Goal: Task Accomplishment & Management: Manage account settings

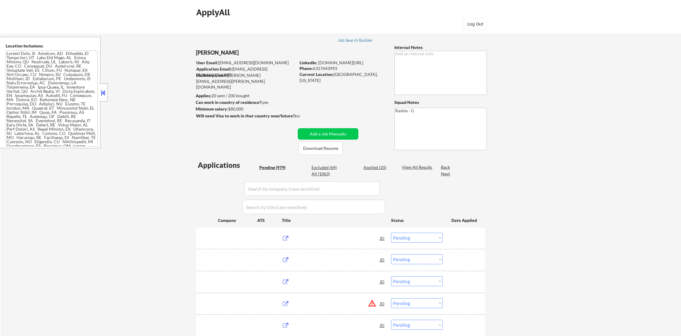
select select ""pending""
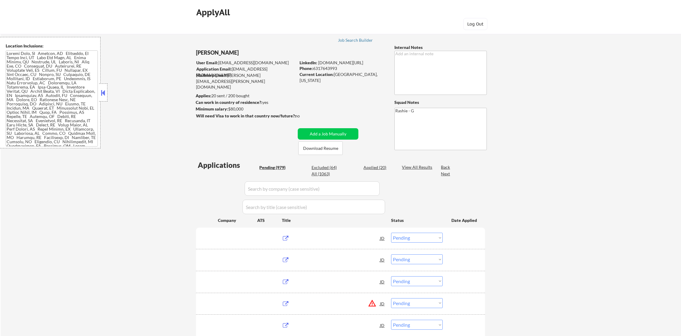
select select ""pending""
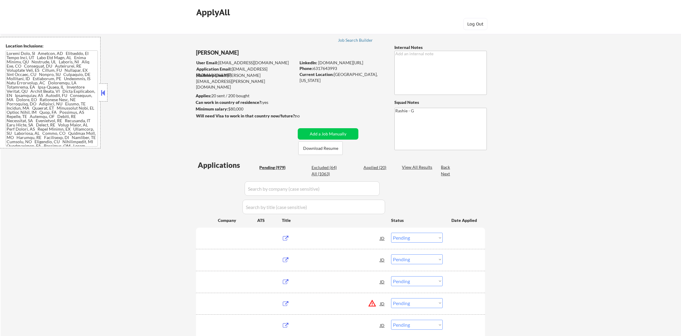
select select ""pending""
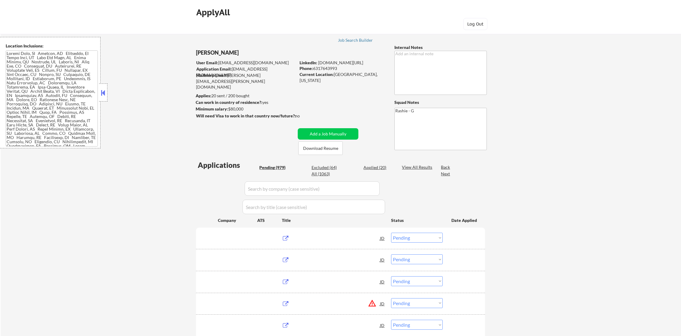
select select ""pending""
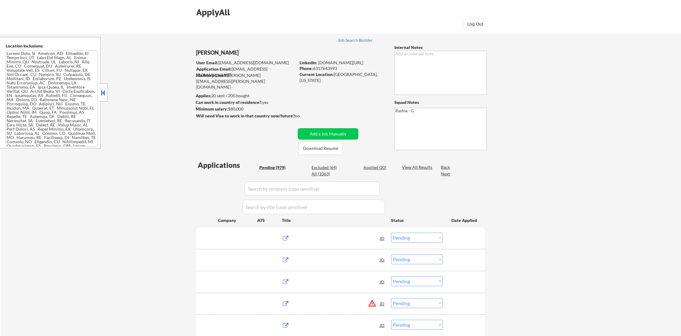
select select ""pending""
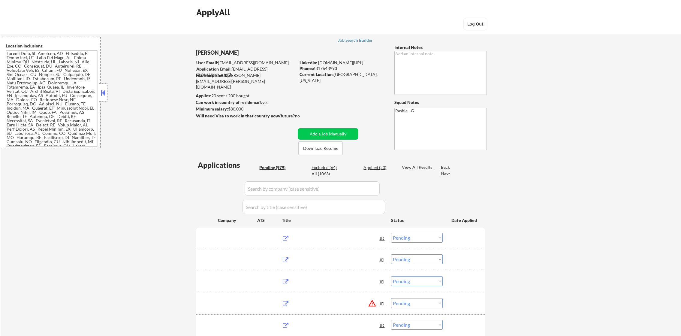
select select ""pending""
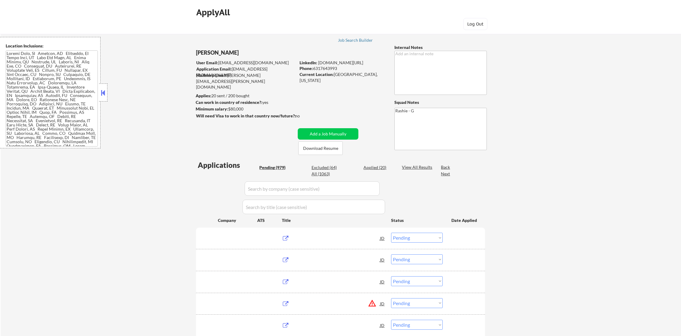
select select ""pending""
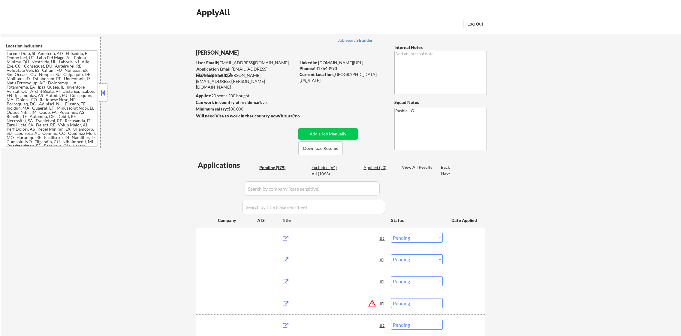
select select ""pending""
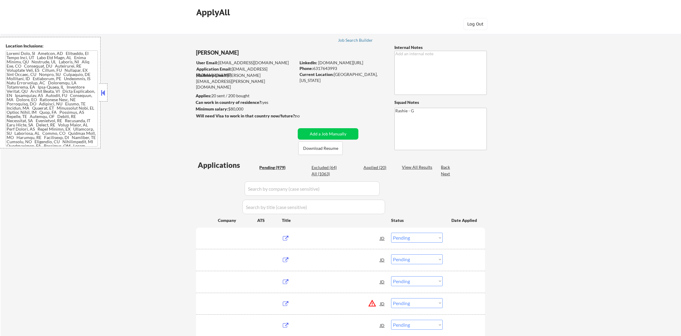
select select ""pending""
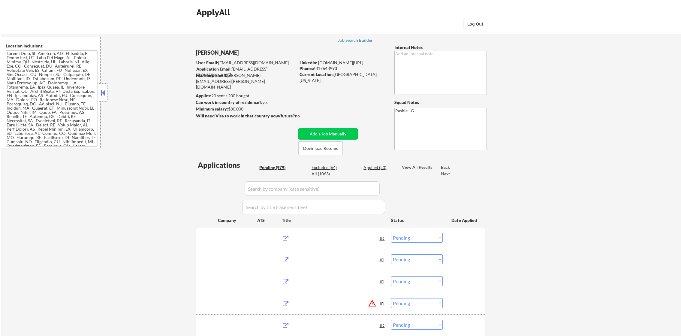
select select ""pending""
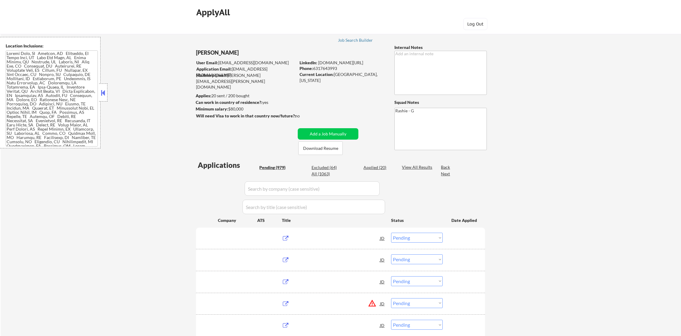
select select ""pending""
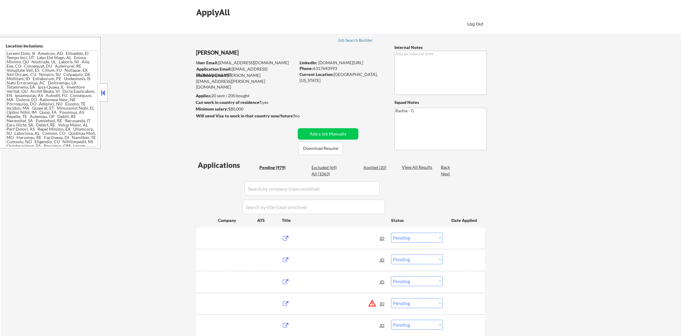
select select ""pending""
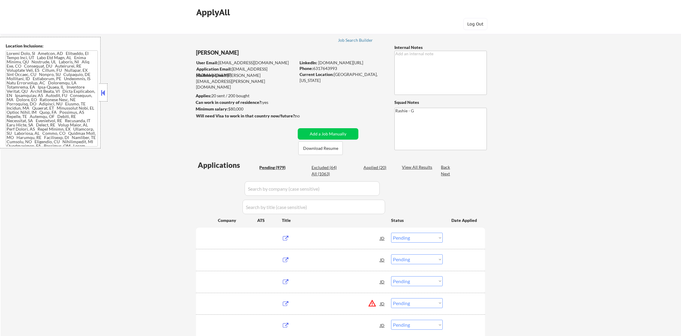
select select ""pending""
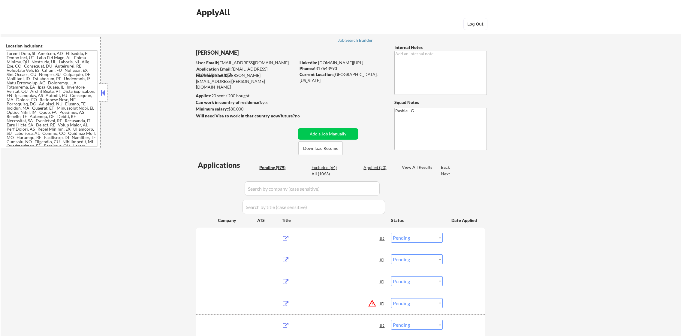
select select ""pending""
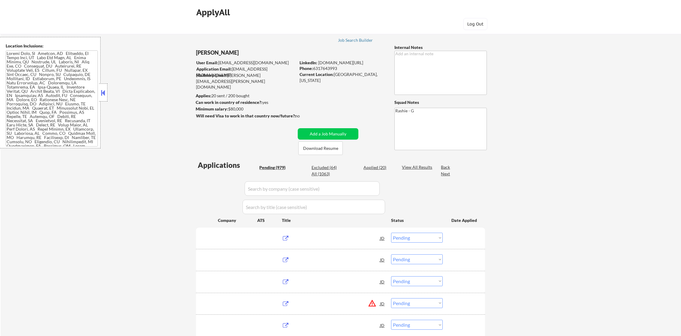
select select ""pending""
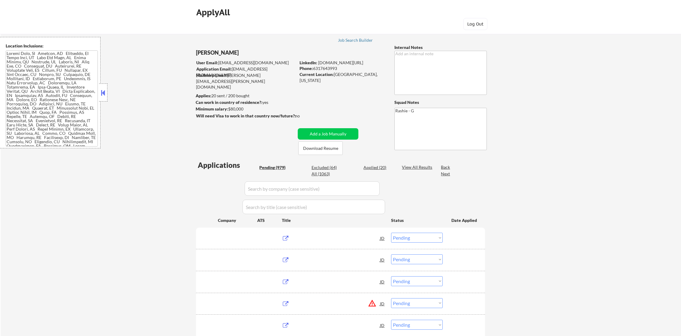
select select ""pending""
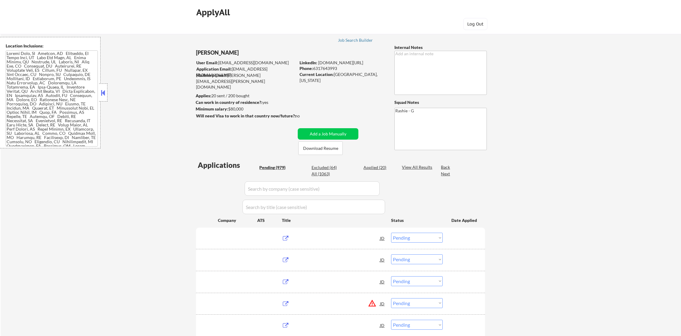
select select ""pending""
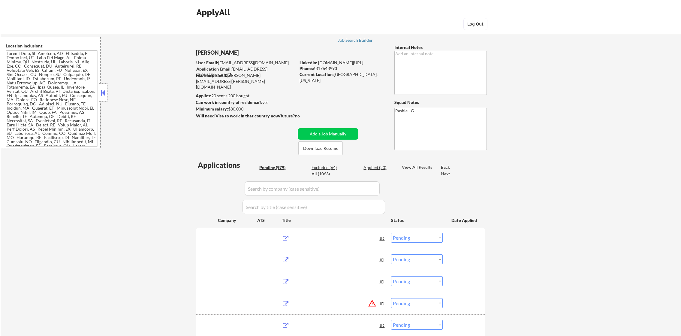
select select ""pending""
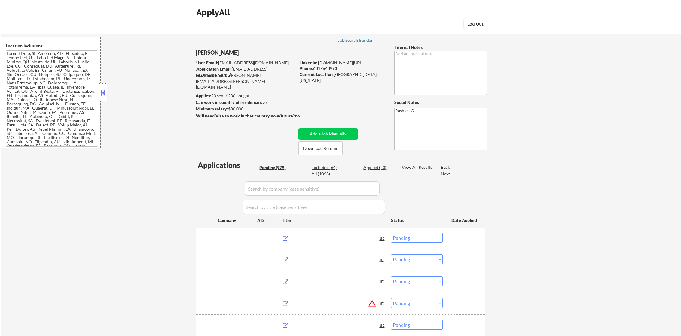
select select ""pending""
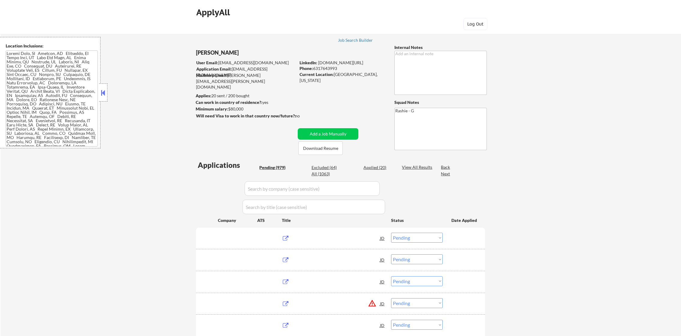
select select ""pending""
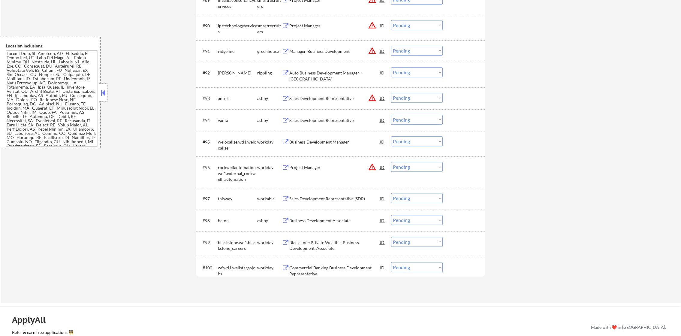
scroll to position [2289, 0]
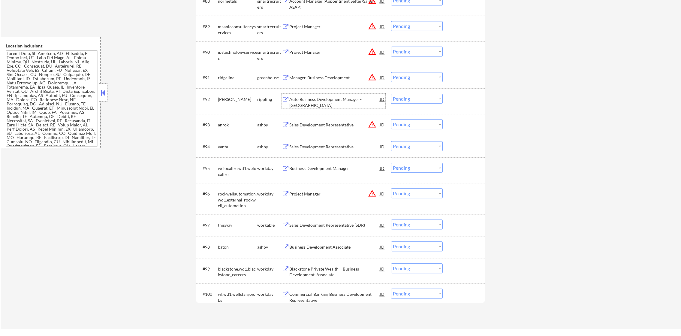
click at [322, 97] on div "Auto Business Development Manager - [GEOGRAPHIC_DATA]" at bounding box center [334, 102] width 91 height 12
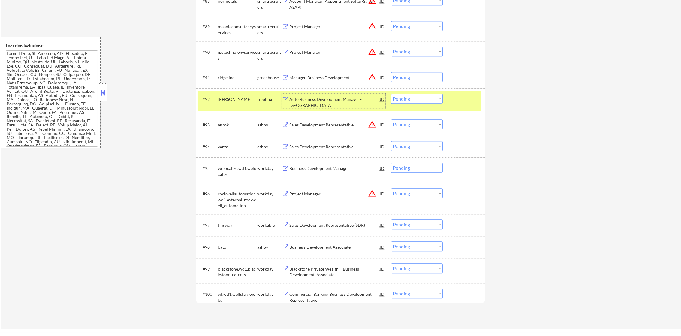
click at [406, 97] on select "Choose an option... Pending Applied Excluded (Questions) Excluded (Expired) Exc…" at bounding box center [417, 99] width 52 height 10
select select ""excluded__bad_match_""
click at [391, 94] on select "Choose an option... Pending Applied Excluded (Questions) Excluded (Expired) Exc…" at bounding box center [417, 99] width 52 height 10
click at [323, 147] on div "Sales Development Representative" at bounding box center [334, 147] width 91 height 6
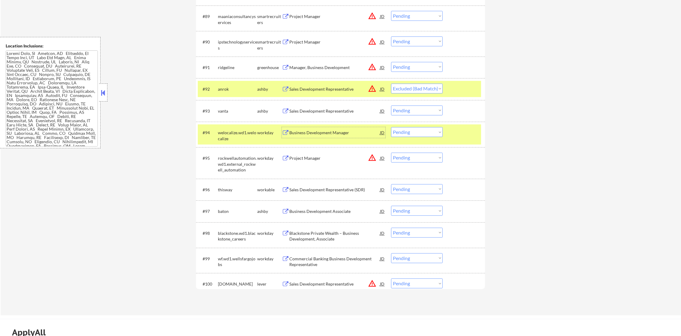
scroll to position [2304, 0]
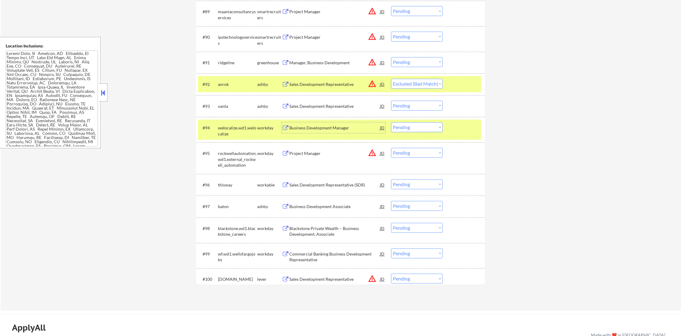
click at [235, 131] on div "welocalize.wd1.welocalize" at bounding box center [237, 131] width 39 height 12
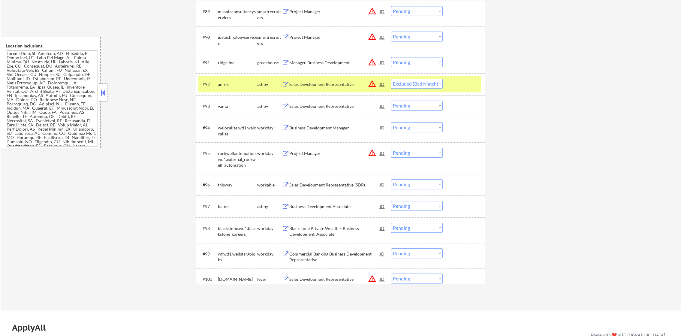
click at [230, 83] on div "anrok" at bounding box center [237, 84] width 39 height 6
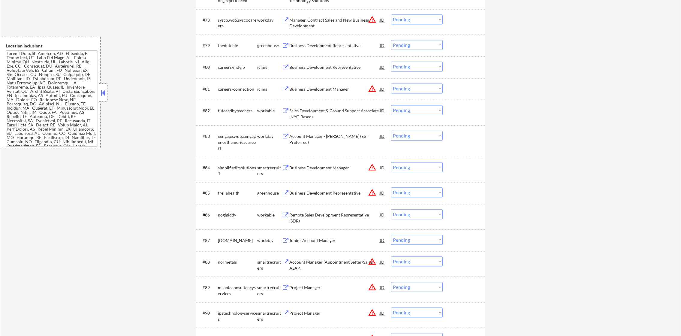
scroll to position [2034, 0]
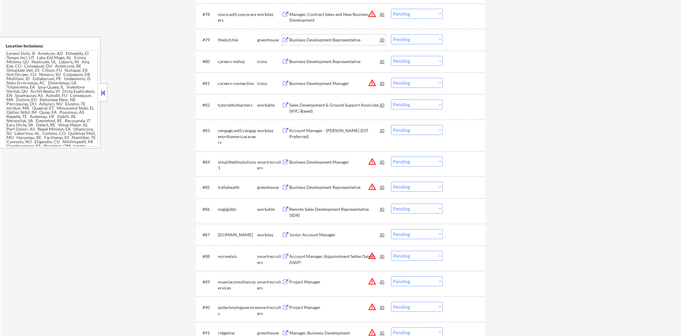
click at [333, 37] on div "Business Development Representative" at bounding box center [334, 40] width 91 height 6
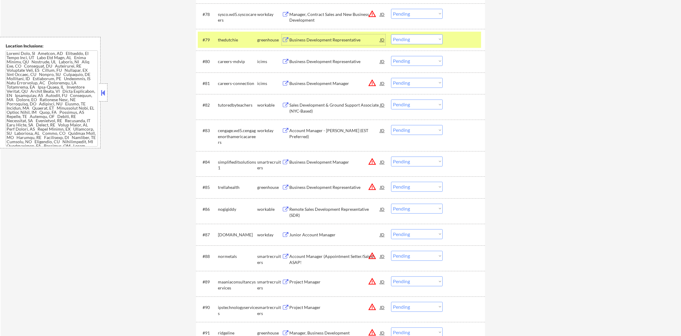
drag, startPoint x: 403, startPoint y: 36, endPoint x: 404, endPoint y: 43, distance: 6.9
click at [403, 36] on select "Choose an option... Pending Applied Excluded (Questions) Excluded (Expired) Exc…" at bounding box center [417, 39] width 52 height 10
select select ""excluded__salary_""
click at [391, 34] on select "Choose an option... Pending Applied Excluded (Questions) Excluded (Expired) Exc…" at bounding box center [417, 39] width 52 height 10
click at [238, 44] on div "thedutchie" at bounding box center [237, 39] width 39 height 11
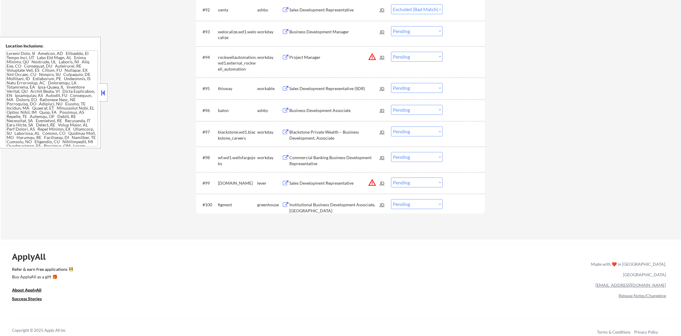
scroll to position [2382, 0]
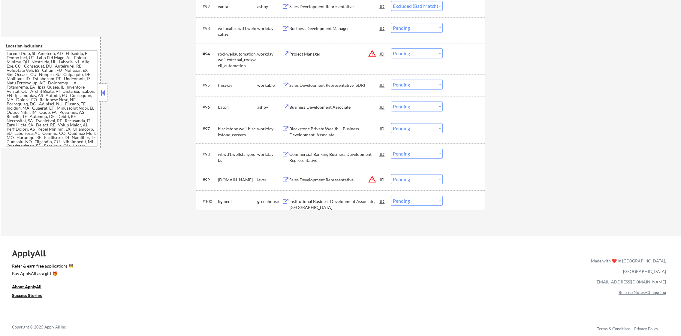
click at [351, 85] on div "Sales Development Representative (SDR)" at bounding box center [334, 85] width 91 height 6
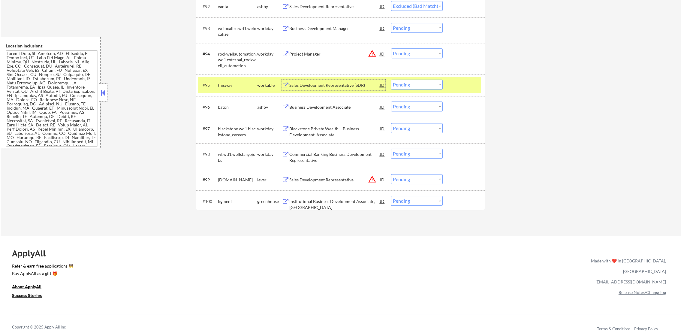
click at [426, 84] on select "Choose an option... Pending Applied Excluded (Questions) Excluded (Expired) Exc…" at bounding box center [417, 85] width 52 height 10
click at [391, 80] on select "Choose an option... Pending Applied Excluded (Questions) Excluded (Expired) Exc…" at bounding box center [417, 85] width 52 height 10
click at [221, 84] on div "thisway" at bounding box center [237, 85] width 39 height 6
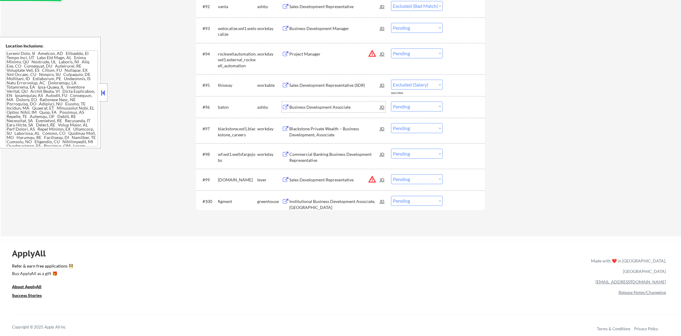
click at [327, 104] on div "Business Development Associate" at bounding box center [334, 107] width 91 height 6
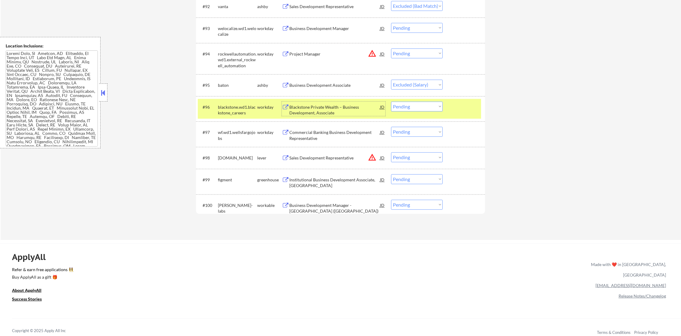
click at [228, 112] on div "blackstone.wd1.blackstone_careers" at bounding box center [237, 110] width 39 height 12
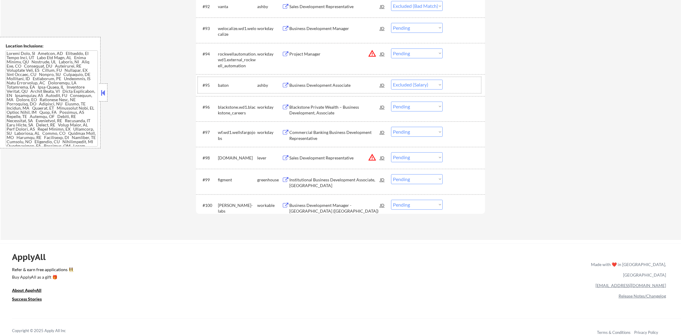
click at [229, 86] on div "baton" at bounding box center [237, 85] width 39 height 6
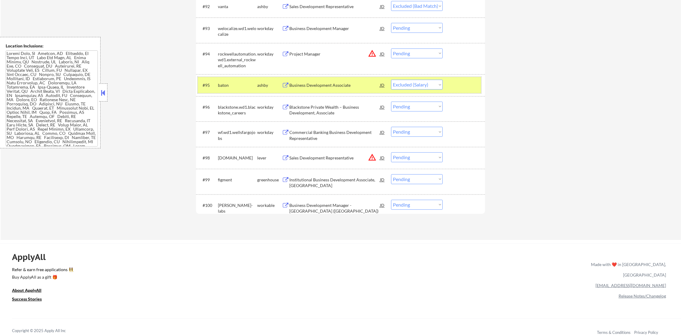
click at [409, 91] on div "#95 baton [PERSON_NAME] Business Development Associate JD warning_amber Choose …" at bounding box center [339, 85] width 283 height 16
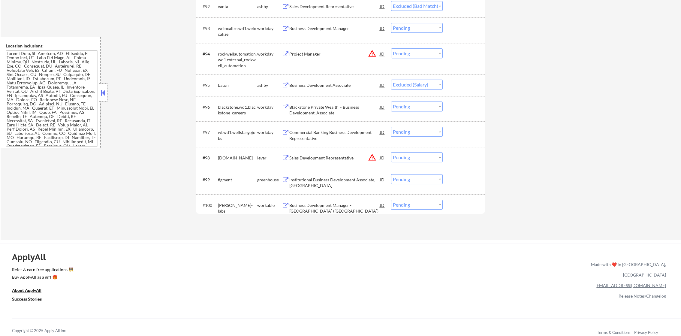
drag, startPoint x: 410, startPoint y: 84, endPoint x: 410, endPoint y: 88, distance: 3.9
click at [410, 84] on select "Choose an option... Pending Applied Excluded (Questions) Excluded (Expired) Exc…" at bounding box center [417, 85] width 52 height 10
select select ""excluded__salary_""
click at [391, 80] on select "Choose an option... Pending Applied Excluded (Questions) Excluded (Expired) Exc…" at bounding box center [417, 85] width 52 height 10
click at [349, 181] on div "Institutional Business Development Associate, [GEOGRAPHIC_DATA]" at bounding box center [334, 183] width 91 height 12
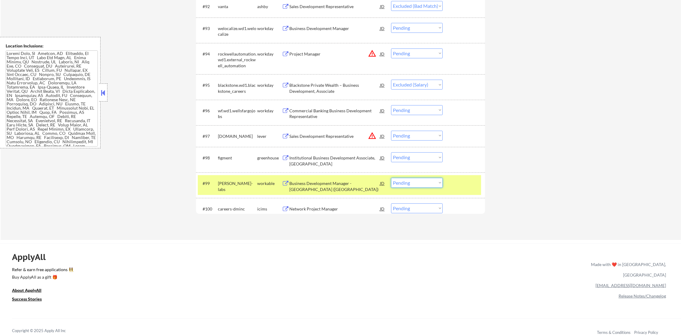
drag, startPoint x: 402, startPoint y: 181, endPoint x: 406, endPoint y: 189, distance: 8.7
click at [402, 181] on select "Choose an option... Pending Applied Excluded (Questions) Excluded (Expired) Exc…" at bounding box center [417, 183] width 52 height 10
click at [391, 178] on select "Choose an option... Pending Applied Excluded (Questions) Excluded (Expired) Exc…" at bounding box center [417, 183] width 52 height 10
click at [245, 184] on div "[PERSON_NAME]-labs" at bounding box center [237, 186] width 39 height 12
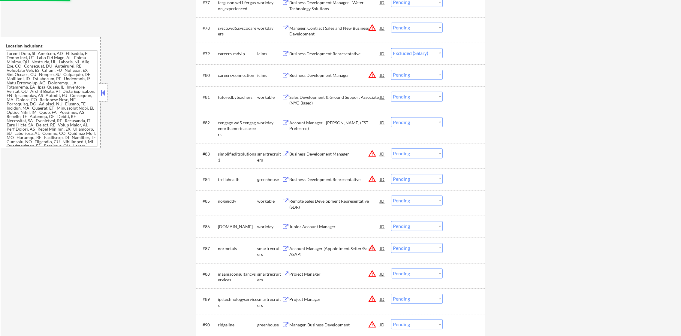
scroll to position [0, 0]
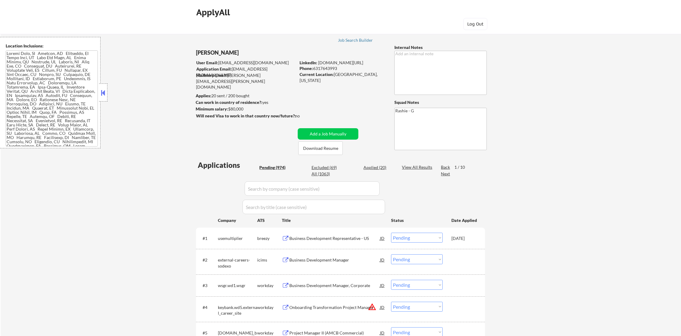
click at [447, 177] on div "Next" at bounding box center [446, 174] width 10 height 7
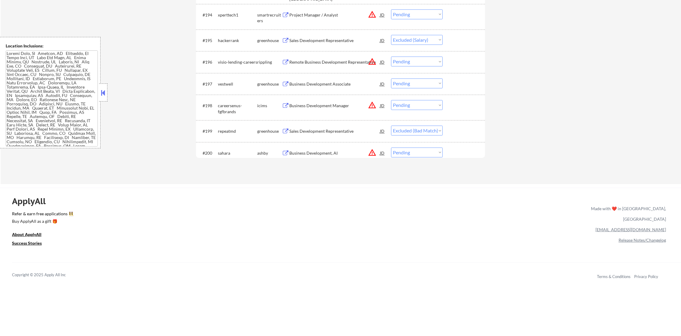
scroll to position [2389, 0]
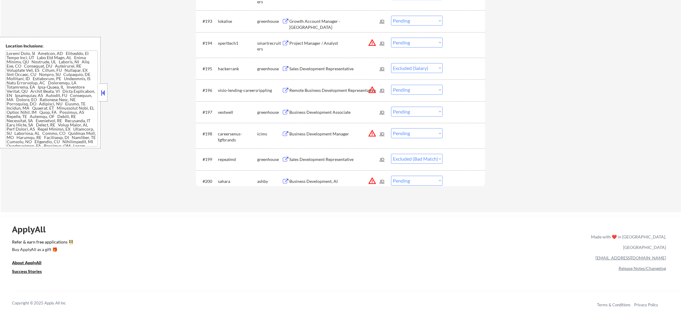
click at [339, 156] on div "Sales Development Representative" at bounding box center [334, 159] width 91 height 6
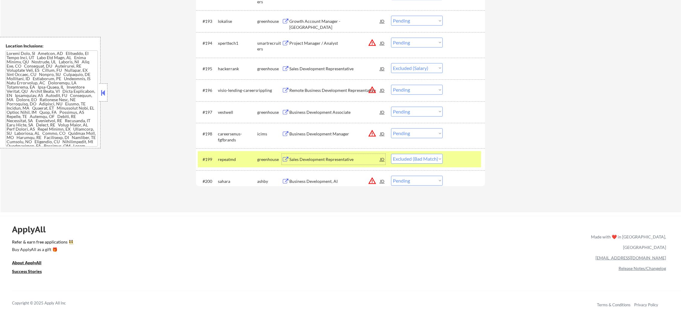
click at [406, 157] on select "Choose an option... Pending Applied Excluded (Questions) Excluded (Expired) Exc…" at bounding box center [417, 159] width 52 height 10
select select ""applied""
click at [391, 154] on select "Choose an option... Pending Applied Excluded (Questions) Excluded (Expired) Exc…" at bounding box center [417, 159] width 52 height 10
click at [224, 154] on div "repeatmd" at bounding box center [237, 159] width 39 height 11
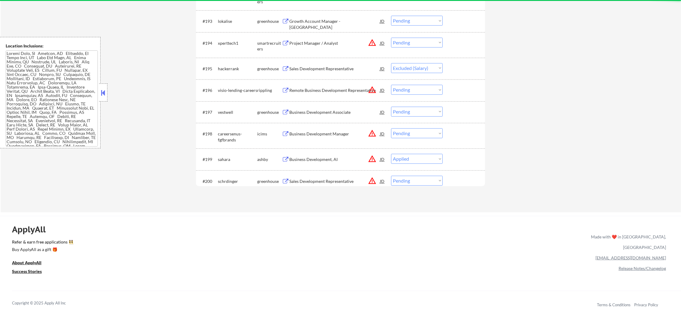
click at [371, 46] on button "warning_amber" at bounding box center [372, 42] width 8 height 8
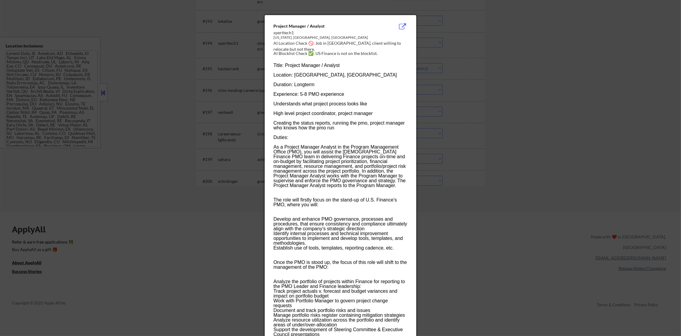
click at [472, 43] on div at bounding box center [340, 168] width 681 height 336
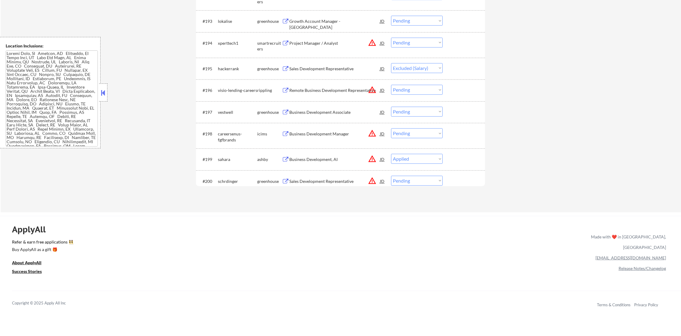
drag, startPoint x: 372, startPoint y: 42, endPoint x: 363, endPoint y: 43, distance: 9.1
click at [372, 42] on button "warning_amber" at bounding box center [372, 42] width 8 height 8
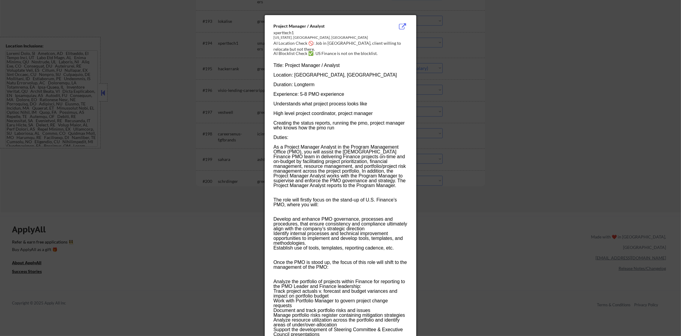
click at [337, 45] on div "AI Location Check 🚫: Job in [GEOGRAPHIC_DATA], client willing to relocate but n…" at bounding box center [341, 46] width 137 height 12
copy div "rooklyn,"
click at [506, 73] on div at bounding box center [340, 168] width 681 height 336
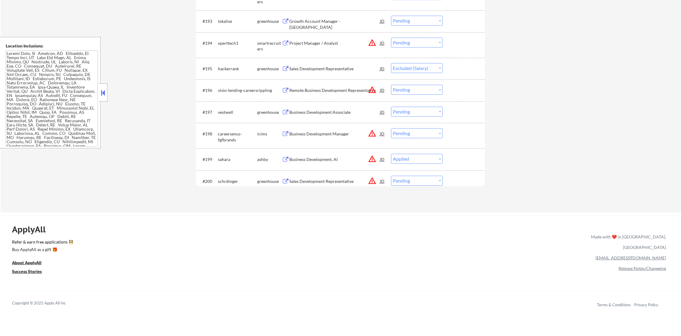
click at [372, 39] on button "warning_amber" at bounding box center [372, 42] width 8 height 8
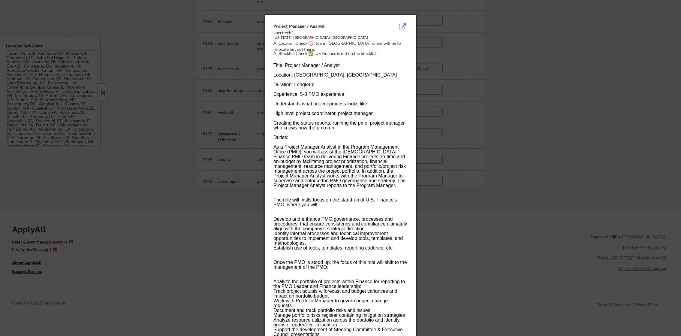
click at [453, 64] on div at bounding box center [340, 168] width 681 height 336
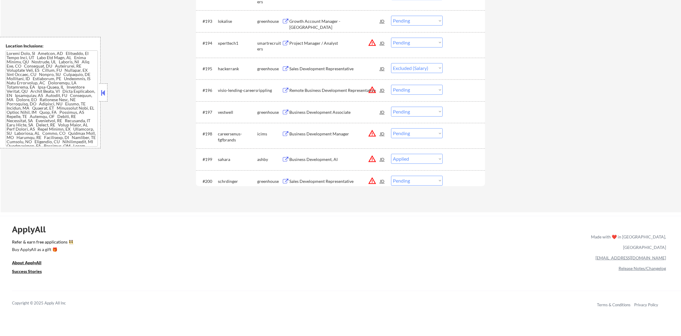
click at [372, 86] on button "warning_amber" at bounding box center [372, 90] width 8 height 8
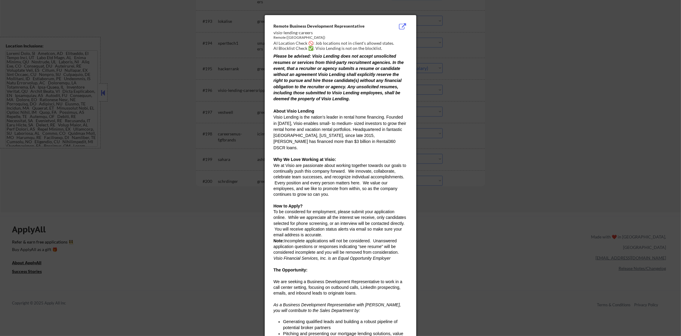
click at [448, 100] on div at bounding box center [340, 168] width 681 height 336
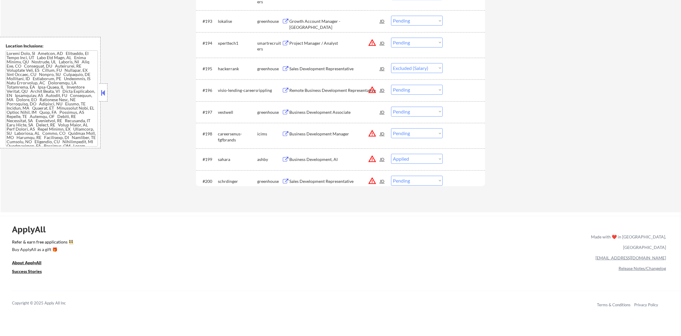
click at [376, 132] on button "warning_amber" at bounding box center [372, 133] width 8 height 8
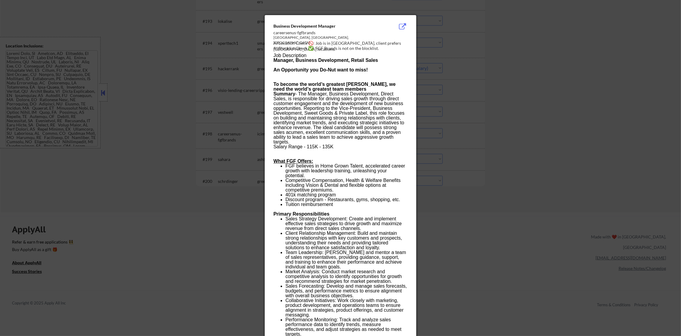
click at [339, 47] on div "AI Blocklist Check ✅: FGF Brands is not on the blocklist." at bounding box center [341, 48] width 137 height 6
click at [338, 43] on div "AI Location Check 🚫: Job is in [GEOGRAPHIC_DATA], client prefers [GEOGRAPHIC_DA…" at bounding box center [341, 46] width 137 height 12
copy div "hicago,"
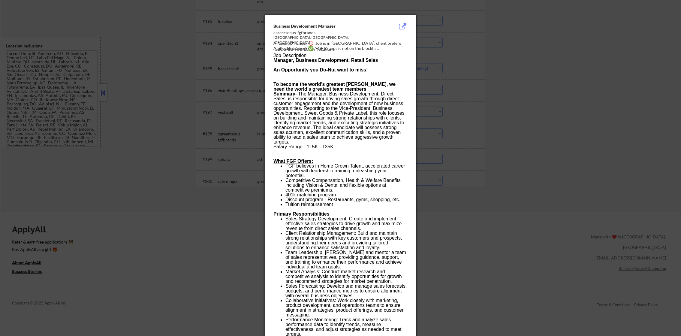
click at [458, 90] on div at bounding box center [340, 168] width 681 height 336
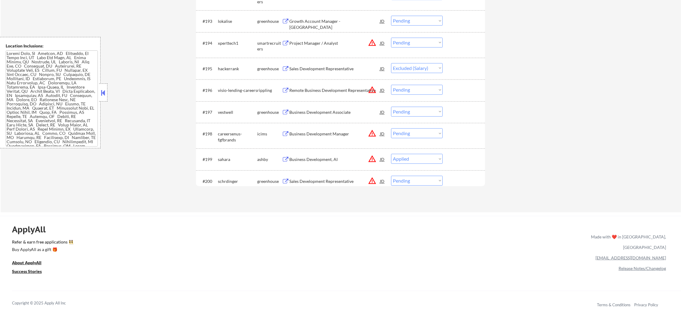
click at [412, 132] on select "Choose an option... Pending Applied Excluded (Questions) Excluded (Expired) Exc…" at bounding box center [417, 133] width 52 height 10
click at [371, 135] on button "warning_amber" at bounding box center [372, 133] width 8 height 8
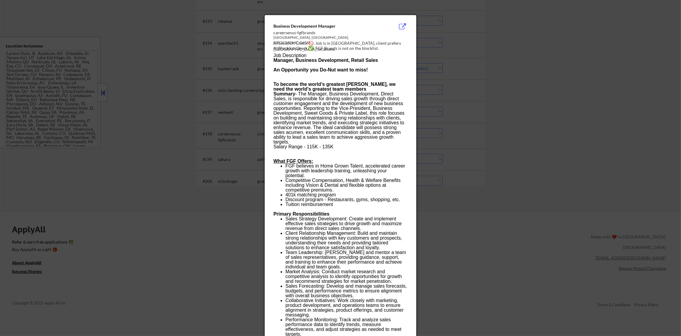
click at [493, 127] on div at bounding box center [340, 168] width 681 height 336
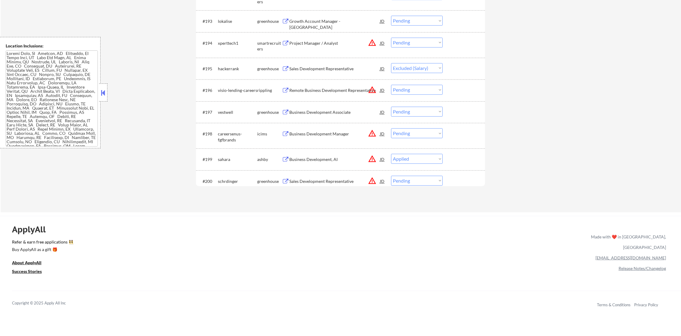
click at [428, 119] on div "#197 vestwell greenhouse Business Development Associate JD warning_amber Choose…" at bounding box center [339, 112] width 283 height 16
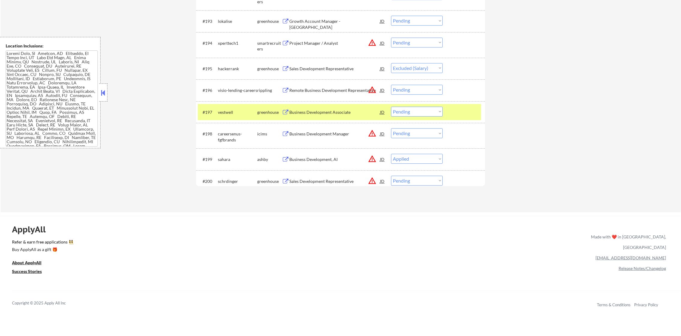
click at [230, 113] on div "vestwell" at bounding box center [237, 112] width 39 height 6
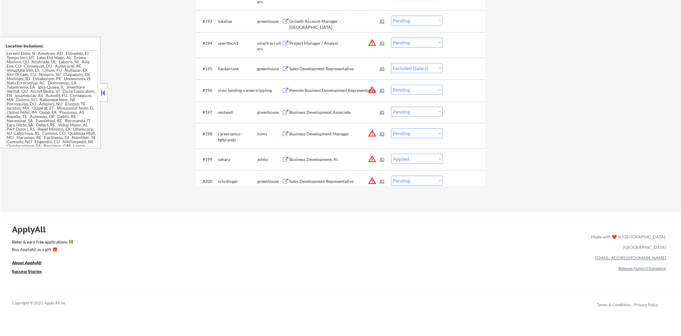
click at [421, 135] on select "Choose an option... Pending Applied Excluded (Questions) Excluded (Expired) Exc…" at bounding box center [417, 133] width 52 height 10
select select ""excluded__location_""
click at [391, 128] on select "Choose an option... Pending Applied Excluded (Questions) Excluded (Expired) Exc…" at bounding box center [417, 133] width 52 height 10
click at [372, 159] on button "warning_amber" at bounding box center [372, 159] width 8 height 8
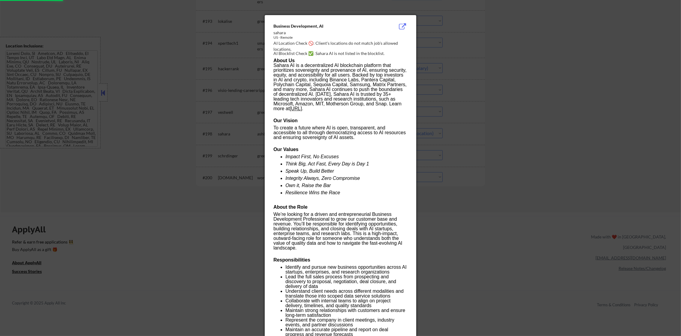
drag, startPoint x: 543, startPoint y: 148, endPoint x: 442, endPoint y: 165, distance: 102.6
click at [537, 148] on div at bounding box center [340, 168] width 681 height 336
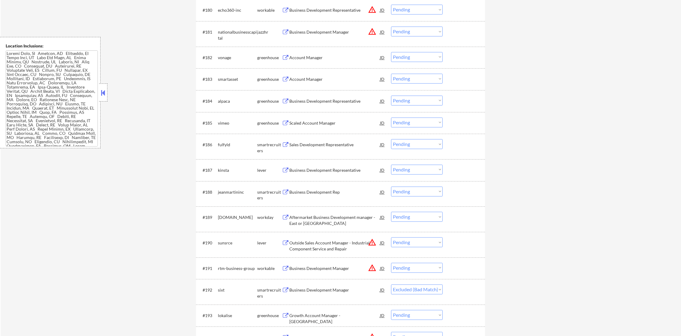
scroll to position [1996, 0]
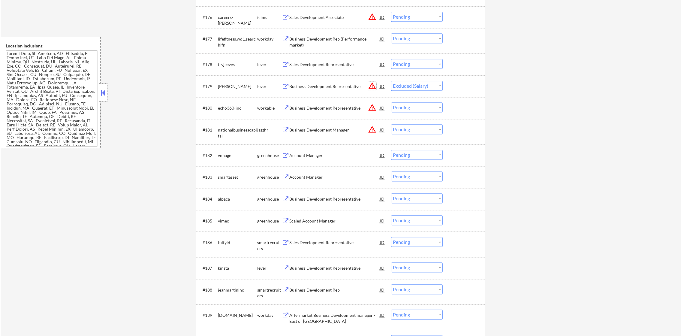
click at [370, 84] on button "warning_amber" at bounding box center [372, 86] width 8 height 8
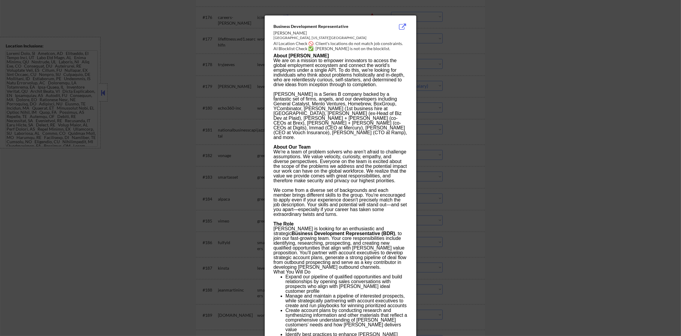
click at [476, 68] on div at bounding box center [340, 168] width 681 height 336
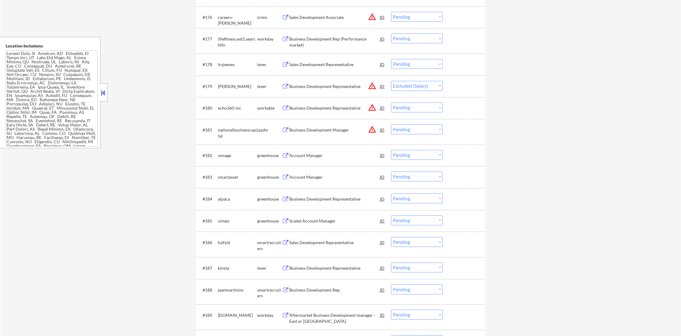
click at [371, 110] on button "warning_amber" at bounding box center [372, 107] width 8 height 8
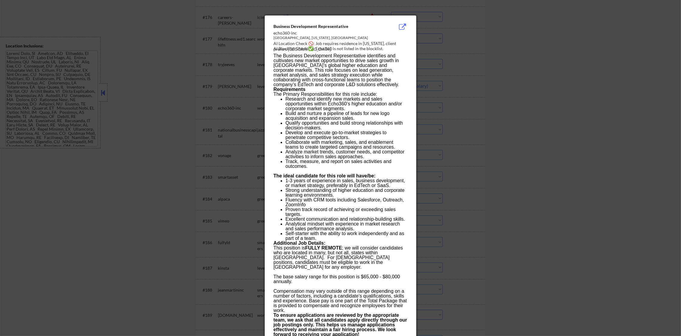
click at [569, 88] on div at bounding box center [340, 168] width 681 height 336
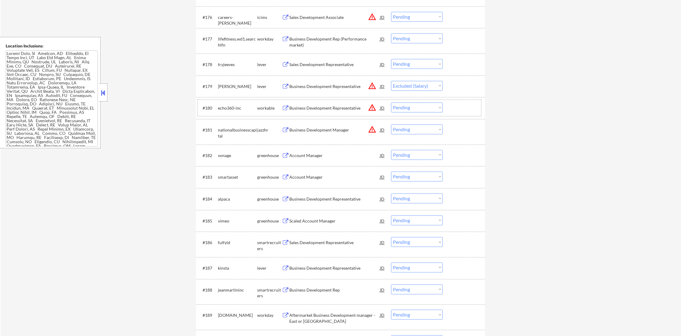
click at [429, 101] on div "#180 echo360-inc workable Business Development Representative JD warning_amber …" at bounding box center [339, 108] width 283 height 16
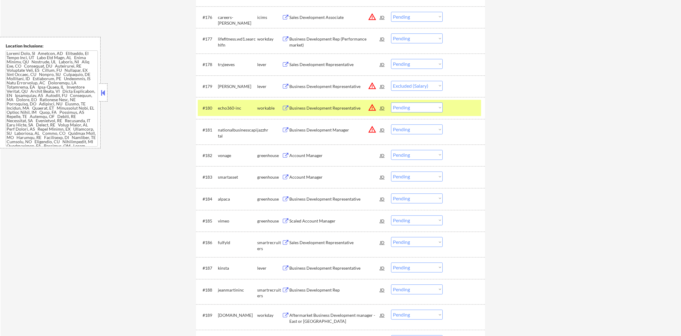
click at [246, 113] on div "#180 echo360-inc workable Business Development Representative JD warning_amber …" at bounding box center [339, 108] width 283 height 16
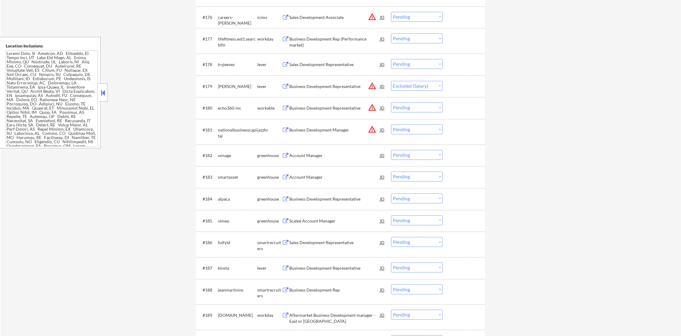
click at [374, 127] on button "warning_amber" at bounding box center [372, 129] width 8 height 8
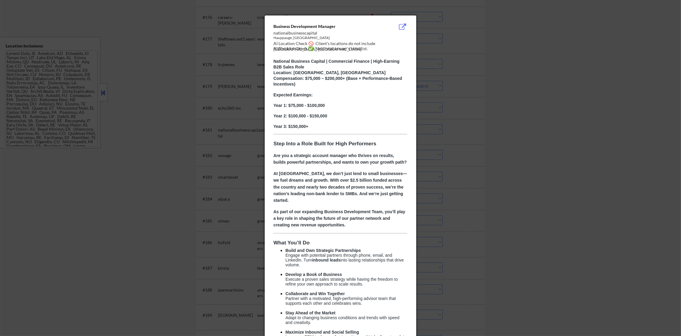
click at [386, 44] on div "AI Location Check 🚫: Client's locations do not include [GEOGRAPHIC_DATA], [GEOG…" at bounding box center [341, 47] width 137 height 12
copy div "auppauge,"
click at [444, 59] on div at bounding box center [340, 168] width 681 height 336
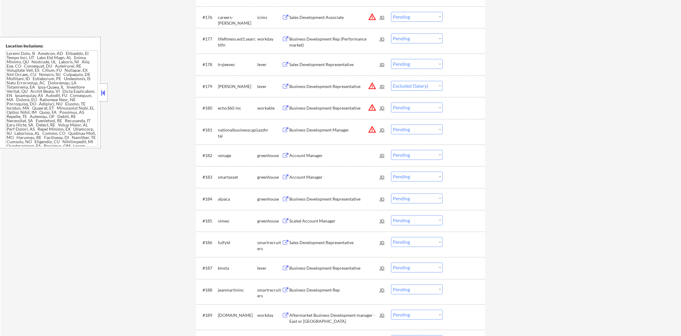
scroll to position [157, 0]
click at [373, 128] on button "warning_amber" at bounding box center [372, 129] width 8 height 8
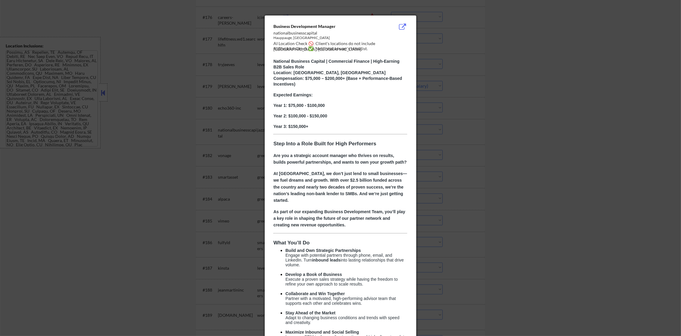
click at [442, 119] on div at bounding box center [340, 168] width 681 height 336
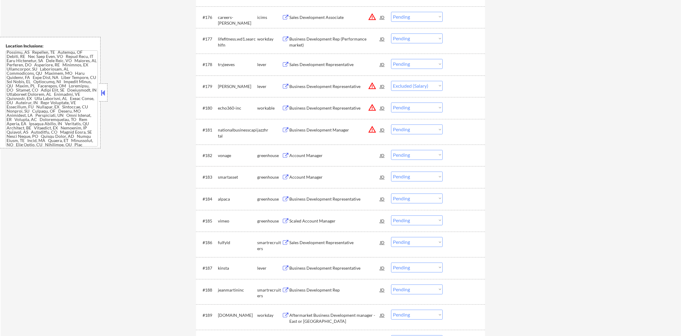
click at [376, 126] on button "warning_amber" at bounding box center [372, 129] width 8 height 8
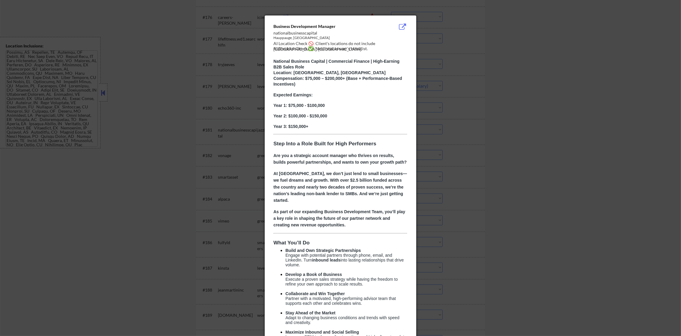
click at [412, 130] on div "Business Development Manager nationalbusinesscapital [GEOGRAPHIC_DATA], [GEOGRA…" at bounding box center [341, 276] width 152 height 522
drag, startPoint x: 421, startPoint y: 133, endPoint x: 338, endPoint y: 136, distance: 83.2
click at [418, 134] on div at bounding box center [340, 168] width 681 height 336
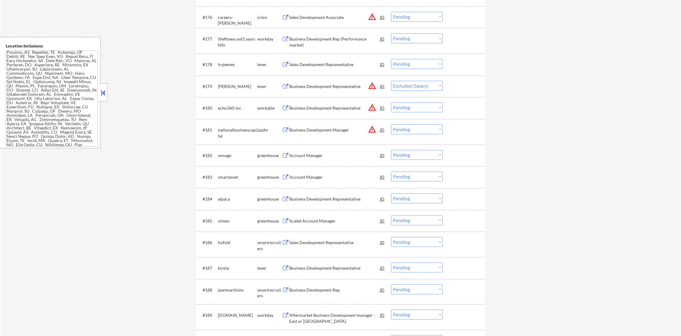
click at [325, 126] on div "Business Development Manager" at bounding box center [334, 129] width 91 height 11
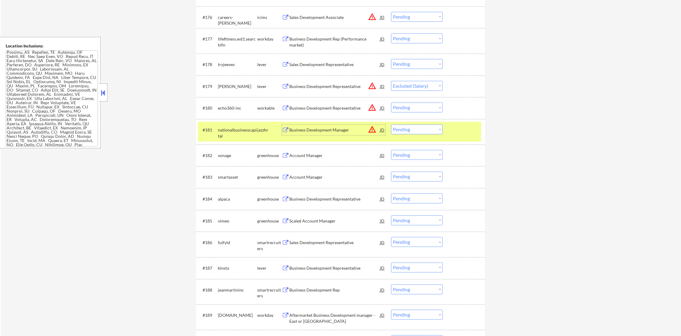
click at [409, 129] on select "Choose an option... Pending Applied Excluded (Questions) Excluded (Expired) Exc…" at bounding box center [417, 129] width 52 height 10
select select ""applied""
click at [391, 124] on select "Choose an option... Pending Applied Excluded (Questions) Excluded (Expired) Exc…" at bounding box center [417, 129] width 52 height 10
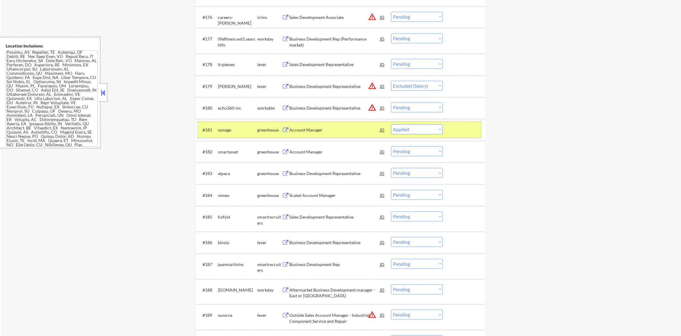
click at [233, 127] on div "vonage" at bounding box center [237, 130] width 39 height 6
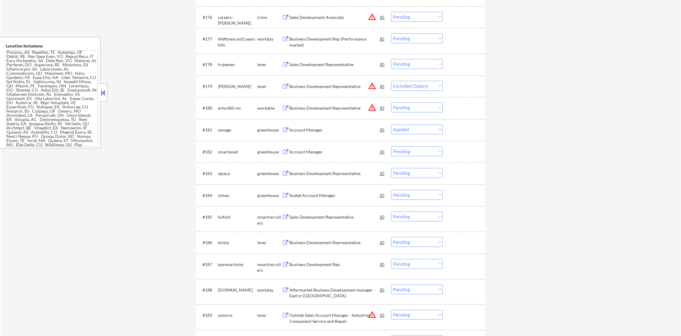
click at [353, 59] on div "Sales Development Representative" at bounding box center [334, 64] width 91 height 11
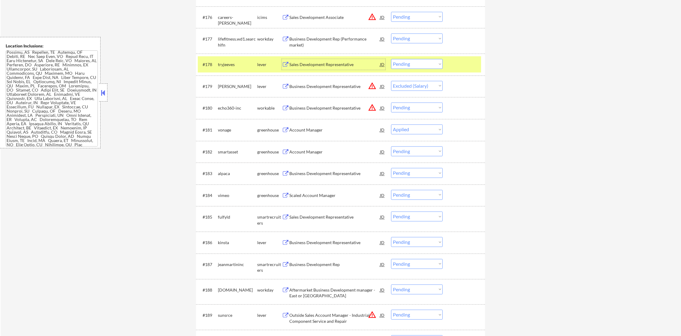
click at [401, 65] on select "Choose an option... Pending Applied Excluded (Questions) Excluded (Expired) Exc…" at bounding box center [417, 64] width 52 height 10
select select ""excluded__bad_match_""
click at [391, 59] on select "Choose an option... Pending Applied Excluded (Questions) Excluded (Expired) Exc…" at bounding box center [417, 64] width 52 height 10
click at [220, 66] on div "tryjeeves" at bounding box center [237, 65] width 39 height 6
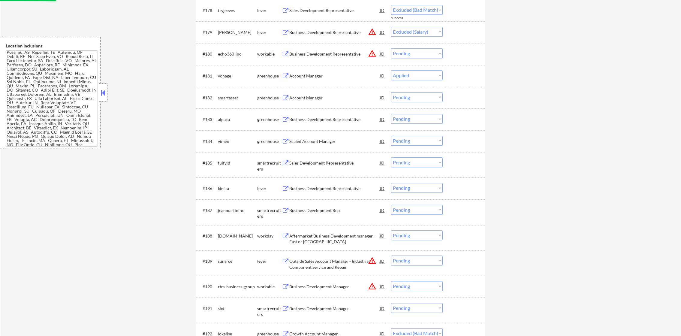
scroll to position [2056, 0]
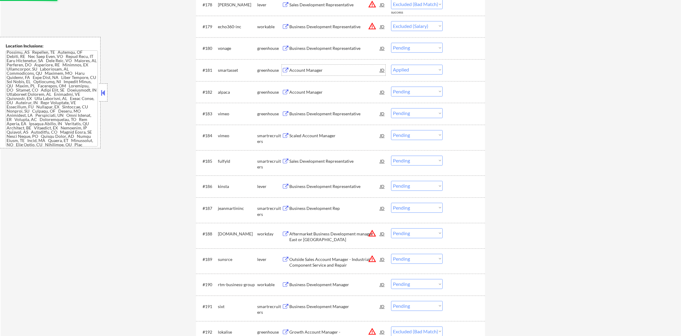
click at [324, 72] on div "Account Manager" at bounding box center [334, 70] width 91 height 6
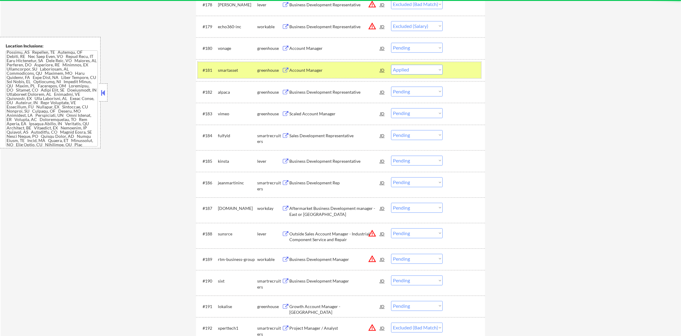
click at [228, 72] on div "smartasset" at bounding box center [237, 70] width 39 height 6
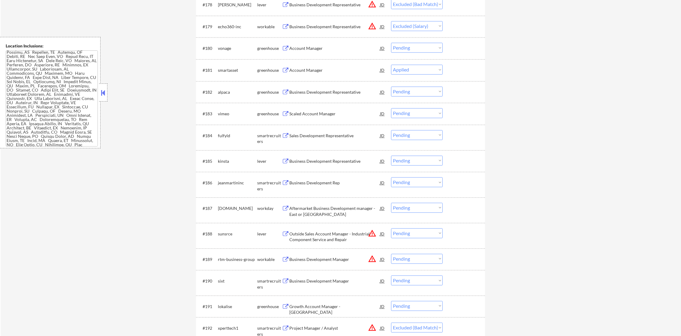
click at [331, 47] on div "Account Manager" at bounding box center [334, 48] width 91 height 6
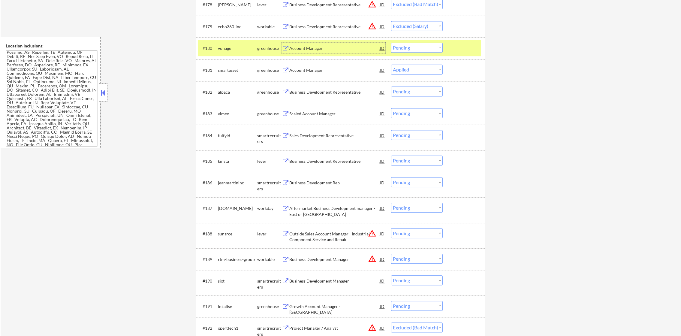
click at [400, 50] on select "Choose an option... Pending Applied Excluded (Questions) Excluded (Expired) Exc…" at bounding box center [417, 48] width 52 height 10
click at [391, 43] on select "Choose an option... Pending Applied Excluded (Questions) Excluded (Expired) Exc…" at bounding box center [417, 48] width 52 height 10
click at [230, 52] on div "vonage" at bounding box center [237, 48] width 39 height 11
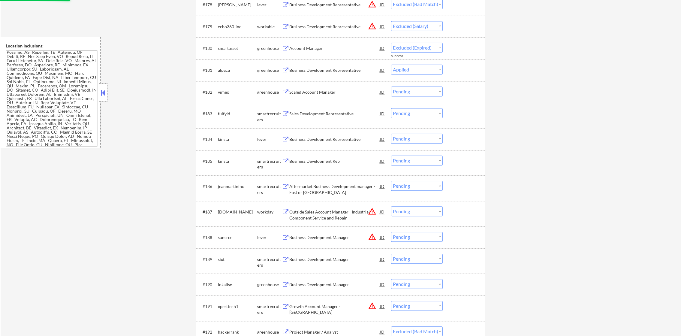
click at [311, 47] on div "Account Manager" at bounding box center [334, 48] width 91 height 6
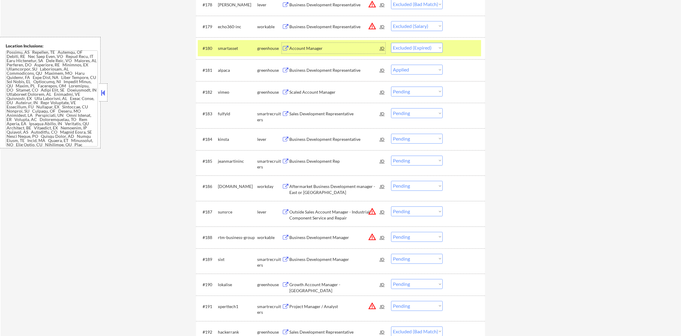
click at [407, 47] on select "Choose an option... Pending Applied Excluded (Questions) Excluded (Expired) Exc…" at bounding box center [417, 48] width 52 height 10
click at [391, 43] on select "Choose an option... Pending Applied Excluded (Questions) Excluded (Expired) Exc…" at bounding box center [417, 48] width 52 height 10
click at [221, 45] on div "smartasset" at bounding box center [237, 48] width 39 height 6
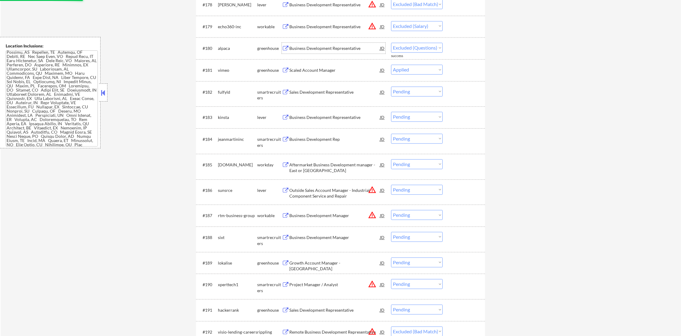
click at [338, 48] on div "Business Development Representative" at bounding box center [334, 48] width 91 height 6
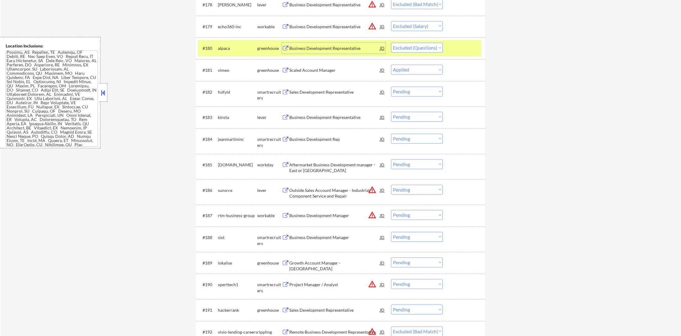
click at [420, 52] on select "Choose an option... Pending Applied Excluded (Questions) Excluded (Expired) Exc…" at bounding box center [417, 48] width 52 height 10
select select ""excluded""
click at [391, 43] on select "Choose an option... Pending Applied Excluded (Questions) Excluded (Expired) Exc…" at bounding box center [417, 48] width 52 height 10
click at [222, 44] on div "alpaca" at bounding box center [237, 48] width 39 height 11
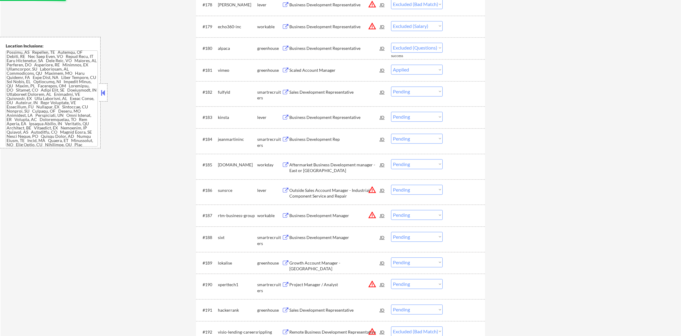
click at [369, 23] on button "warning_amber" at bounding box center [372, 26] width 8 height 8
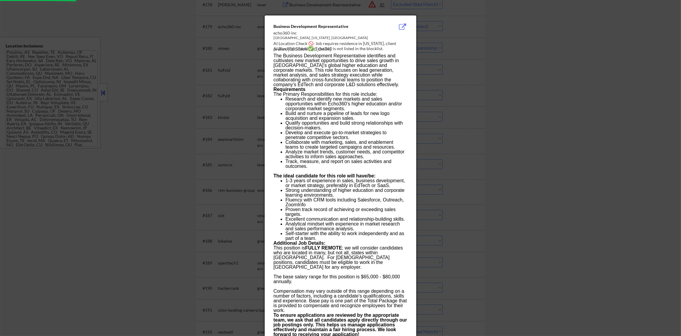
click at [430, 38] on div at bounding box center [340, 168] width 681 height 336
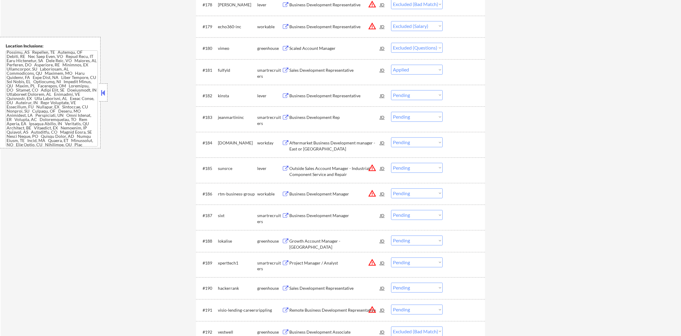
click at [422, 27] on select "Choose an option... Pending Applied Excluded (Questions) Excluded (Expired) Exc…" at bounding box center [417, 26] width 52 height 10
select select ""excluded__location_""
click at [391, 21] on select "Choose an option... Pending Applied Excluded (Questions) Excluded (Expired) Exc…" at bounding box center [417, 26] width 52 height 10
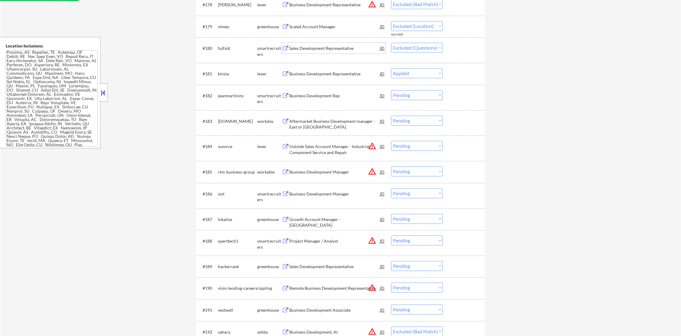
click at [328, 43] on div "Sales Development Representative" at bounding box center [334, 48] width 91 height 11
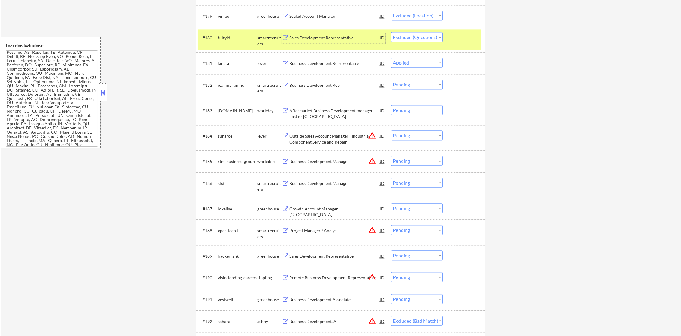
scroll to position [2072, 0]
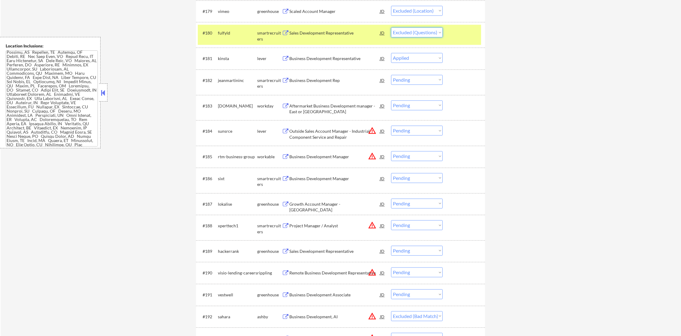
click at [409, 35] on select "Choose an option... Pending Applied Excluded (Questions) Excluded (Expired) Exc…" at bounding box center [417, 32] width 52 height 10
click at [391, 27] on select "Choose an option... Pending Applied Excluded (Questions) Excluded (Expired) Exc…" at bounding box center [417, 32] width 52 height 10
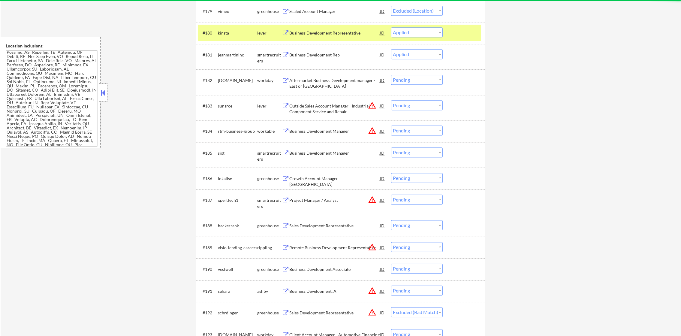
click at [213, 34] on div "#180" at bounding box center [208, 33] width 11 height 6
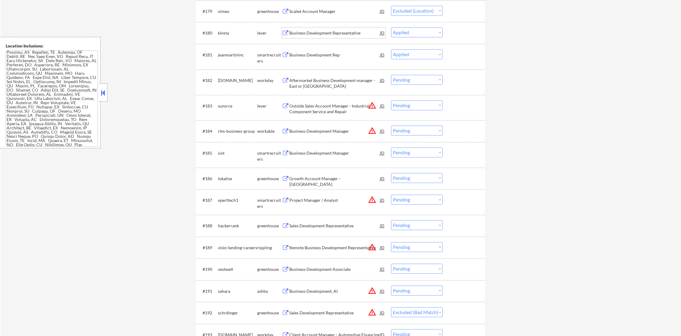
click at [309, 29] on div "Business Development Representative" at bounding box center [334, 32] width 91 height 11
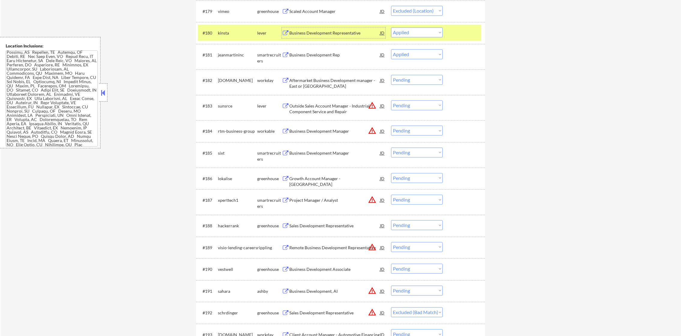
drag, startPoint x: 404, startPoint y: 30, endPoint x: 405, endPoint y: 36, distance: 6.1
click at [404, 30] on select "Choose an option... Pending Applied Excluded (Questions) Excluded (Expired) Exc…" at bounding box center [417, 32] width 52 height 10
select select ""excluded__salary_""
click at [391, 27] on select "Choose an option... Pending Applied Excluded (Questions) Excluded (Expired) Exc…" at bounding box center [417, 32] width 52 height 10
click at [233, 32] on div "kinsta" at bounding box center [237, 33] width 39 height 6
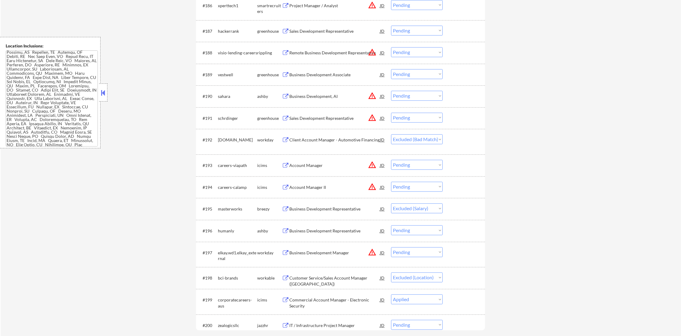
scroll to position [2267, 0]
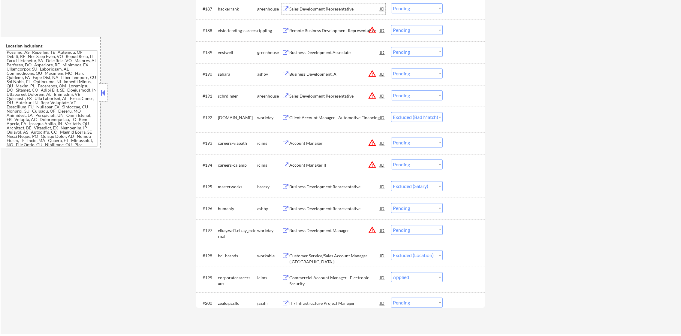
click at [334, 8] on div "Sales Development Representative" at bounding box center [334, 9] width 91 height 6
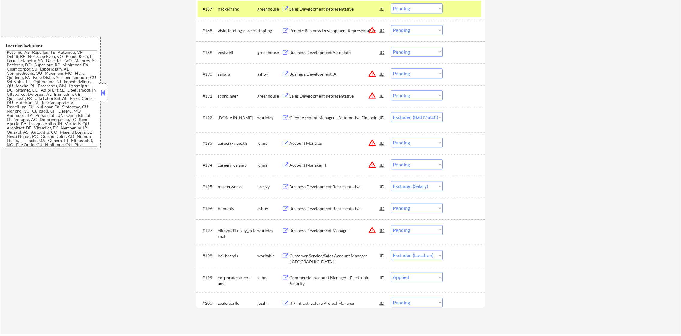
click at [223, 17] on div "#187 hackerrank greenhouse Sales Development Representative JD warning_amber Ch…" at bounding box center [340, 9] width 289 height 22
click at [226, 9] on div "hackerrank" at bounding box center [237, 9] width 39 height 6
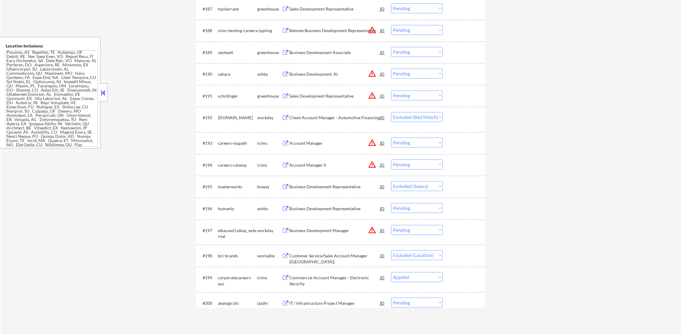
click at [316, 53] on div "Business Development Associate" at bounding box center [334, 53] width 91 height 6
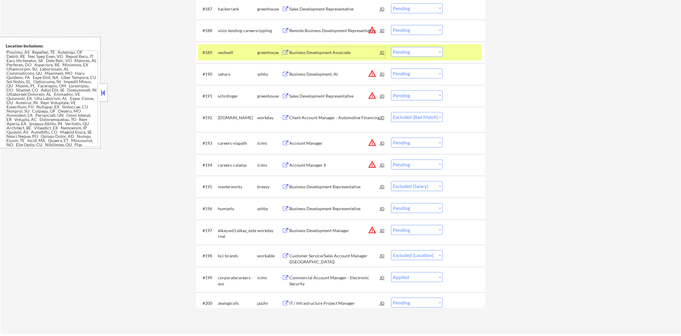
click at [399, 52] on select "Choose an option... Pending Applied Excluded (Questions) Excluded (Expired) Exc…" at bounding box center [417, 52] width 52 height 10
select select ""excluded__bad_match_""
click at [391, 47] on select "Choose an option... Pending Applied Excluded (Questions) Excluded (Expired) Exc…" at bounding box center [417, 52] width 52 height 10
click at [235, 54] on div "vestwell" at bounding box center [237, 53] width 39 height 6
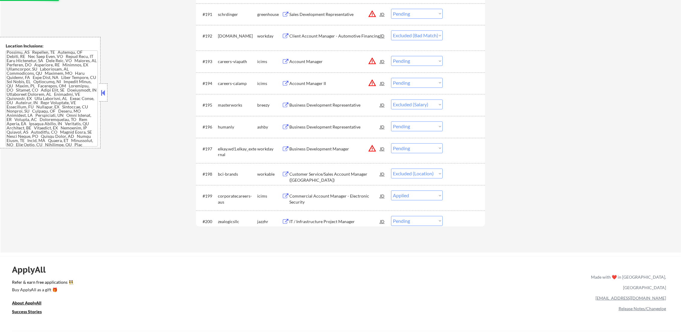
scroll to position [2357, 0]
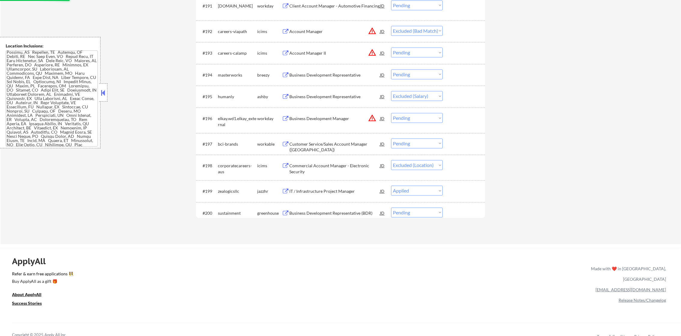
click at [374, 117] on button "warning_amber" at bounding box center [372, 118] width 8 height 8
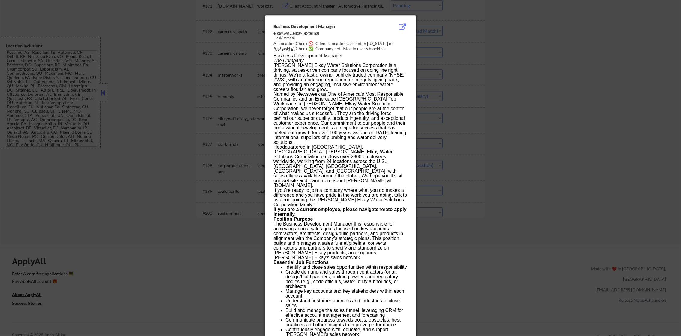
click at [435, 105] on div at bounding box center [340, 168] width 681 height 336
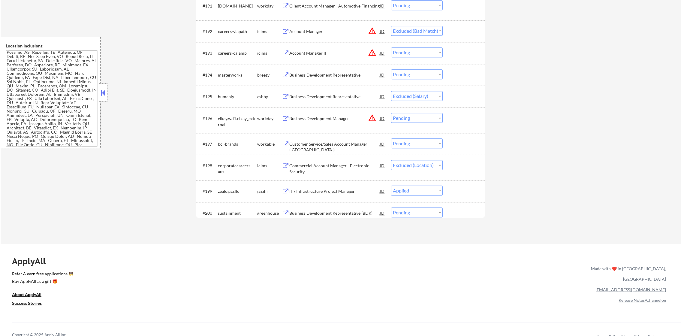
click at [410, 119] on select "Choose an option... Pending Applied Excluded (Questions) Excluded (Expired) Exc…" at bounding box center [417, 118] width 52 height 10
select select ""excluded__location_""
click at [391, 113] on select "Choose an option... Pending Applied Excluded (Questions) Excluded (Expired) Exc…" at bounding box center [417, 118] width 52 height 10
click at [370, 50] on button "warning_amber" at bounding box center [372, 52] width 8 height 8
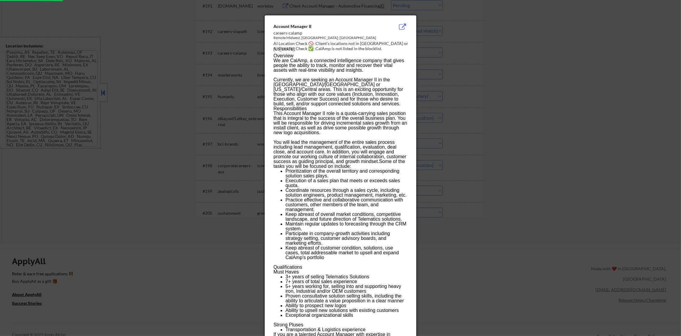
click at [432, 55] on div at bounding box center [340, 168] width 681 height 336
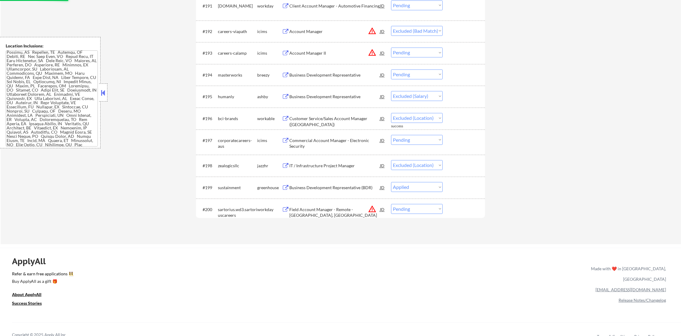
drag, startPoint x: 410, startPoint y: 45, endPoint x: 412, endPoint y: 53, distance: 8.3
click at [411, 47] on div "#193 careers-calamp icims Account Manager II JD warning_amber Choose an option.…" at bounding box center [339, 53] width 283 height 16
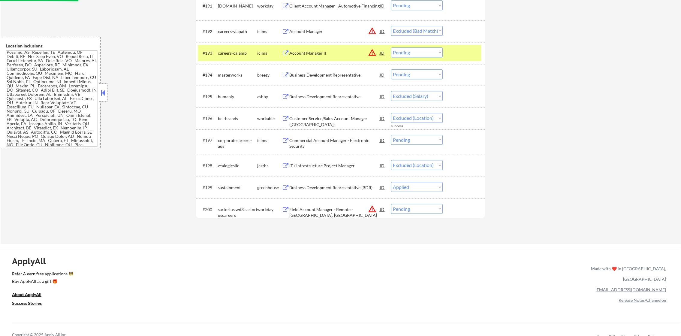
click at [412, 54] on select "Choose an option... Pending Applied Excluded (Questions) Excluded (Expired) Exc…" at bounding box center [417, 52] width 52 height 10
select select ""excluded__location_""
click at [391, 47] on select "Choose an option... Pending Applied Excluded (Questions) Excluded (Expired) Exc…" at bounding box center [417, 52] width 52 height 10
click at [226, 51] on div "careers-calamp" at bounding box center [237, 53] width 39 height 6
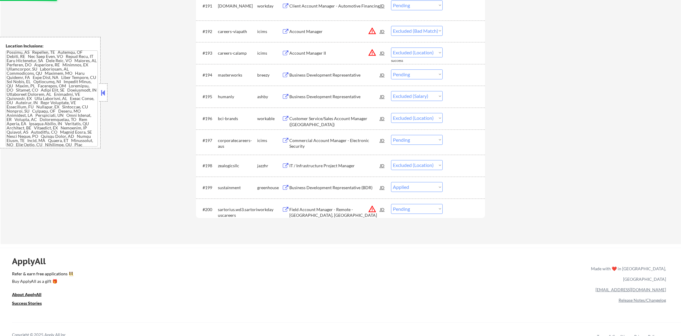
click at [369, 32] on button "warning_amber" at bounding box center [372, 31] width 8 height 8
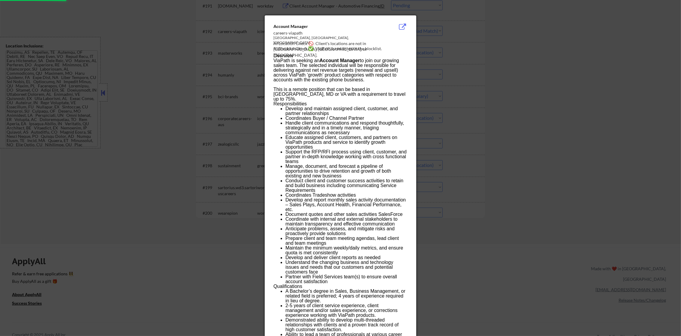
click at [437, 38] on div at bounding box center [340, 168] width 681 height 336
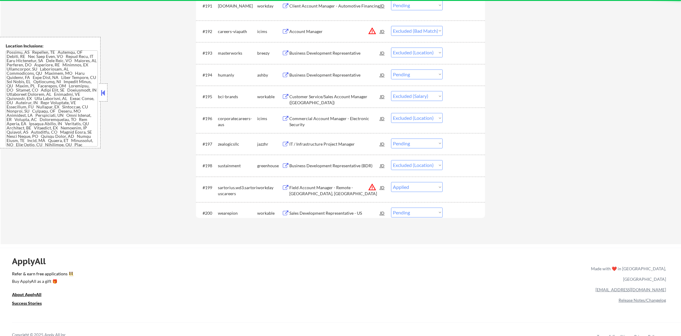
drag, startPoint x: 431, startPoint y: 29, endPoint x: 431, endPoint y: 33, distance: 3.7
click at [431, 29] on select "Choose an option... Pending Applied Excluded (Questions) Excluded (Expired) Exc…" at bounding box center [417, 31] width 52 height 10
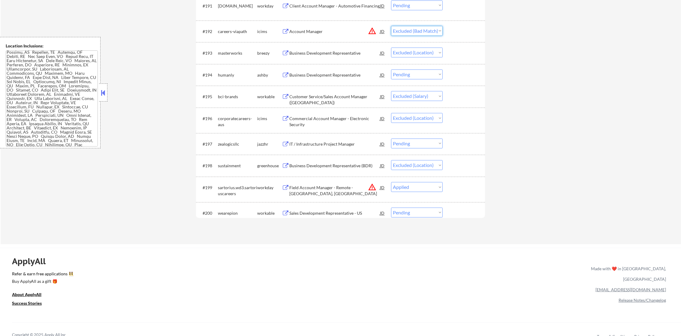
select select ""excluded__location_""
click at [391, 26] on select "Choose an option... Pending Applied Excluded (Questions) Excluded (Expired) Exc…" at bounding box center [417, 31] width 52 height 10
click at [372, 186] on button "warning_amber" at bounding box center [372, 187] width 8 height 8
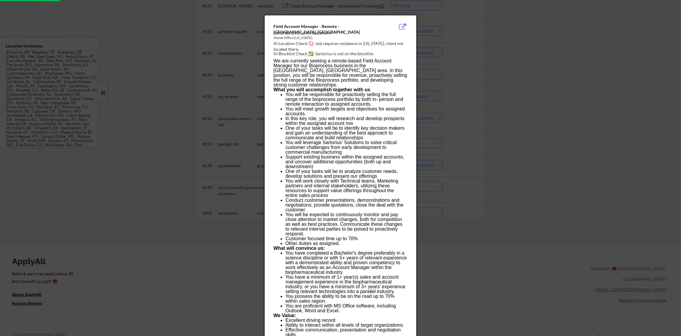
click at [483, 162] on div at bounding box center [340, 168] width 681 height 336
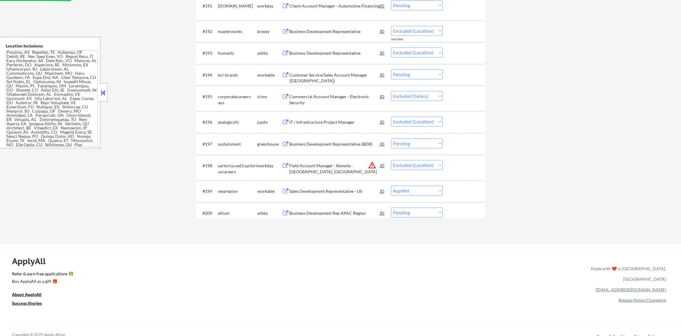
click at [421, 164] on select "Choose an option... Pending Applied Excluded (Questions) Excluded (Expired) Exc…" at bounding box center [417, 165] width 52 height 10
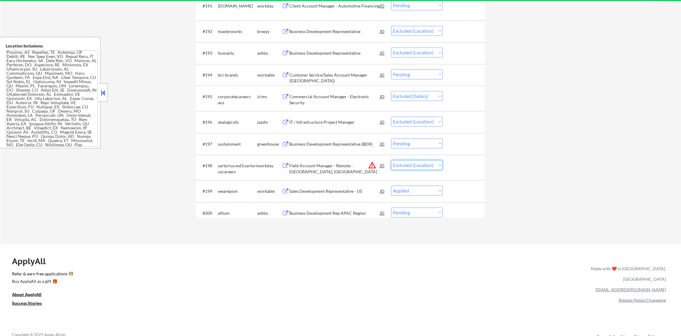
select select ""excluded__location_""
click at [391, 160] on select "Choose an option... Pending Applied Excluded (Questions) Excluded (Expired) Exc…" at bounding box center [417, 165] width 52 height 10
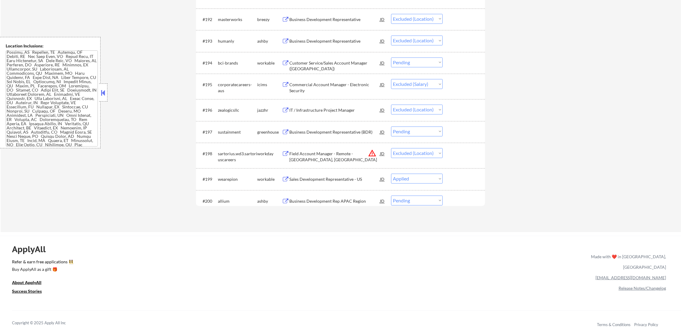
scroll to position [2371, 0]
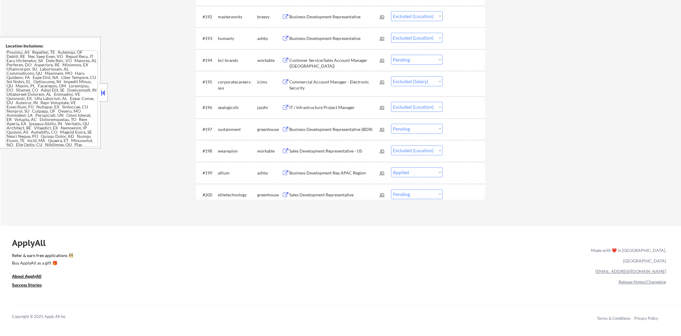
click at [322, 131] on div "Business Development Representative (BDR)" at bounding box center [334, 129] width 91 height 6
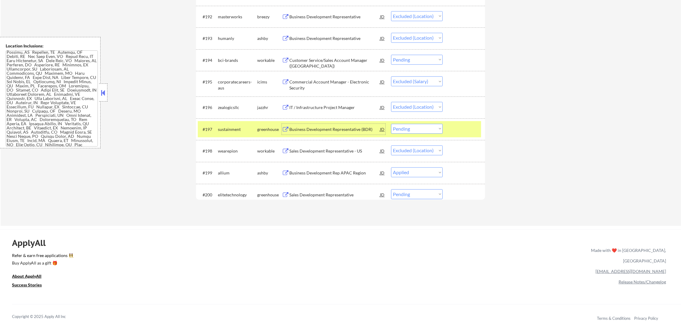
click at [412, 129] on select "Choose an option... Pending Applied Excluded (Questions) Excluded (Expired) Exc…" at bounding box center [417, 129] width 52 height 10
drag, startPoint x: 417, startPoint y: 127, endPoint x: 417, endPoint y: 133, distance: 5.7
click at [417, 127] on select "Choose an option... Pending Applied Excluded (Questions) Excluded (Expired) Exc…" at bounding box center [417, 129] width 52 height 10
select select ""applied""
click at [391, 124] on select "Choose an option... Pending Applied Excluded (Questions) Excluded (Expired) Exc…" at bounding box center [417, 129] width 52 height 10
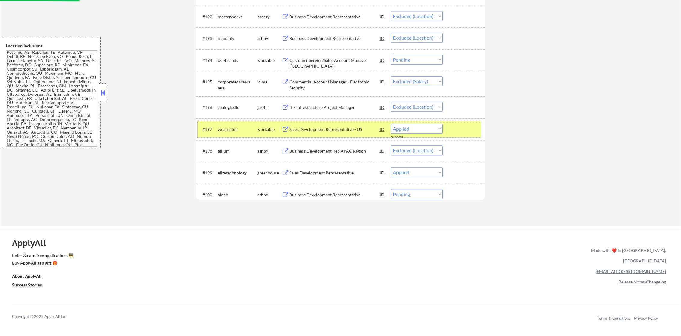
click at [230, 130] on div "wearepion" at bounding box center [237, 129] width 39 height 6
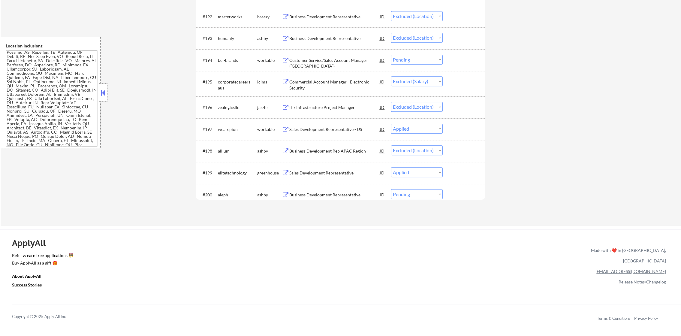
click at [344, 190] on div "Business Development Representative" at bounding box center [334, 194] width 91 height 11
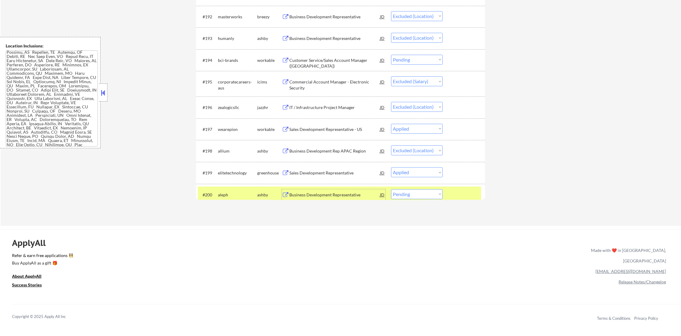
drag, startPoint x: 434, startPoint y: 195, endPoint x: 433, endPoint y: 199, distance: 3.7
click at [433, 196] on select "Choose an option... Pending Applied Excluded (Questions) Excluded (Expired) Exc…" at bounding box center [417, 194] width 52 height 10
select select ""excluded__expired_""
click at [391, 189] on select "Choose an option... Pending Applied Excluded (Questions) Excluded (Expired) Exc…" at bounding box center [417, 194] width 52 height 10
drag, startPoint x: 223, startPoint y: 195, endPoint x: 293, endPoint y: 94, distance: 123.6
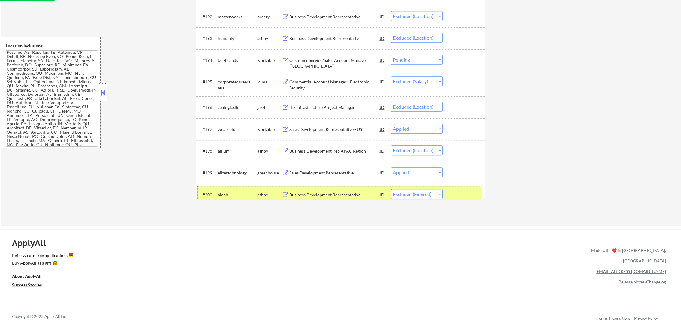
click at [222, 195] on div "aleph" at bounding box center [237, 195] width 39 height 6
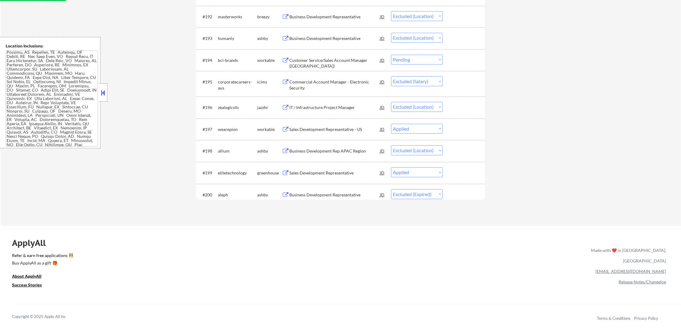
click at [327, 36] on div "Business Development Representative" at bounding box center [334, 38] width 91 height 6
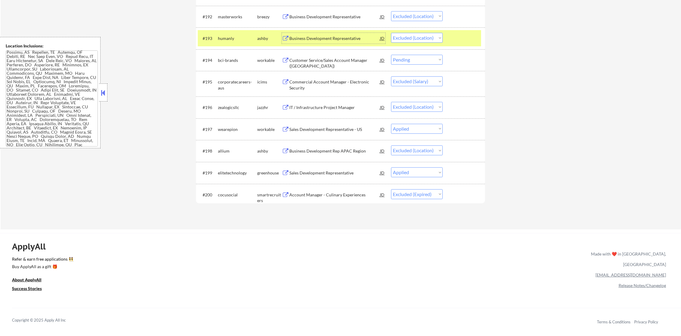
click at [409, 40] on select "Choose an option... Pending Applied Excluded (Questions) Excluded (Expired) Exc…" at bounding box center [417, 38] width 52 height 10
select select ""excluded""
click at [391, 33] on select "Choose an option... Pending Applied Excluded (Questions) Excluded (Expired) Exc…" at bounding box center [417, 38] width 52 height 10
click at [408, 67] on div "#194 bci-brands workable Customer Service/Sales Account Manager ([GEOGRAPHIC_DA…" at bounding box center [339, 60] width 283 height 16
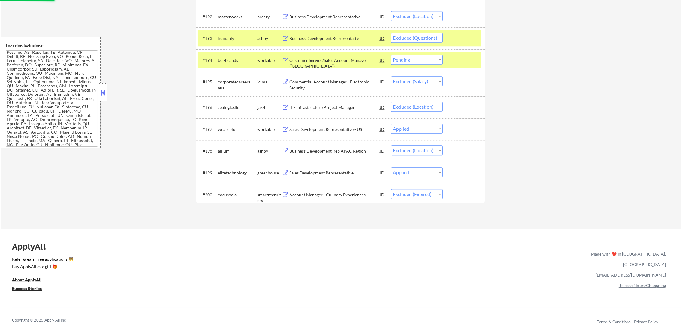
click at [329, 38] on div "Business Development Representative" at bounding box center [334, 38] width 91 height 6
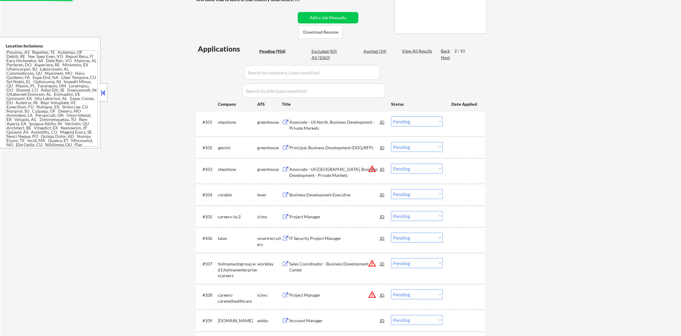
scroll to position [0, 0]
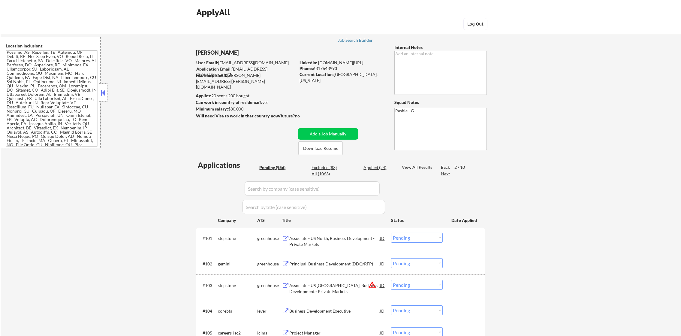
click at [319, 173] on div "All (1063)" at bounding box center [327, 174] width 30 height 6
click at [270, 186] on input "input" at bounding box center [312, 188] width 135 height 14
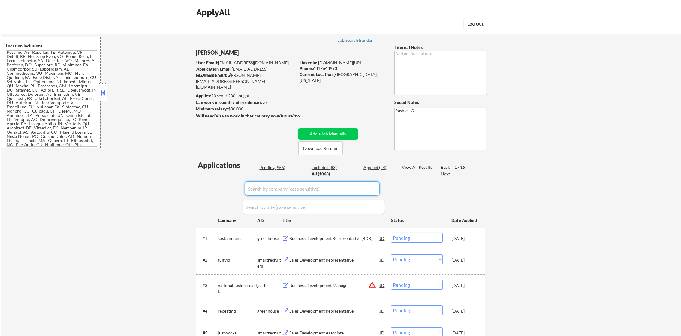
paste input "humanly"
type input "humanly"
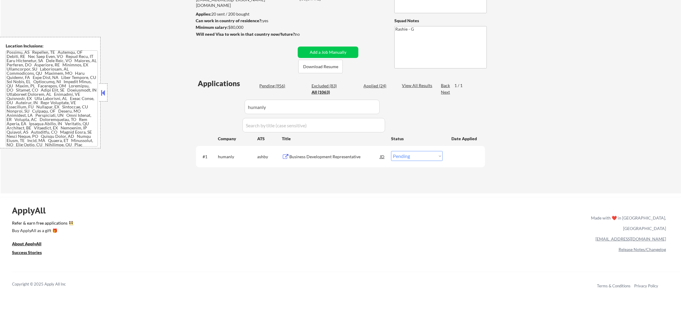
scroll to position [90, 0]
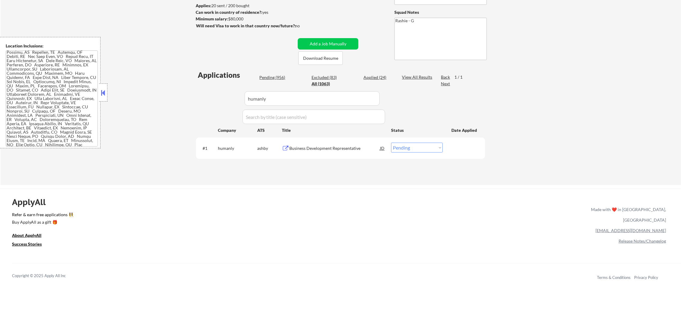
click at [420, 149] on select "Choose an option... Pending Applied Excluded (Questions) Excluded (Expired) Exc…" at bounding box center [417, 148] width 52 height 10
select select ""applied""
click at [391, 143] on select "Choose an option... Pending Applied Excluded (Questions) Excluded (Expired) Exc…" at bounding box center [417, 148] width 52 height 10
click at [273, 79] on div "Pending (956)" at bounding box center [274, 77] width 30 height 6
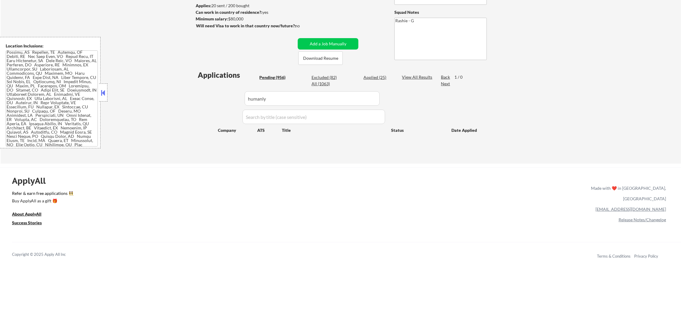
click at [217, 112] on div "Applications Pending (956) Excluded (82) Applied (25) All (1063) View All Resul…" at bounding box center [340, 111] width 289 height 82
click at [191, 105] on div "← Return to /applysquad Mailslurp Inbox Job Search Builder [PERSON_NAME] User E…" at bounding box center [341, 46] width 300 height 225
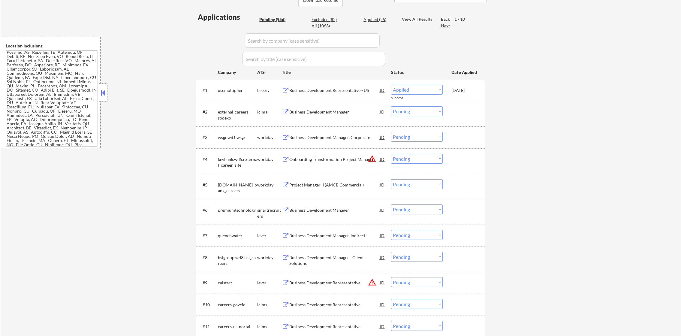
scroll to position [180, 0]
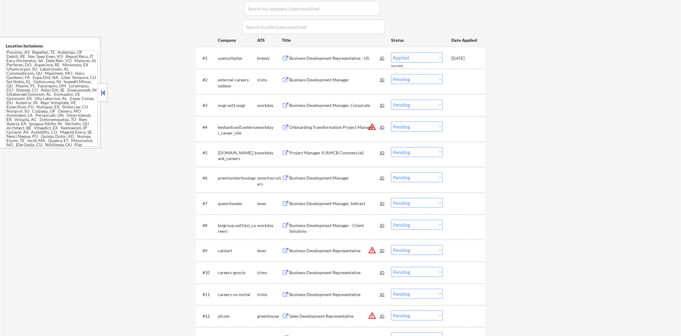
click at [368, 124] on button "warning_amber" at bounding box center [372, 126] width 8 height 8
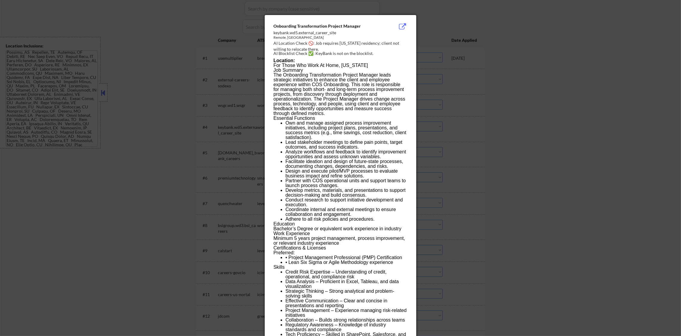
click at [421, 126] on div at bounding box center [340, 168] width 681 height 336
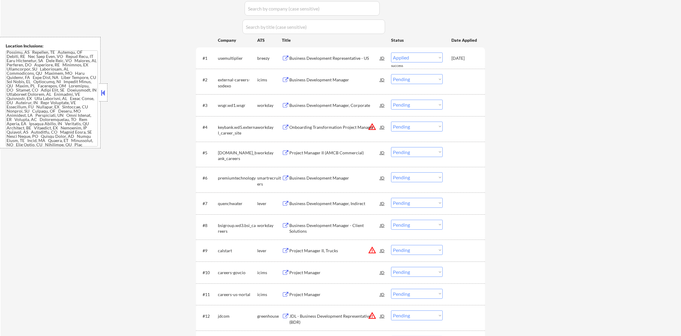
click at [422, 127] on select "Choose an option... Pending Applied Excluded (Questions) Excluded (Expired) Exc…" at bounding box center [417, 127] width 52 height 10
select select ""excluded__location_""
click at [391, 122] on select "Choose an option... Pending Applied Excluded (Questions) Excluded (Expired) Exc…" at bounding box center [417, 127] width 52 height 10
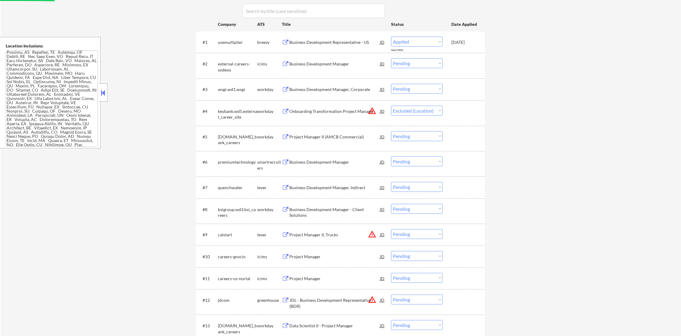
scroll to position [225, 0]
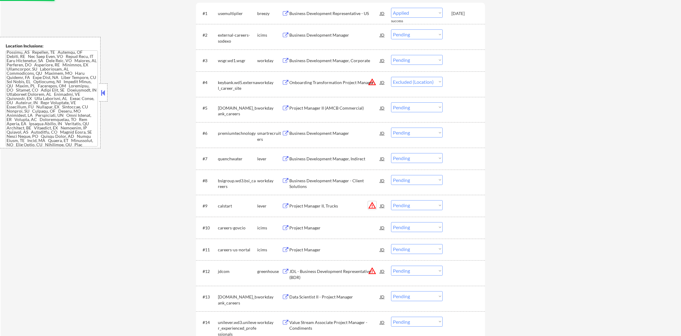
click at [374, 202] on button "warning_amber" at bounding box center [372, 205] width 8 height 8
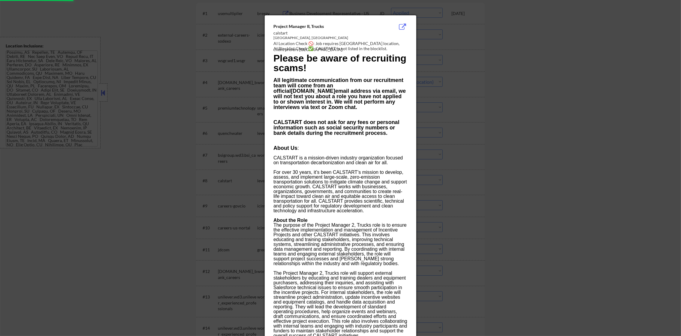
click at [539, 143] on div at bounding box center [340, 168] width 681 height 336
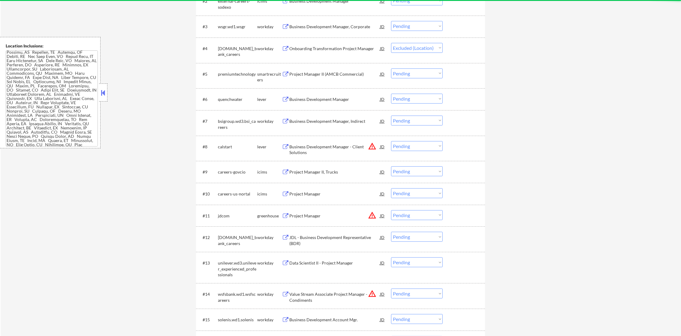
scroll to position [270, 0]
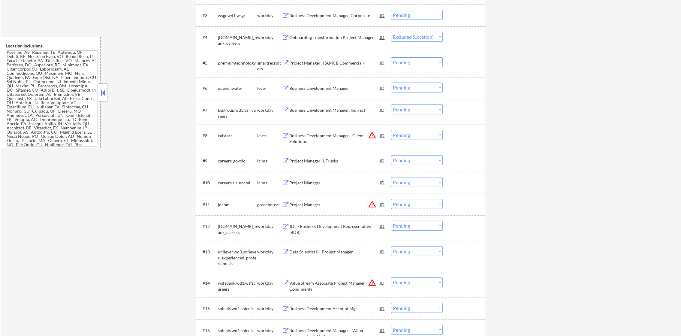
drag, startPoint x: 440, startPoint y: 137, endPoint x: 420, endPoint y: 130, distance: 21.1
click at [437, 135] on select "Choose an option... Pending Applied Excluded (Questions) Excluded (Expired) Exc…" at bounding box center [417, 135] width 52 height 10
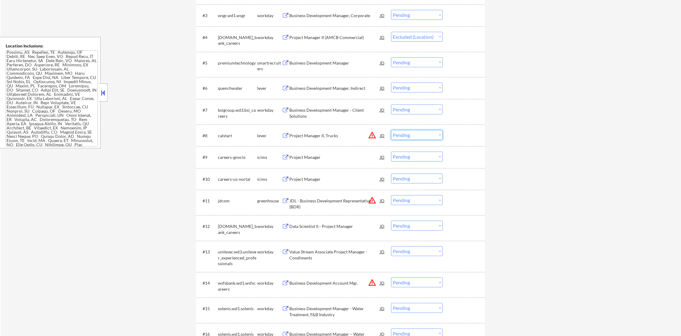
select select ""excluded__location_""
click at [391, 130] on select "Choose an option... Pending Applied Excluded (Questions) Excluded (Expired) Exc…" at bounding box center [417, 135] width 52 height 10
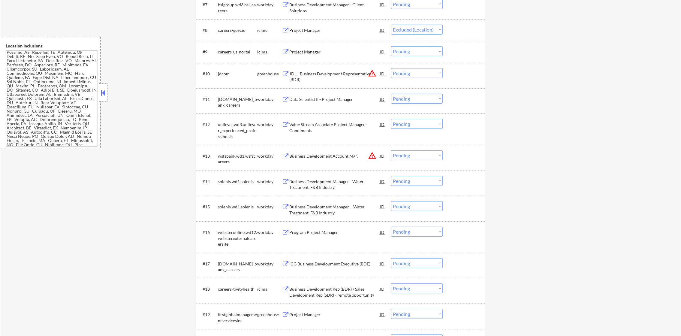
click at [371, 74] on button "warning_amber" at bounding box center [372, 73] width 8 height 8
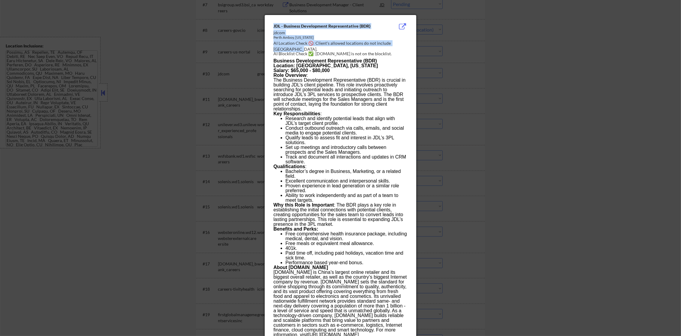
drag, startPoint x: 442, startPoint y: 76, endPoint x: 385, endPoint y: 47, distance: 64.2
click at [395, 43] on div "AI Location Check 🚫: Client's allowed locations do not include [GEOGRAPHIC_DATA…" at bounding box center [341, 46] width 137 height 12
click at [484, 48] on div at bounding box center [340, 168] width 681 height 336
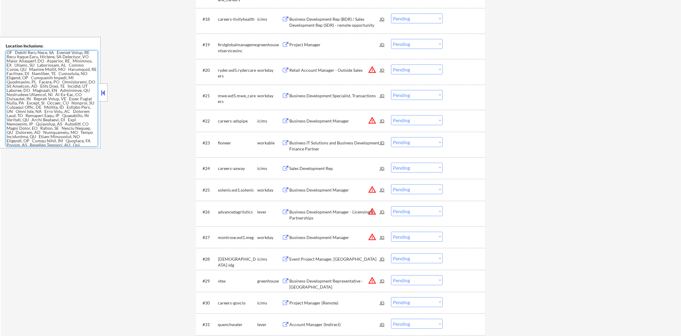
scroll to position [645, 0]
click at [370, 121] on button "warning_amber" at bounding box center [372, 120] width 8 height 8
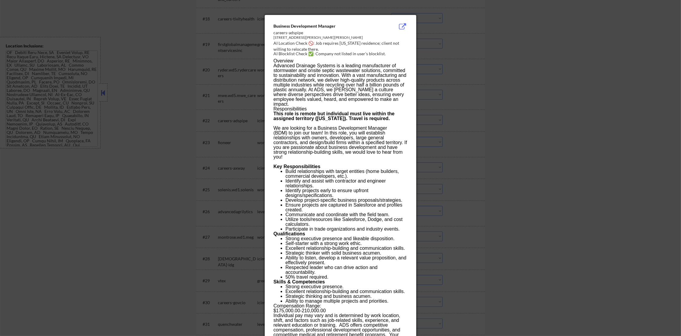
click at [438, 115] on div at bounding box center [340, 168] width 681 height 336
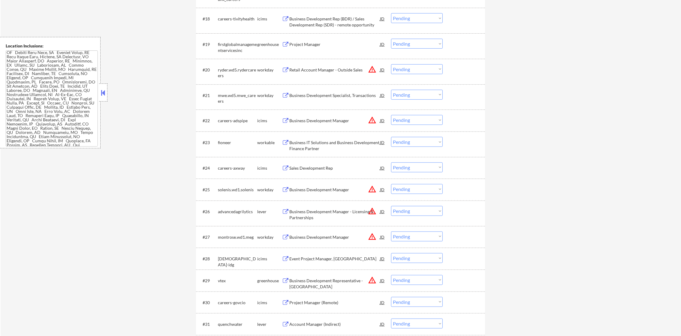
click at [418, 113] on div "#22 careers-adspipe icims Business Development Manager JD warning_amber Choose …" at bounding box center [339, 120] width 283 height 16
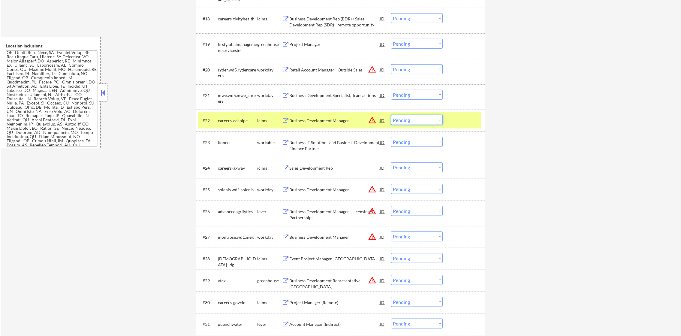
click at [414, 118] on select "Choose an option... Pending Applied Excluded (Questions) Excluded (Expired) Exc…" at bounding box center [417, 120] width 52 height 10
select select ""excluded__location_""
click at [391, 115] on select "Choose an option... Pending Applied Excluded (Questions) Excluded (Expired) Exc…" at bounding box center [417, 120] width 52 height 10
click at [234, 128] on div "#22 careers-adspipe icims Business Development Manager JD warning_amber Choose …" at bounding box center [339, 120] width 283 height 16
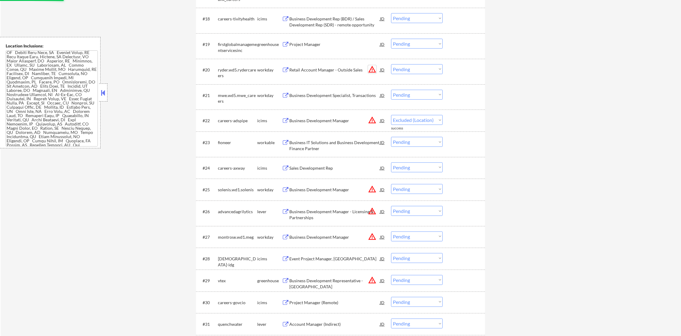
click at [370, 70] on button "warning_amber" at bounding box center [372, 69] width 8 height 8
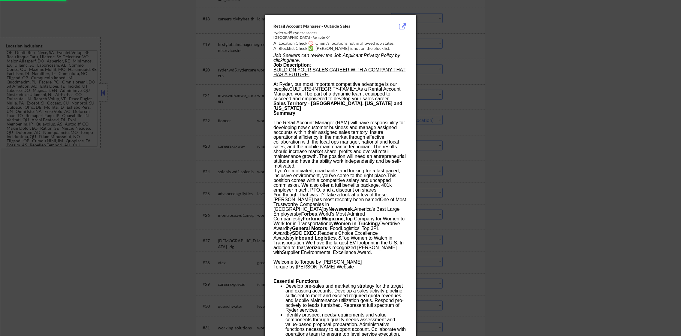
click at [436, 70] on div at bounding box center [340, 168] width 681 height 336
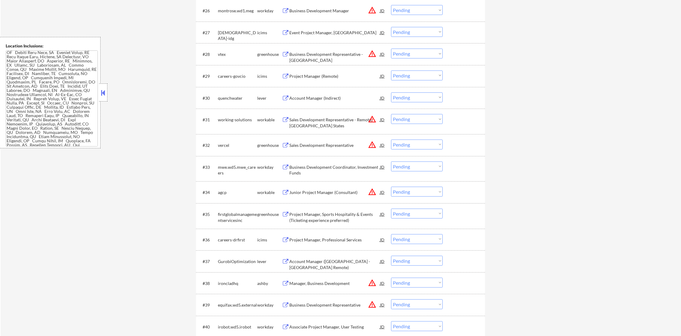
scroll to position [855, 0]
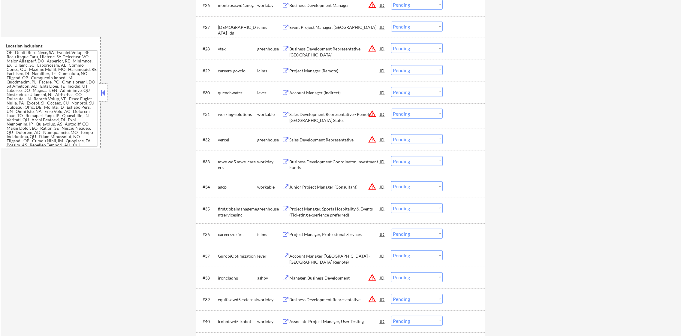
click at [373, 111] on button "warning_amber" at bounding box center [372, 114] width 8 height 8
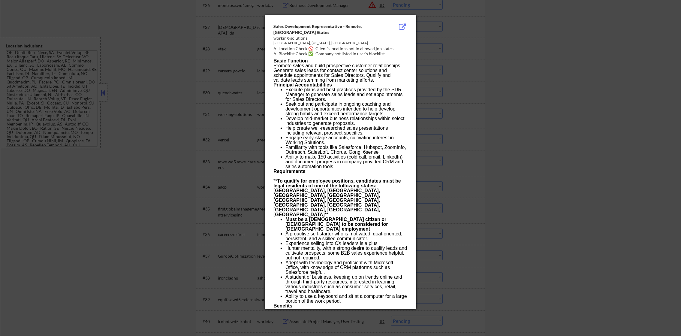
click at [425, 105] on div at bounding box center [340, 168] width 681 height 336
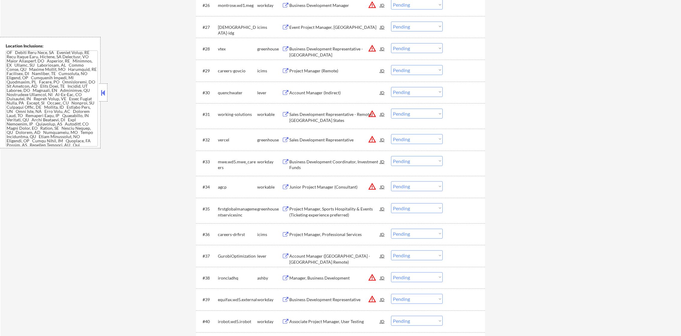
click at [372, 48] on button "warning_amber" at bounding box center [372, 48] width 8 height 8
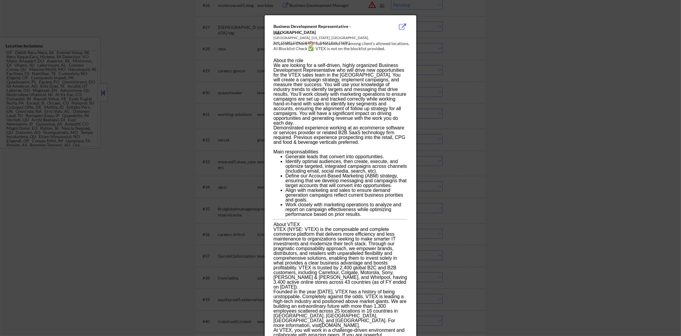
click at [409, 48] on div "AI Blocklist Check ✅: VTEX is not on the blocklist provided." at bounding box center [341, 49] width 137 height 6
click at [424, 86] on div at bounding box center [340, 168] width 681 height 336
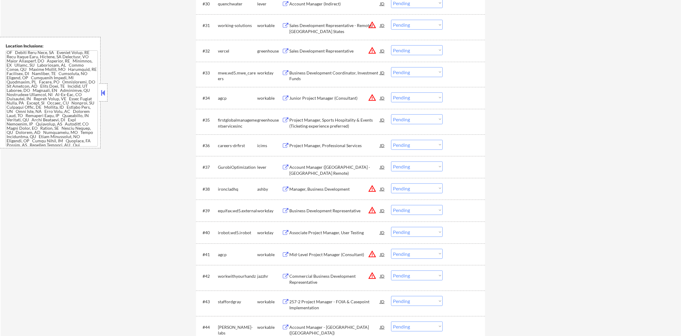
scroll to position [945, 0]
click at [373, 93] on button "warning_amber" at bounding box center [372, 96] width 8 height 8
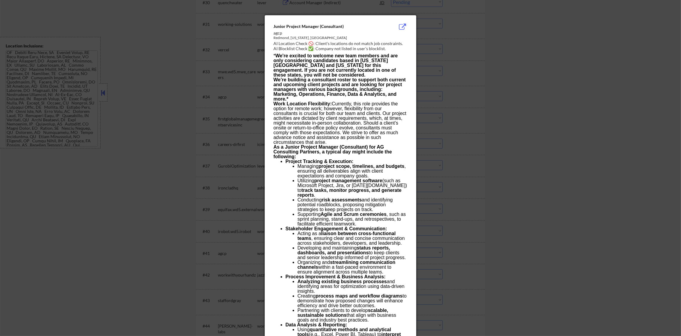
click at [462, 91] on div at bounding box center [340, 168] width 681 height 336
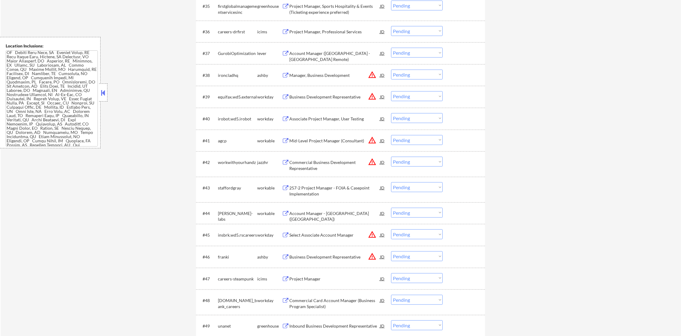
scroll to position [1110, 0]
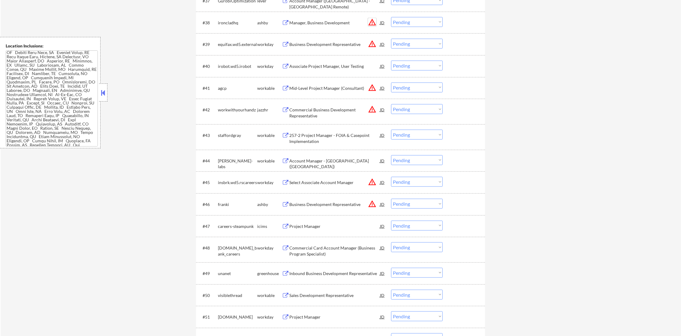
click at [371, 20] on button "warning_amber" at bounding box center [372, 22] width 8 height 8
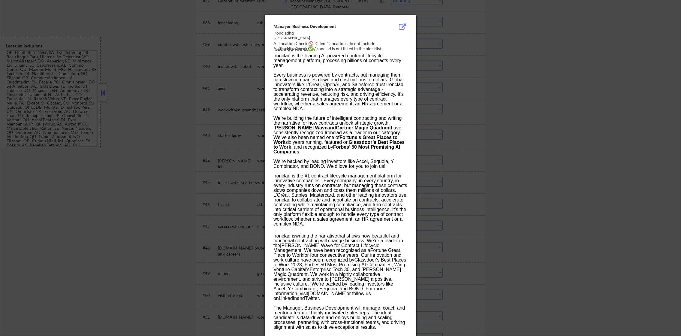
click at [426, 29] on div at bounding box center [340, 168] width 681 height 336
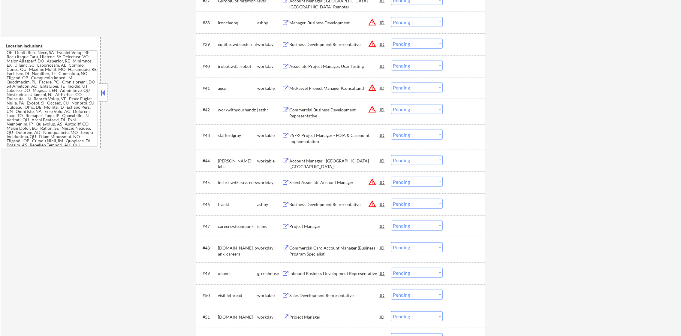
click at [421, 25] on select "Choose an option... Pending Applied Excluded (Questions) Excluded (Expired) Exc…" at bounding box center [417, 22] width 52 height 10
click at [391, 17] on select "Choose an option... Pending Applied Excluded (Questions) Excluded (Expired) Exc…" at bounding box center [417, 22] width 52 height 10
click at [373, 44] on button "warning_amber" at bounding box center [372, 44] width 8 height 8
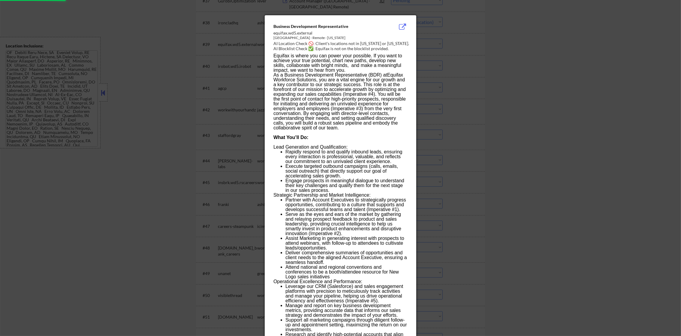
click at [441, 41] on div at bounding box center [340, 168] width 681 height 336
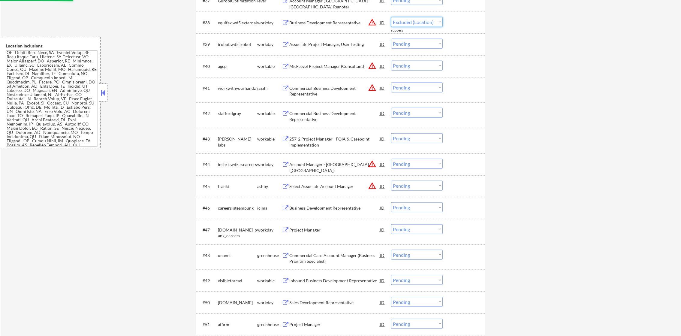
click at [417, 20] on select "Choose an option... Pending Applied Excluded (Questions) Excluded (Expired) Exc…" at bounding box center [417, 22] width 52 height 10
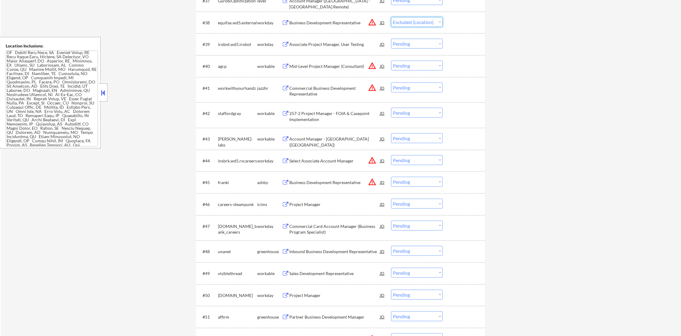
select select ""excluded__location_""
click at [391, 17] on select "Choose an option... Pending Applied Excluded (Questions) Excluded (Expired) Exc…" at bounding box center [417, 22] width 52 height 10
click at [368, 65] on button "warning_amber" at bounding box center [372, 66] width 8 height 8
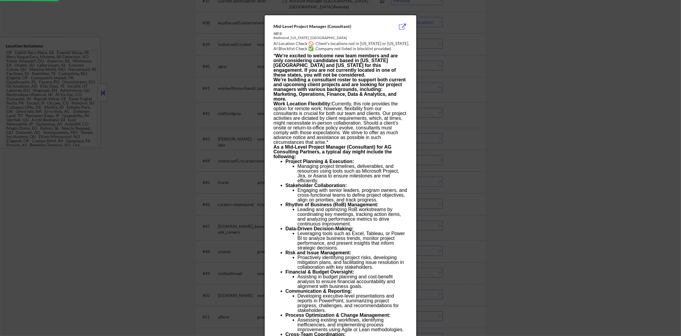
click at [443, 53] on div at bounding box center [340, 168] width 681 height 336
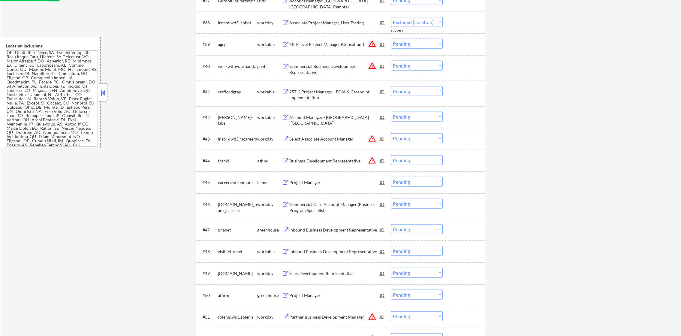
click at [411, 44] on select "Choose an option... Pending Applied Excluded (Questions) Excluded (Expired) Exc…" at bounding box center [417, 44] width 52 height 10
click at [391, 39] on select "Choose an option... Pending Applied Excluded (Questions) Excluded (Expired) Exc…" at bounding box center [417, 44] width 52 height 10
click at [372, 67] on button "warning_amber" at bounding box center [372, 66] width 8 height 8
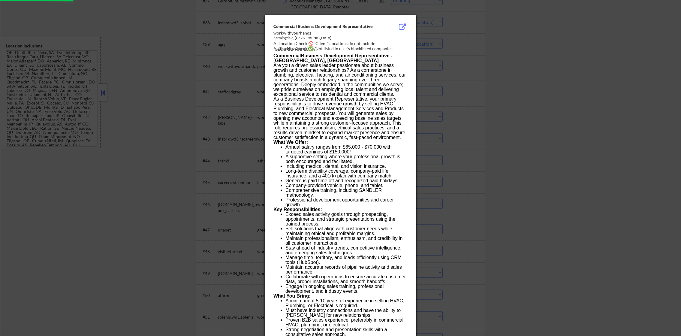
click at [447, 63] on div at bounding box center [340, 168] width 681 height 336
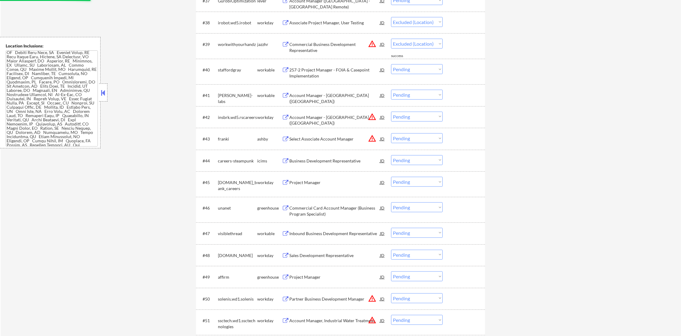
click at [409, 45] on select "Choose an option... Pending Applied Excluded (Questions) Excluded (Expired) Exc…" at bounding box center [417, 44] width 52 height 10
select select ""excluded__location_""
click at [391, 39] on select "Choose an option... Pending Applied Excluded (Questions) Excluded (Expired) Exc…" at bounding box center [417, 44] width 52 height 10
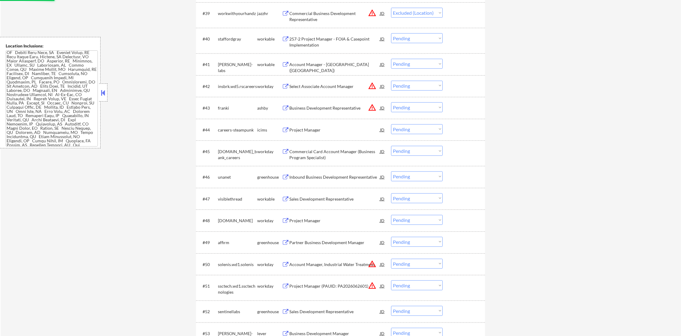
scroll to position [1215, 0]
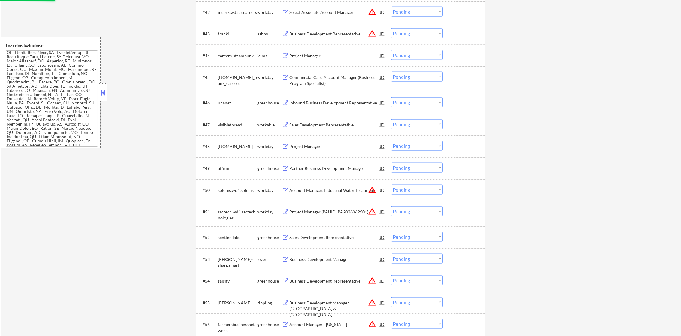
click at [371, 15] on button "warning_amber" at bounding box center [372, 12] width 8 height 8
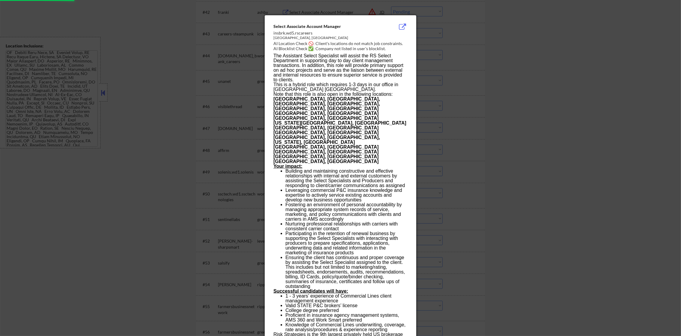
click at [443, 41] on div at bounding box center [340, 168] width 681 height 336
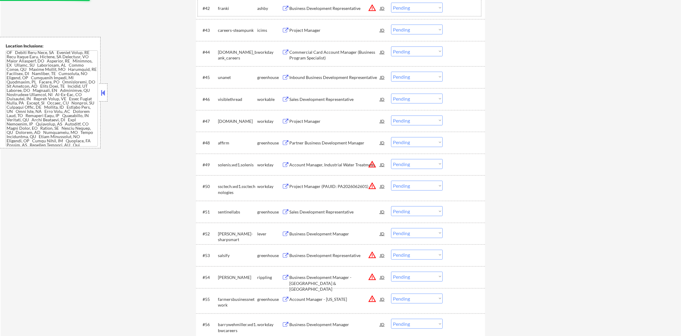
click at [371, 15] on div "#42 [PERSON_NAME] Business Development Representative JD warning_amber Choose a…" at bounding box center [339, 8] width 283 height 16
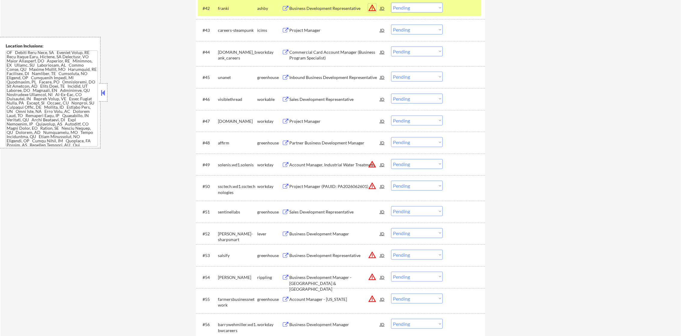
click at [371, 11] on button "warning_amber" at bounding box center [372, 8] width 8 height 8
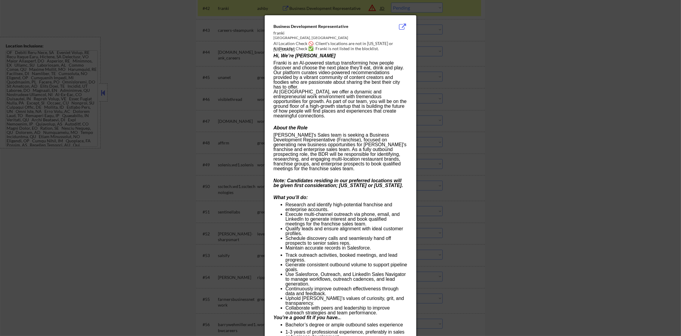
click at [371, 11] on div at bounding box center [340, 168] width 681 height 336
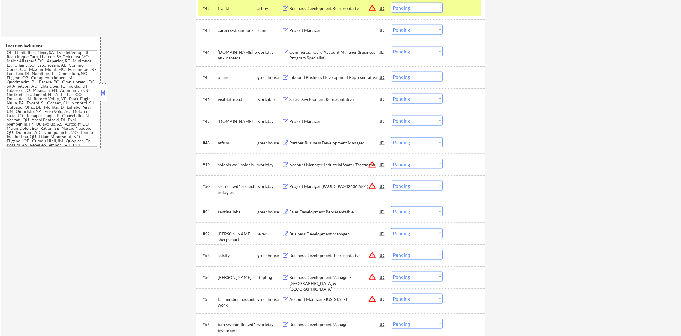
click at [238, 9] on div "franki" at bounding box center [237, 8] width 39 height 6
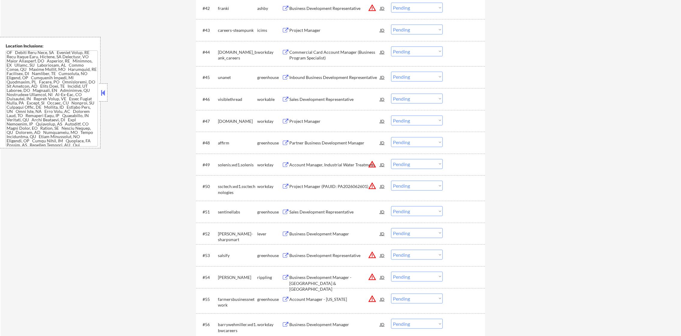
click at [416, 4] on select "Choose an option... Pending Applied Excluded (Questions) Excluded (Expired) Exc…" at bounding box center [417, 8] width 52 height 10
select select ""excluded__location_""
click at [391, 3] on select "Choose an option... Pending Applied Excluded (Questions) Excluded (Expired) Exc…" at bounding box center [417, 8] width 52 height 10
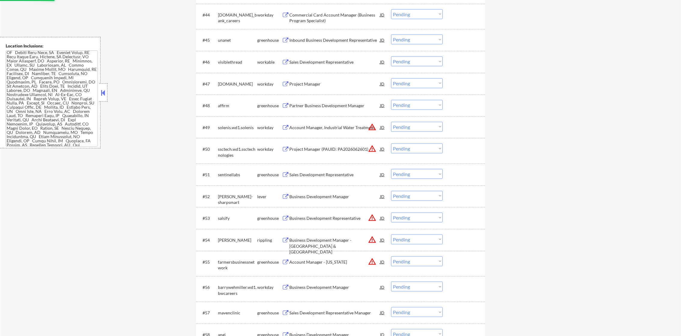
scroll to position [1306, 0]
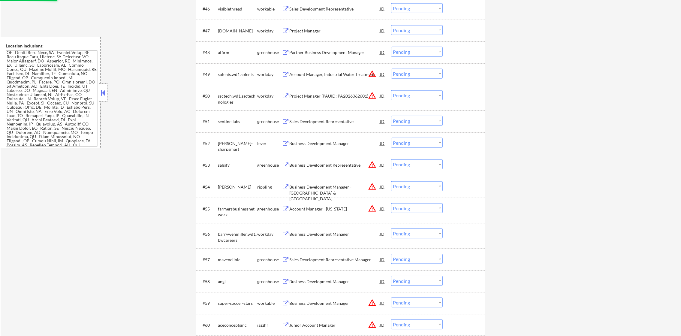
click at [370, 94] on div "Project Manager (PAUID: PA2026062601)" at bounding box center [334, 96] width 91 height 6
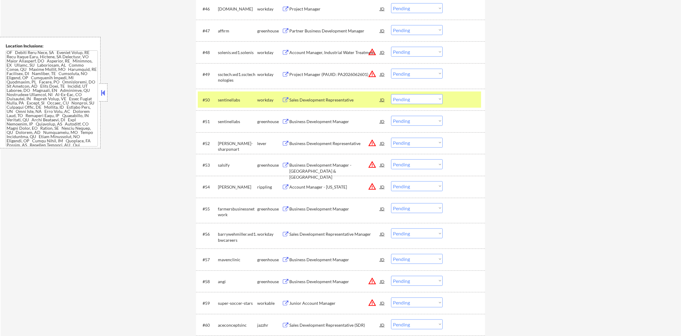
click at [234, 112] on div "#51 sentinellabs greenhouse Business Development Manager JD warning_amber Choos…" at bounding box center [340, 121] width 289 height 22
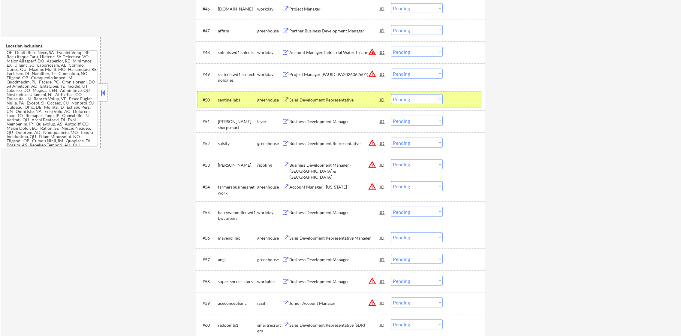
click at [213, 98] on div "#50" at bounding box center [208, 100] width 11 height 6
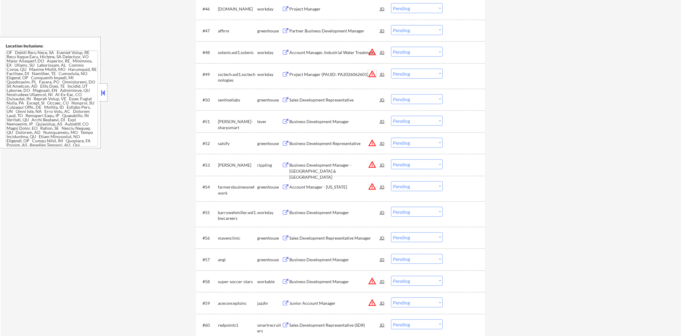
click at [371, 72] on button "warning_amber" at bounding box center [372, 74] width 8 height 8
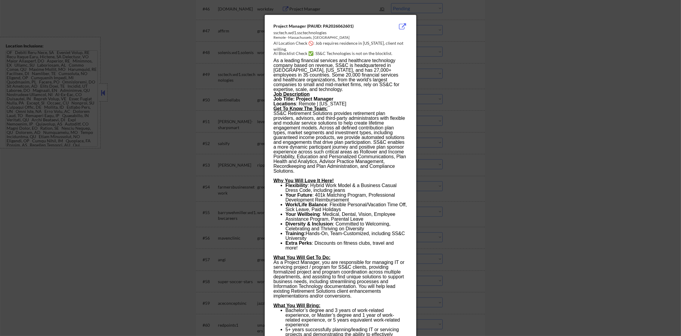
click at [435, 65] on div at bounding box center [340, 168] width 681 height 336
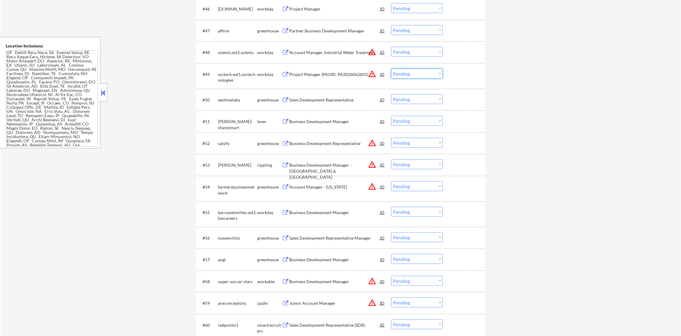
click at [418, 72] on select "Choose an option... Pending Applied Excluded (Questions) Excluded (Expired) Exc…" at bounding box center [417, 74] width 52 height 10
select select ""excluded__location_""
click at [391, 69] on select "Choose an option... Pending Applied Excluded (Questions) Excluded (Expired) Exc…" at bounding box center [417, 74] width 52 height 10
click at [372, 55] on button "warning_amber" at bounding box center [372, 52] width 8 height 8
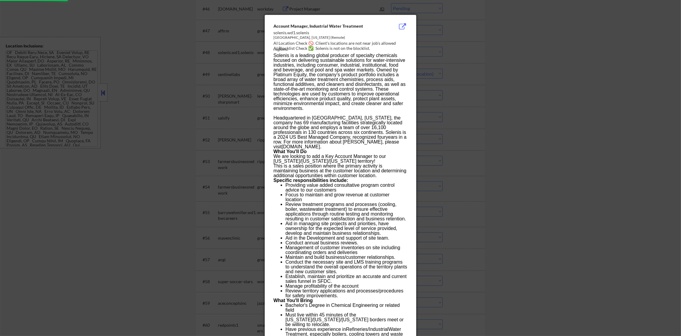
click at [428, 52] on div at bounding box center [340, 168] width 681 height 336
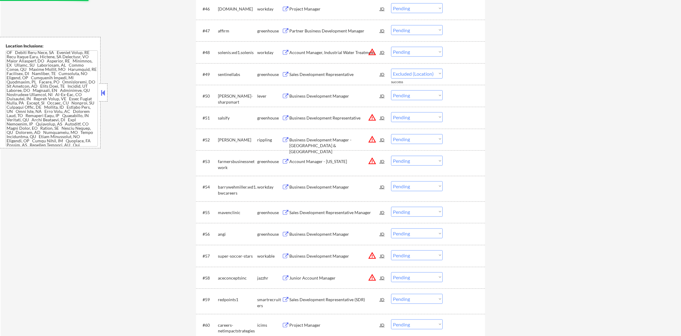
click at [422, 54] on select "Choose an option... Pending Applied Excluded (Questions) Excluded (Expired) Exc…" at bounding box center [417, 52] width 52 height 10
select select ""excluded__location_""
click at [391, 47] on select "Choose an option... Pending Applied Excluded (Questions) Excluded (Expired) Exc…" at bounding box center [417, 52] width 52 height 10
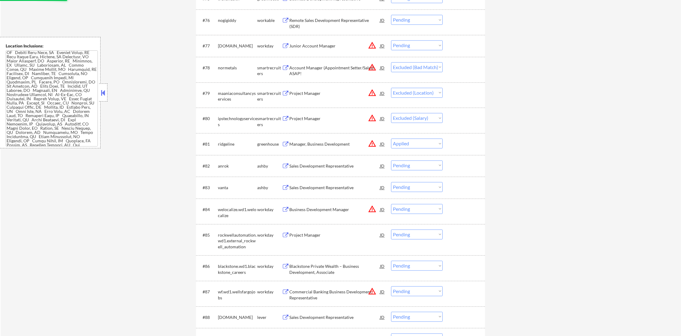
scroll to position [50, 0]
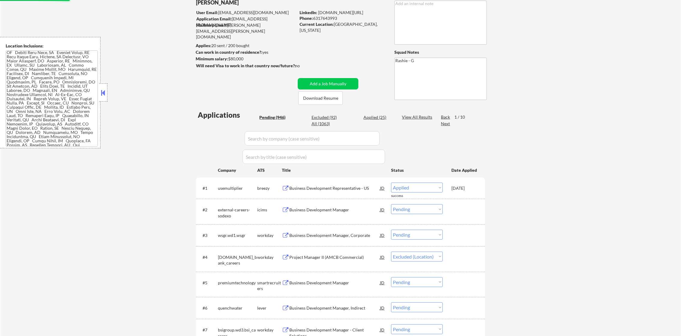
click at [449, 124] on div "Next" at bounding box center [446, 124] width 10 height 6
click at [447, 121] on div "Next" at bounding box center [446, 124] width 10 height 6
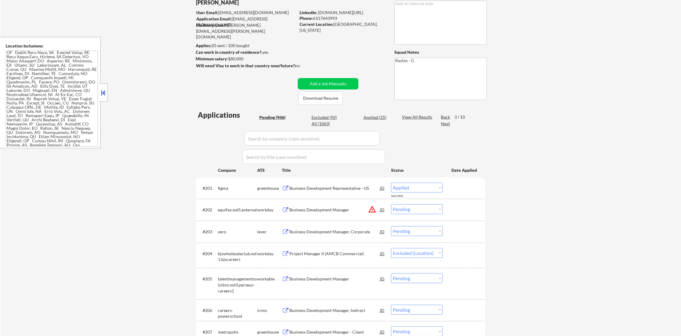
click at [442, 115] on div "Back" at bounding box center [446, 117] width 10 height 6
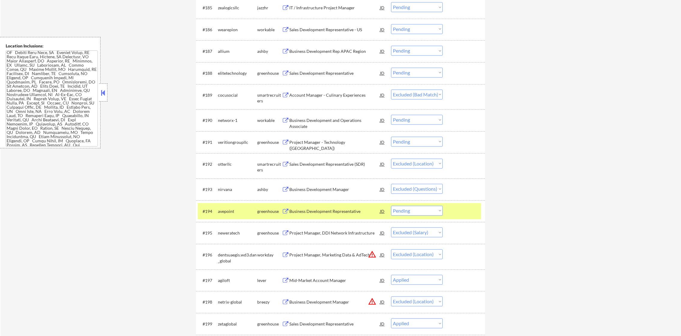
scroll to position [2211, 0]
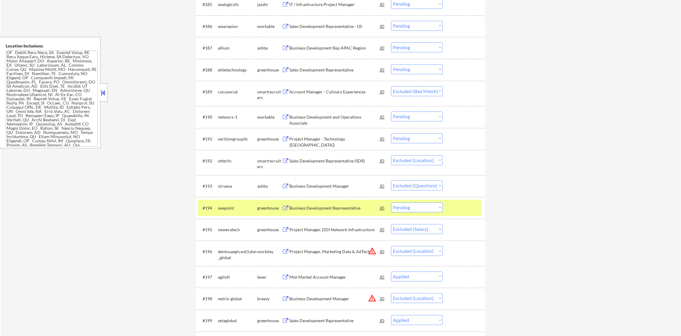
click at [231, 218] on div "#194 avepoint greenhouse Business Development Representative JD warning_amber C…" at bounding box center [340, 208] width 289 height 22
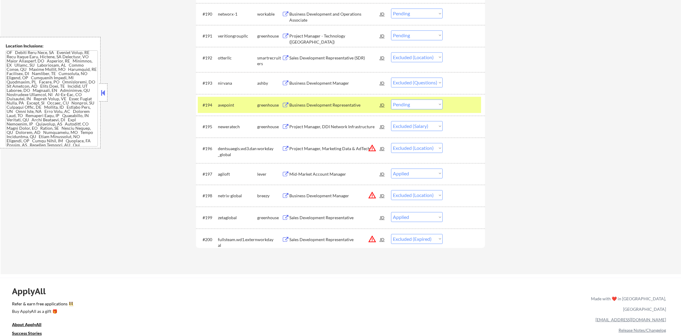
scroll to position [2315, 0]
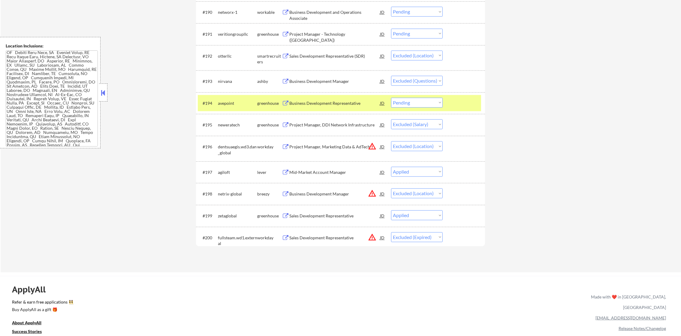
click at [231, 97] on div "#194 avepoint greenhouse Business Development Representative JD warning_amber C…" at bounding box center [339, 103] width 283 height 16
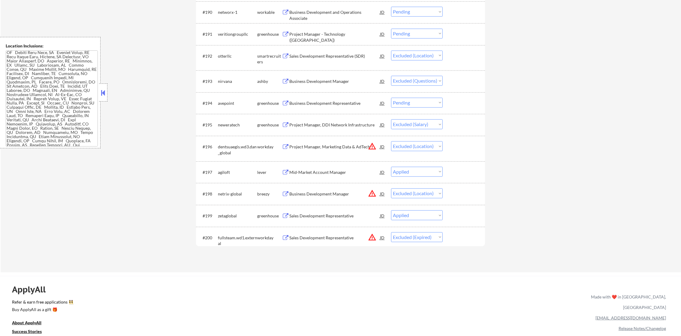
click at [372, 146] on button "warning_amber" at bounding box center [372, 146] width 8 height 8
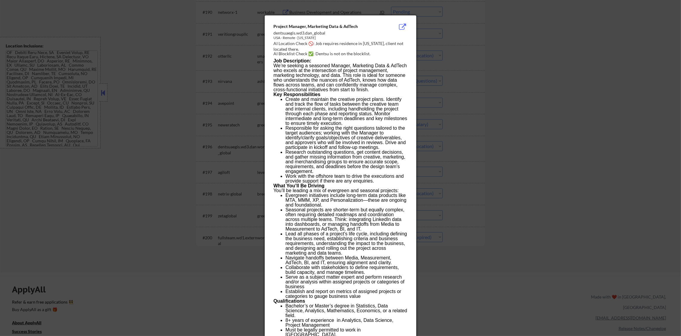
click at [459, 127] on div at bounding box center [340, 168] width 681 height 336
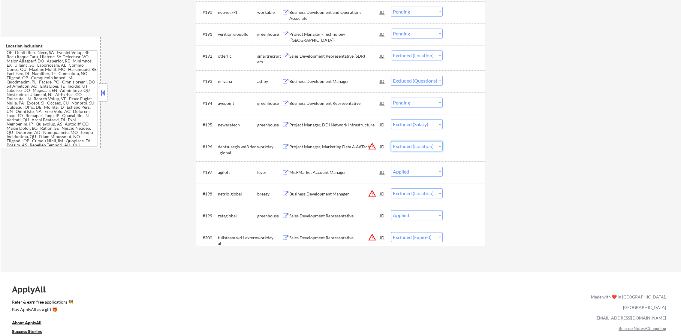
drag, startPoint x: 411, startPoint y: 149, endPoint x: 412, endPoint y: 152, distance: 3.1
click at [411, 149] on select "Choose an option... Pending Applied Excluded (Questions) Excluded (Expired) Exc…" at bounding box center [417, 146] width 52 height 10
click at [391, 141] on select "Choose an option... Pending Applied Excluded (Questions) Excluded (Expired) Exc…" at bounding box center [417, 146] width 52 height 10
click at [374, 193] on button "warning_amber" at bounding box center [372, 193] width 8 height 8
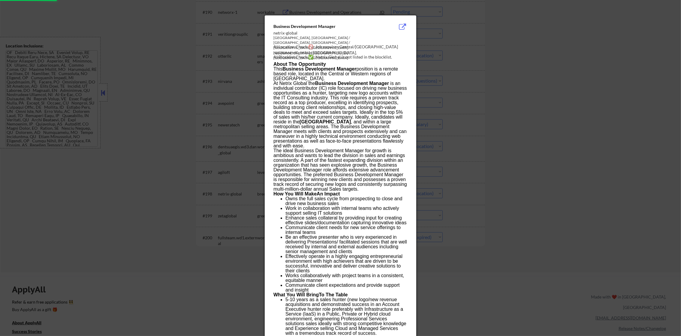
click at [446, 184] on div at bounding box center [340, 168] width 681 height 336
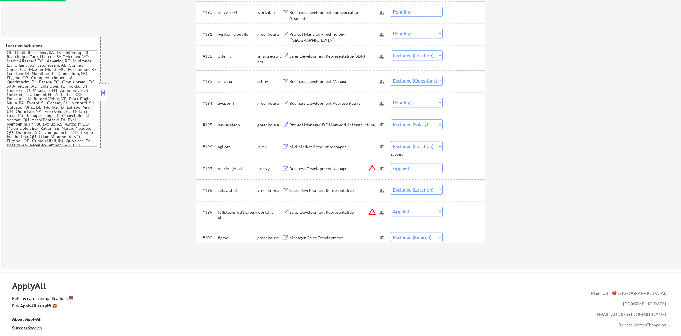
click at [325, 146] on div "Mid-Market Account Manager" at bounding box center [334, 147] width 91 height 6
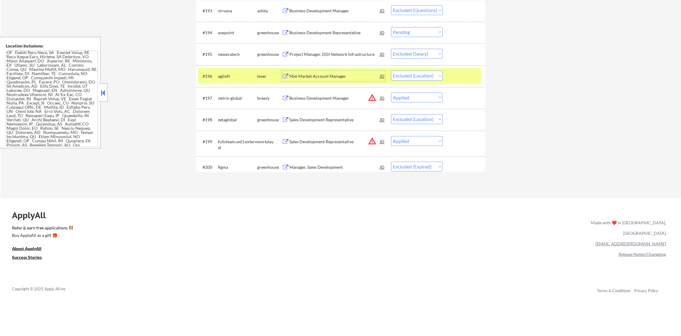
scroll to position [2391, 0]
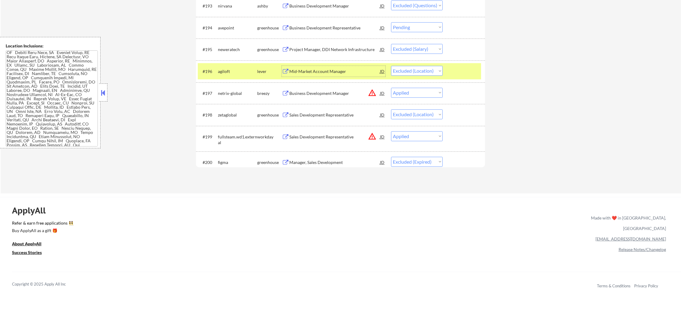
click at [411, 70] on select "Choose an option... Pending Applied Excluded (Questions) Excluded (Expired) Exc…" at bounding box center [417, 71] width 52 height 10
select select ""applied""
click at [391, 66] on select "Choose an option... Pending Applied Excluded (Questions) Excluded (Expired) Exc…" at bounding box center [417, 71] width 52 height 10
click at [237, 71] on div "agiloft" at bounding box center [237, 71] width 39 height 6
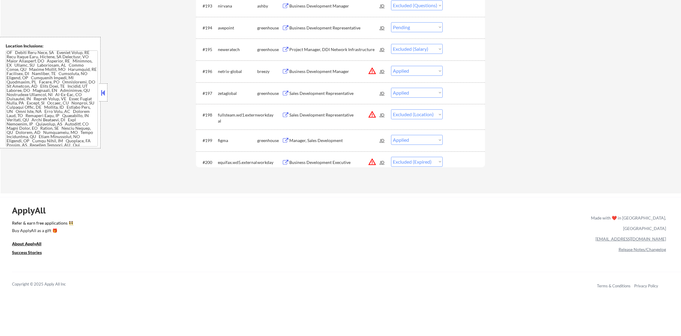
click at [323, 31] on div "Business Development Representative" at bounding box center [334, 28] width 91 height 6
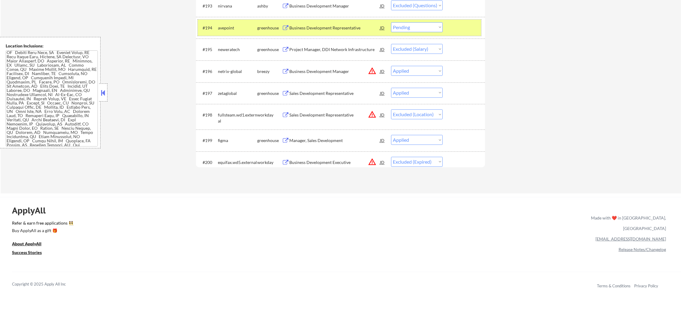
click at [235, 31] on div "avepoint" at bounding box center [237, 28] width 39 height 6
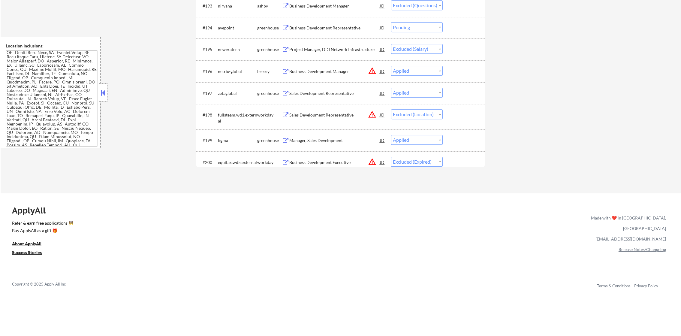
click at [335, 7] on div "Business Development Manager" at bounding box center [334, 6] width 91 height 6
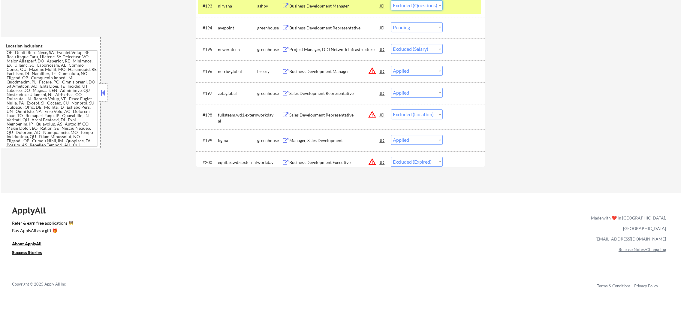
click at [404, 4] on select "Choose an option... Pending Applied Excluded (Questions) Excluded (Expired) Exc…" at bounding box center [417, 5] width 52 height 10
select select ""excluded__expired_""
click at [391, 0] on select "Choose an option... Pending Applied Excluded (Questions) Excluded (Expired) Exc…" at bounding box center [417, 5] width 52 height 10
click at [233, 3] on div "nirvana" at bounding box center [237, 6] width 39 height 6
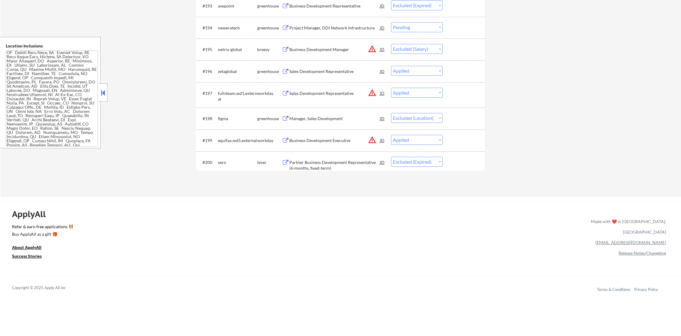
click at [355, 111] on div "#198 figma greenhouse Manager, Sales Development JD warning_amber Choose an opt…" at bounding box center [339, 118] width 283 height 16
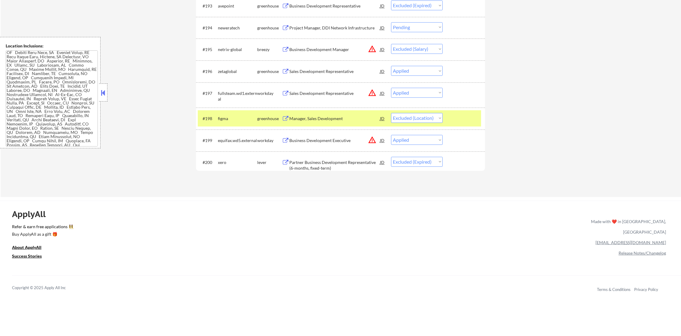
click at [327, 120] on div "Manager, Sales Development" at bounding box center [334, 119] width 91 height 6
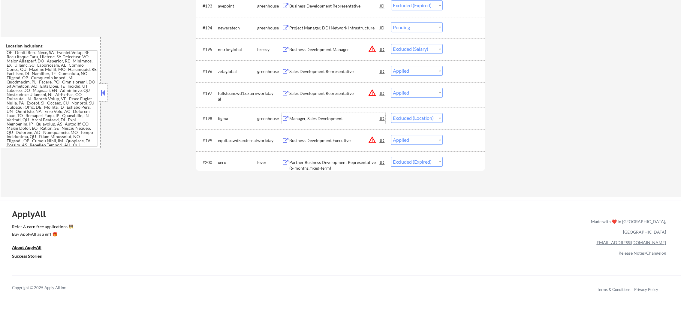
click at [419, 122] on select "Choose an option... Pending Applied Excluded (Questions) Excluded (Expired) Exc…" at bounding box center [417, 118] width 52 height 10
click at [391, 113] on select "Choose an option... Pending Applied Excluded (Questions) Excluded (Expired) Exc…" at bounding box center [417, 118] width 52 height 10
click at [375, 140] on button "warning_amber" at bounding box center [372, 140] width 8 height 8
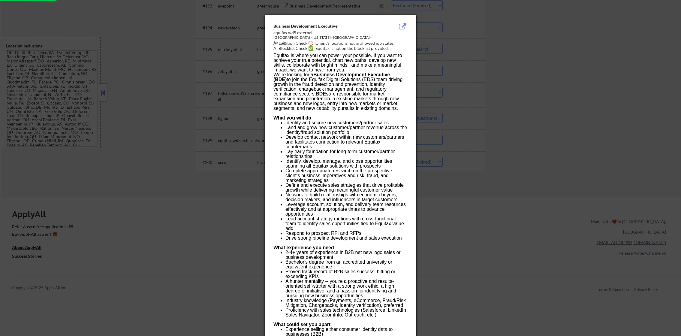
click at [436, 124] on div at bounding box center [340, 168] width 681 height 336
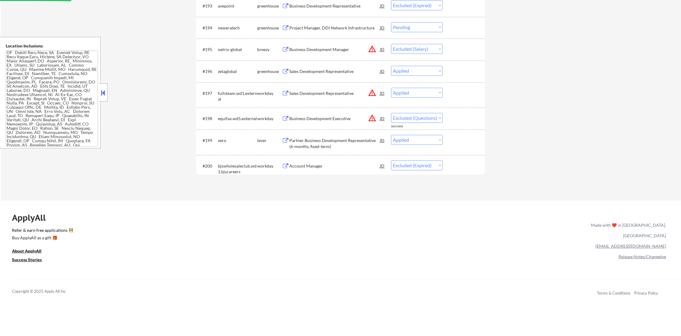
click at [332, 117] on div "Business Development Executive" at bounding box center [334, 119] width 91 height 6
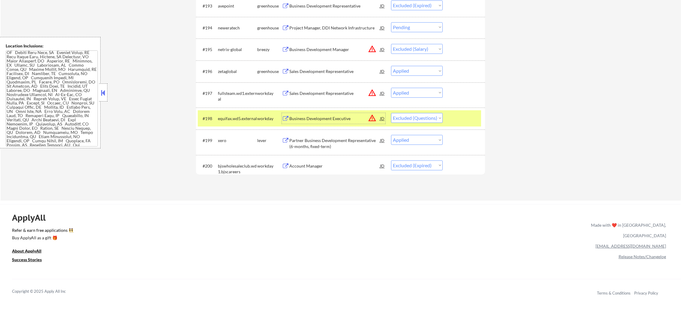
click at [397, 118] on select "Choose an option... Pending Applied Excluded (Questions) Excluded (Expired) Exc…" at bounding box center [417, 118] width 52 height 10
select select ""excluded__location_""
click at [391, 113] on select "Choose an option... Pending Applied Excluded (Questions) Excluded (Expired) Exc…" at bounding box center [417, 118] width 52 height 10
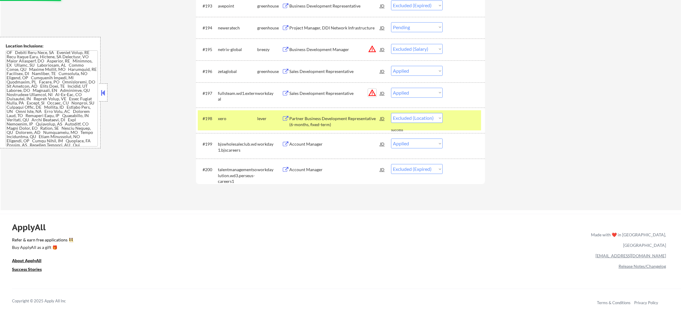
click at [371, 94] on button "warning_amber" at bounding box center [372, 93] width 8 height 8
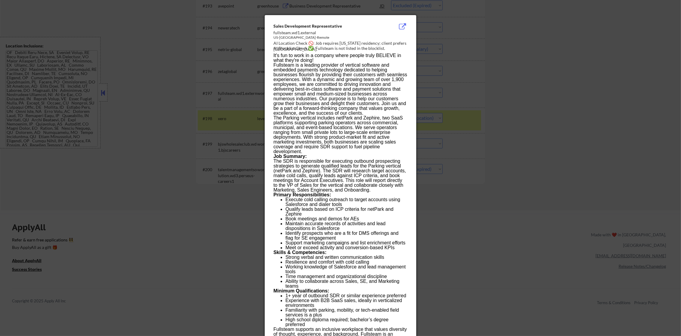
click at [228, 108] on div at bounding box center [340, 168] width 681 height 336
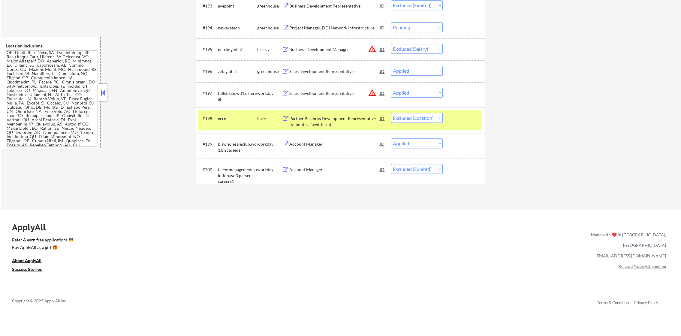
click at [228, 117] on div "xero" at bounding box center [237, 119] width 39 height 6
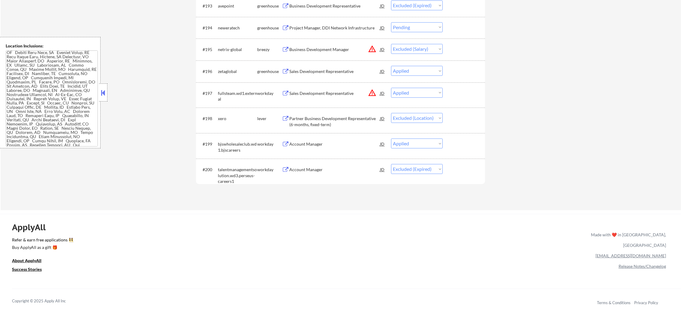
click at [421, 95] on select "Choose an option... Pending Applied Excluded (Questions) Excluded (Expired) Exc…" at bounding box center [417, 93] width 52 height 10
select select ""excluded__location_""
click at [391, 88] on select "Choose an option... Pending Applied Excluded (Questions) Excluded (Expired) Exc…" at bounding box center [417, 93] width 52 height 10
click at [372, 47] on button "warning_amber" at bounding box center [372, 49] width 8 height 8
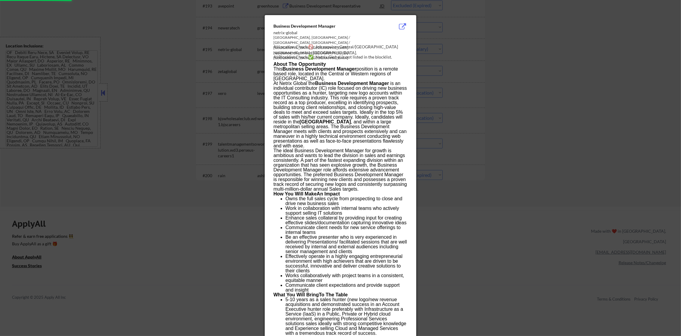
click at [433, 49] on div at bounding box center [340, 168] width 681 height 336
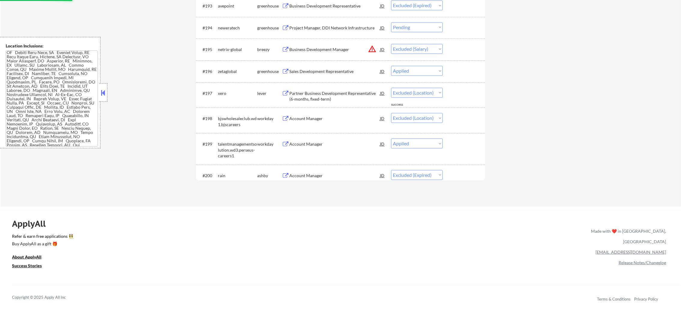
drag, startPoint x: 416, startPoint y: 52, endPoint x: 415, endPoint y: 55, distance: 3.1
click at [416, 52] on select "Choose an option... Pending Applied Excluded (Questions) Excluded (Expired) Exc…" at bounding box center [417, 49] width 52 height 10
select select ""excluded__location_""
click at [391, 44] on select "Choose an option... Pending Applied Excluded (Questions) Excluded (Expired) Exc…" at bounding box center [417, 49] width 52 height 10
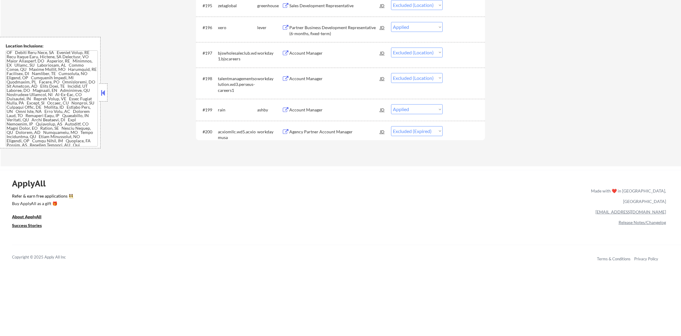
scroll to position [2436, 0]
click at [320, 104] on div "Account Manager" at bounding box center [334, 108] width 91 height 11
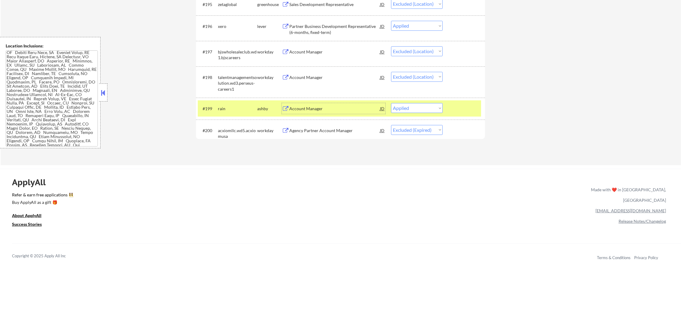
click at [426, 106] on select "Choose an option... Pending Applied Excluded (Questions) Excluded (Expired) Exc…" at bounding box center [417, 108] width 52 height 10
select select ""applied""
click at [391, 103] on select "Choose an option... Pending Applied Excluded (Questions) Excluded (Expired) Exc…" at bounding box center [417, 108] width 52 height 10
click at [246, 116] on div "acxiomllc.wd5.acxiomusa" at bounding box center [237, 112] width 39 height 12
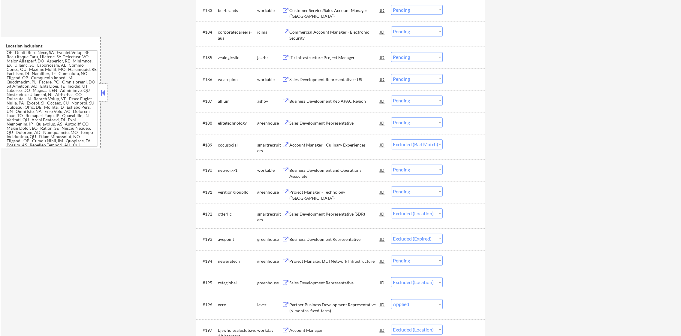
scroll to position [2150, 0]
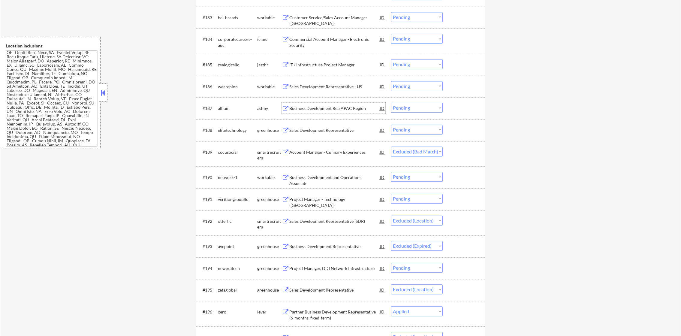
click at [339, 105] on div "Business Development Rep APAC Region" at bounding box center [334, 108] width 91 height 6
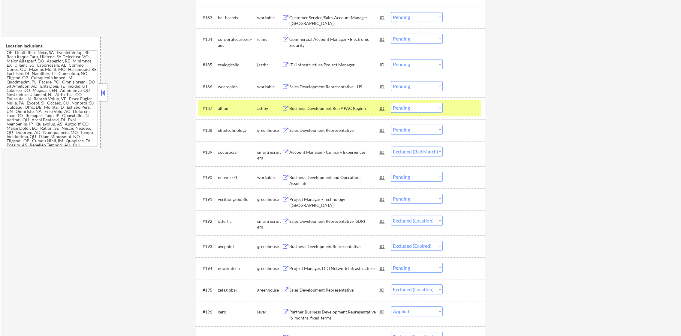
click at [216, 116] on div "#187 allium [PERSON_NAME] Business Development Rep APAC Region JD warning_amber…" at bounding box center [340, 108] width 289 height 22
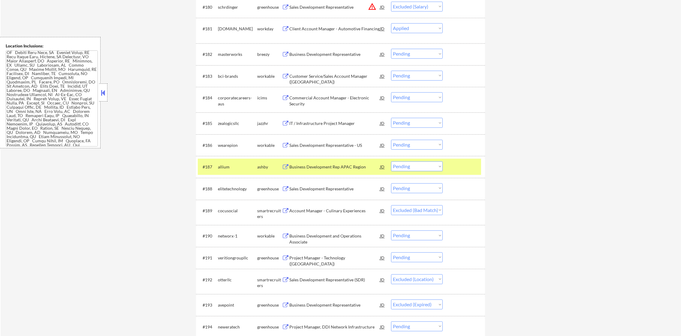
scroll to position [2090, 0]
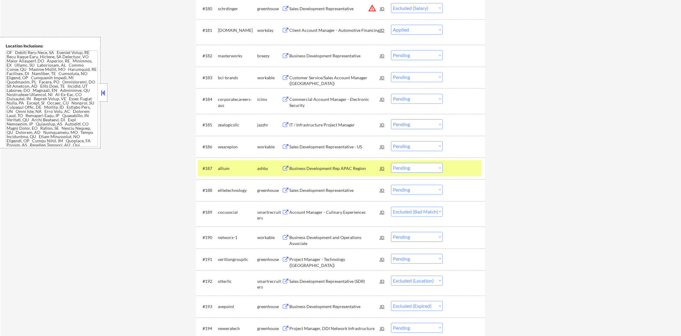
click at [232, 171] on div "allium" at bounding box center [237, 168] width 39 height 11
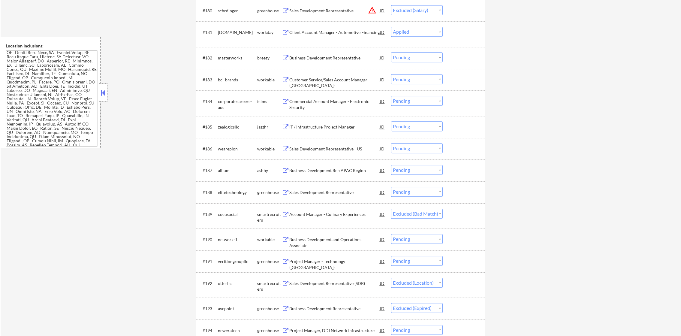
scroll to position [2060, 0]
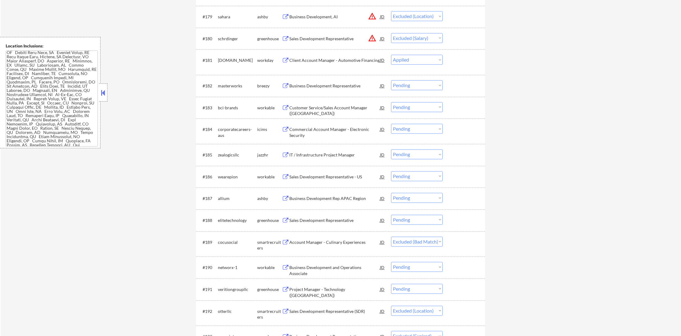
click at [343, 86] on div "Business Development Representative" at bounding box center [334, 86] width 91 height 6
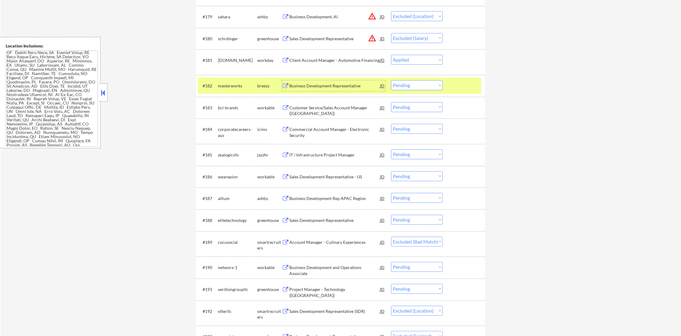
click at [418, 75] on div "#182 masterworks breezy Business Development Representative JD warning_amber Ch…" at bounding box center [340, 86] width 289 height 22
click at [418, 84] on select "Choose an option... Pending Applied Excluded (Questions) Excluded (Expired) Exc…" at bounding box center [417, 85] width 52 height 10
select select ""excluded""
click at [391, 80] on select "Choose an option... Pending Applied Excluded (Questions) Excluded (Expired) Exc…" at bounding box center [417, 85] width 52 height 10
click at [224, 86] on div "masterworks" at bounding box center [237, 86] width 39 height 6
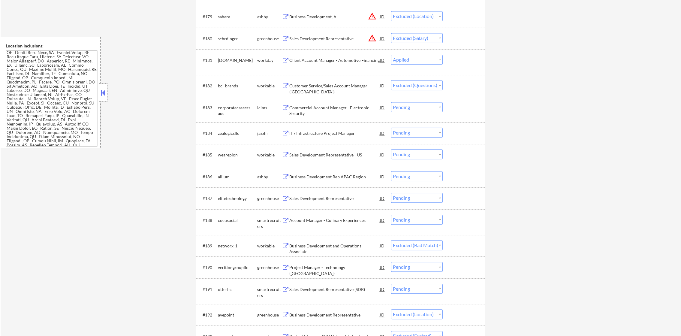
click at [319, 128] on div "IT / Infrastructure Project Manager" at bounding box center [334, 133] width 91 height 11
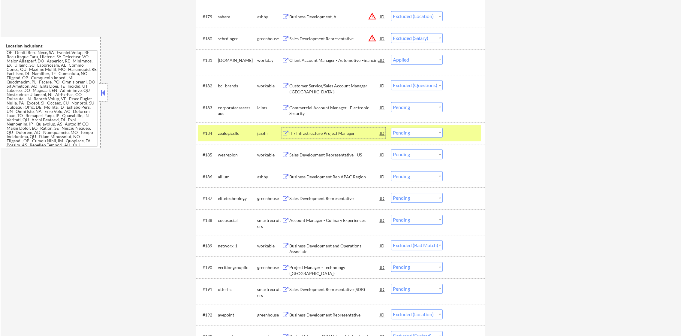
click at [402, 135] on select "Choose an option... Pending Applied Excluded (Questions) Excluded (Expired) Exc…" at bounding box center [417, 133] width 52 height 10
select select ""excluded__expired_""
click at [391, 128] on select "Choose an option... Pending Applied Excluded (Questions) Excluded (Expired) Exc…" at bounding box center [417, 133] width 52 height 10
click at [228, 134] on div "zealogicsllc" at bounding box center [237, 133] width 39 height 6
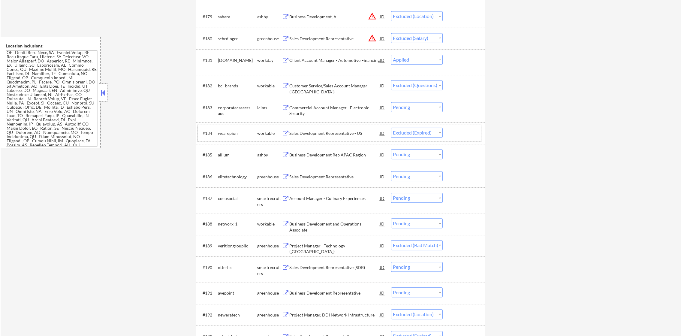
click at [324, 153] on div "Business Development Rep APAC Region" at bounding box center [334, 155] width 91 height 6
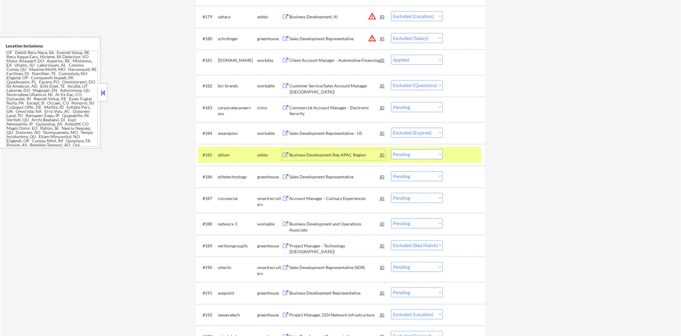
click at [245, 156] on div "allium" at bounding box center [237, 155] width 39 height 6
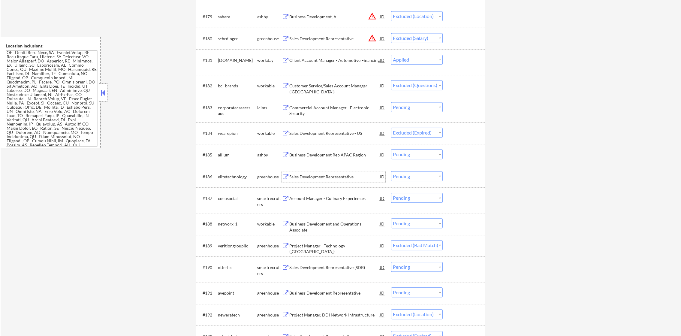
click at [321, 173] on div "Sales Development Representative" at bounding box center [334, 176] width 91 height 11
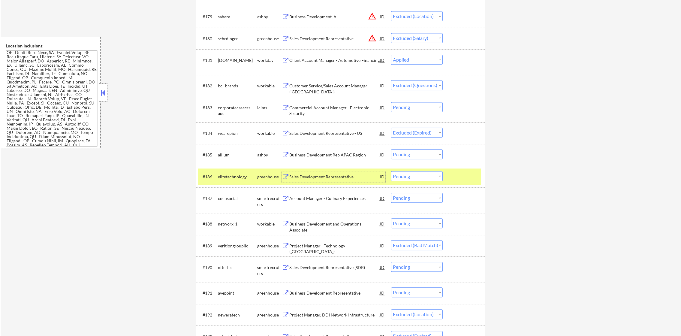
click at [435, 175] on select "Choose an option... Pending Applied Excluded (Questions) Excluded (Expired) Exc…" at bounding box center [417, 176] width 52 height 10
select select ""excluded__expired_""
click at [391, 171] on select "Choose an option... Pending Applied Excluded (Questions) Excluded (Expired) Exc…" at bounding box center [417, 176] width 52 height 10
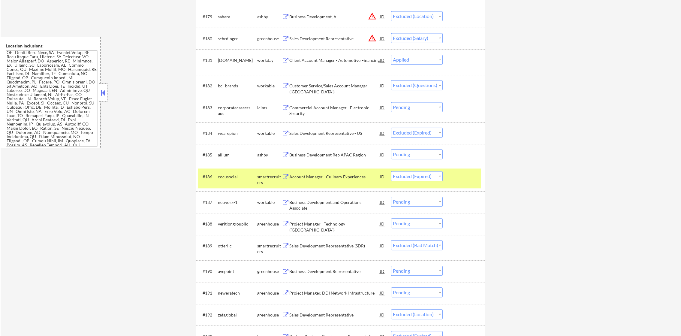
click at [238, 175] on div "cocusocial" at bounding box center [237, 177] width 39 height 6
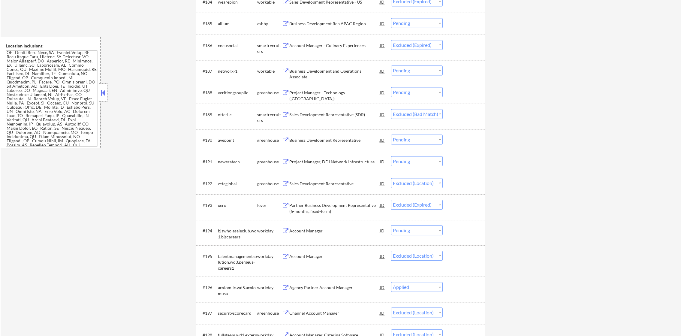
scroll to position [2195, 0]
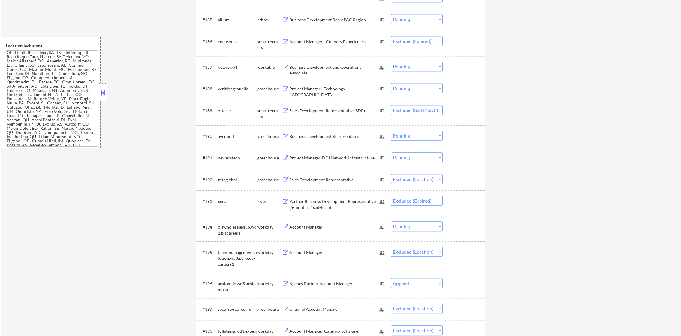
click at [336, 135] on div "Business Development Representative" at bounding box center [334, 136] width 91 height 6
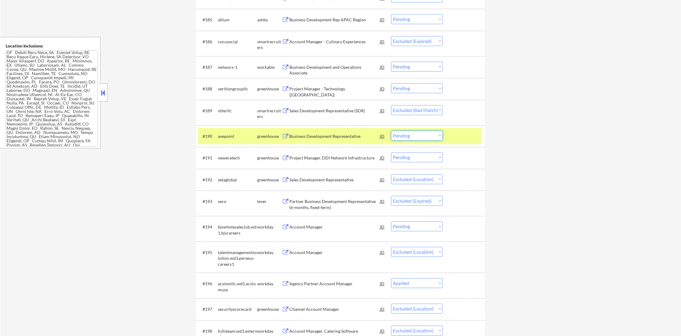
click at [404, 138] on select "Choose an option... Pending Applied Excluded (Questions) Excluded (Expired) Exc…" at bounding box center [417, 136] width 52 height 10
select select ""excluded__salary_""
click at [391, 131] on select "Choose an option... Pending Applied Excluded (Questions) Excluded (Expired) Exc…" at bounding box center [417, 136] width 52 height 10
click at [225, 137] on div "avepoint" at bounding box center [237, 136] width 39 height 6
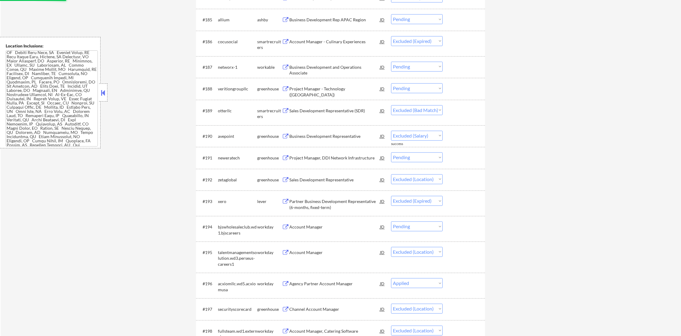
click at [317, 179] on div "Sales Development Representative" at bounding box center [334, 180] width 91 height 6
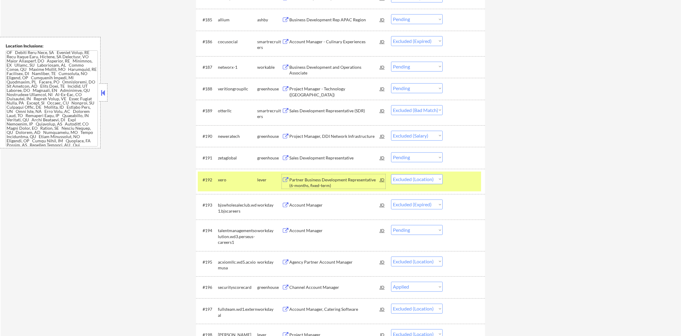
click at [411, 183] on select "Choose an option... Pending Applied Excluded (Questions) Excluded (Expired) Exc…" at bounding box center [417, 179] width 52 height 10
select select ""excluded__other_""
click at [391, 174] on select "Choose an option... Pending Applied Excluded (Questions) Excluded (Expired) Exc…" at bounding box center [417, 179] width 52 height 10
click at [420, 272] on div "#195 acxiomllc.wd5.acxiomusa workday Agency Partner Account Manager JD warning_…" at bounding box center [339, 264] width 283 height 20
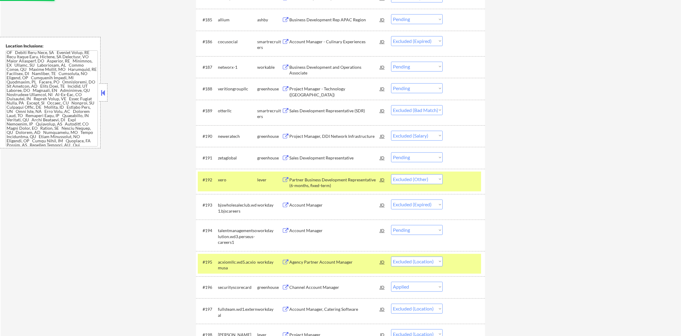
click at [241, 186] on div "#192 xero lever Partner Business Development Representative (6-months, fixed-te…" at bounding box center [339, 181] width 283 height 20
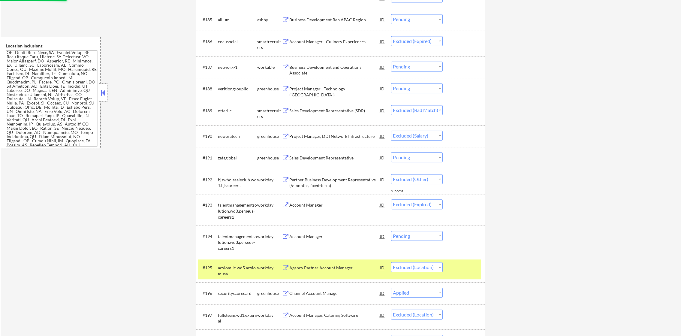
click at [237, 262] on div "acxiomllc.wd5.acxiomusa" at bounding box center [237, 269] width 39 height 14
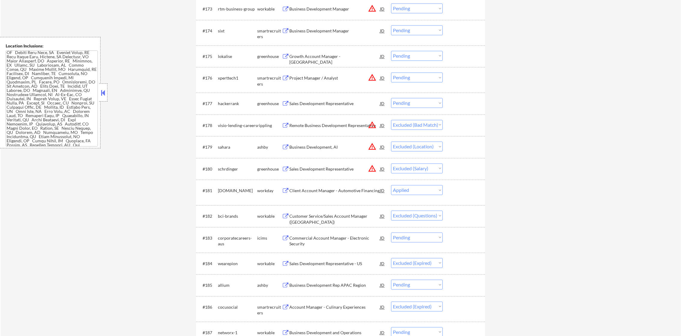
scroll to position [1935, 0]
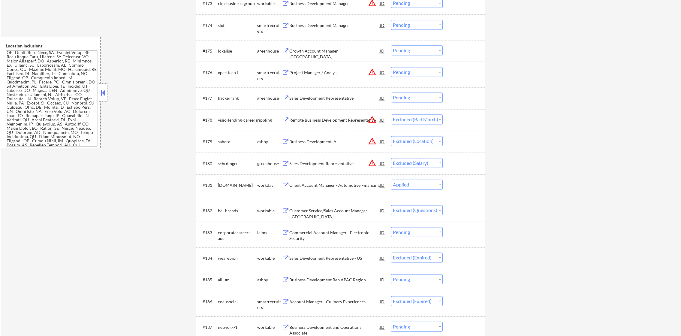
click at [343, 213] on div "Customer Service/Sales Account Manager ([GEOGRAPHIC_DATA])" at bounding box center [334, 214] width 91 height 12
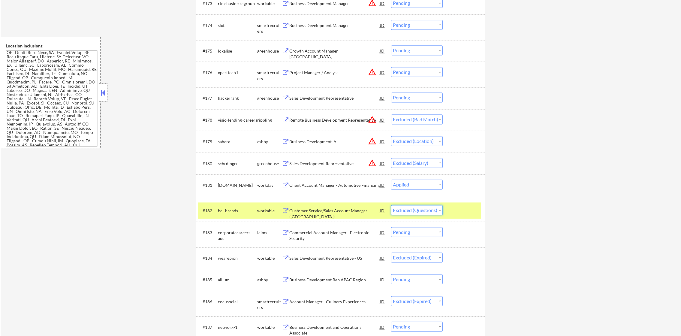
click at [407, 205] on select "Choose an option... Pending Applied Excluded (Questions) Excluded (Expired) Exc…" at bounding box center [417, 210] width 52 height 10
select select ""excluded__expired_""
click at [391, 205] on select "Choose an option... Pending Applied Excluded (Questions) Excluded (Expired) Exc…" at bounding box center [417, 210] width 52 height 10
drag, startPoint x: 246, startPoint y: 214, endPoint x: 250, endPoint y: 198, distance: 16.2
click at [244, 214] on div "bci-brands" at bounding box center [237, 210] width 39 height 11
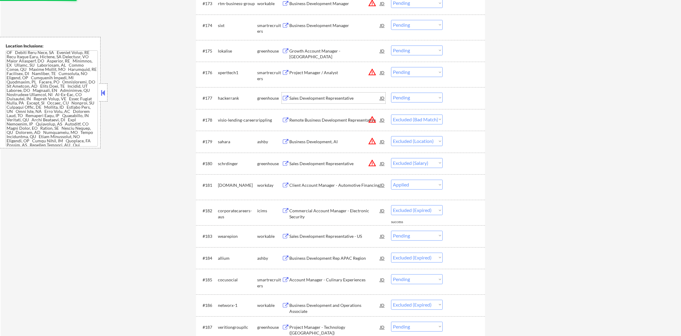
click at [323, 102] on div "Sales Development Representative" at bounding box center [334, 97] width 91 height 11
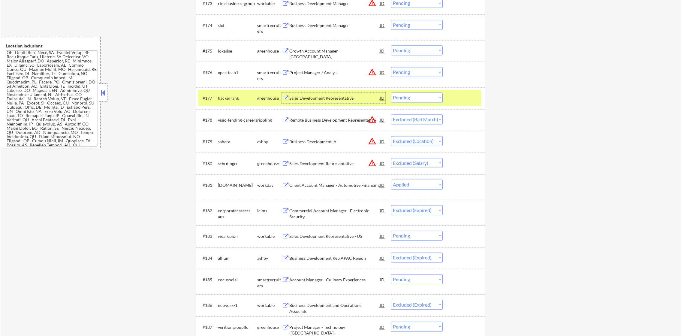
click at [400, 98] on select "Choose an option... Pending Applied Excluded (Questions) Excluded (Expired) Exc…" at bounding box center [417, 97] width 52 height 10
select select ""excluded__expired_""
click at [391, 92] on select "Choose an option... Pending Applied Excluded (Questions) Excluded (Expired) Exc…" at bounding box center [417, 97] width 52 height 10
click at [222, 94] on div "hackerrank" at bounding box center [237, 97] width 39 height 11
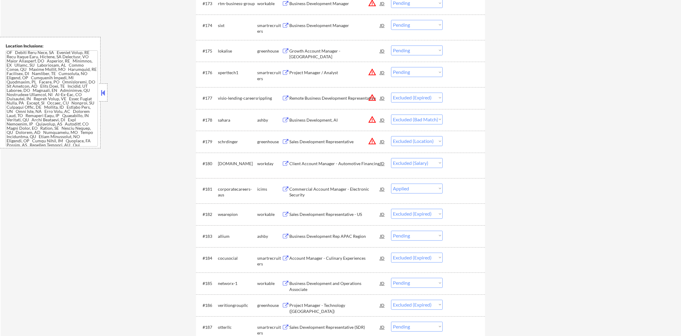
click at [331, 25] on div "Business Development Manager" at bounding box center [334, 26] width 91 height 6
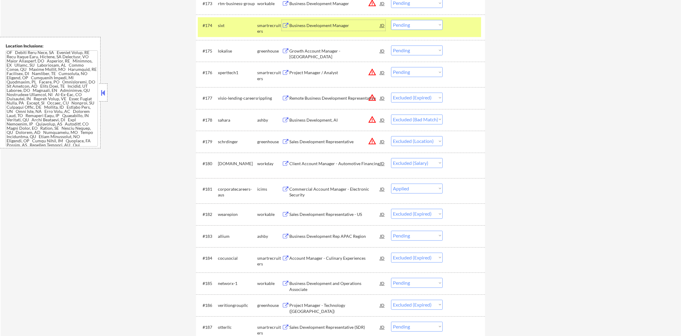
click at [390, 21] on div "#174 sixt smartrecruiters Business Development Manager JD warning_amber Choose …" at bounding box center [339, 27] width 283 height 20
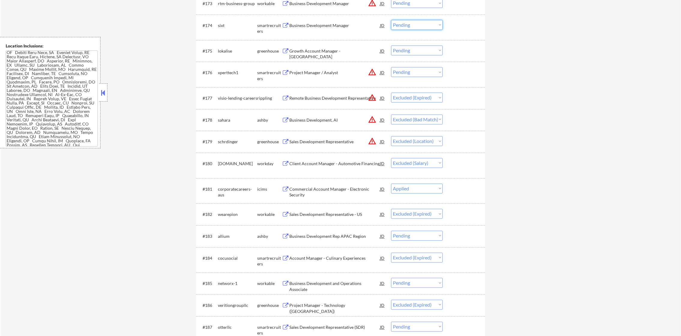
click at [404, 23] on select "Choose an option... Pending Applied Excluded (Questions) Excluded (Expired) Exc…" at bounding box center [417, 25] width 52 height 10
select select ""excluded__location_""
click at [391, 20] on select "Choose an option... Pending Applied Excluded (Questions) Excluded (Expired) Exc…" at bounding box center [417, 25] width 52 height 10
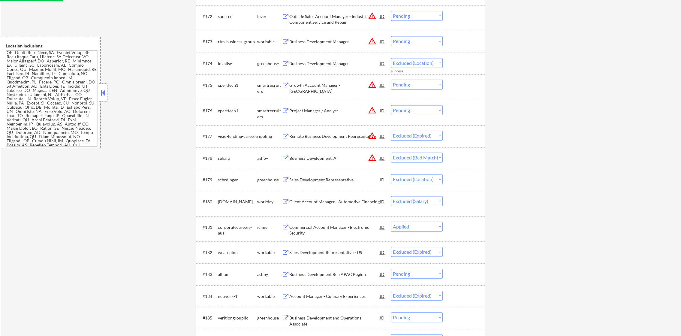
scroll to position [1890, 0]
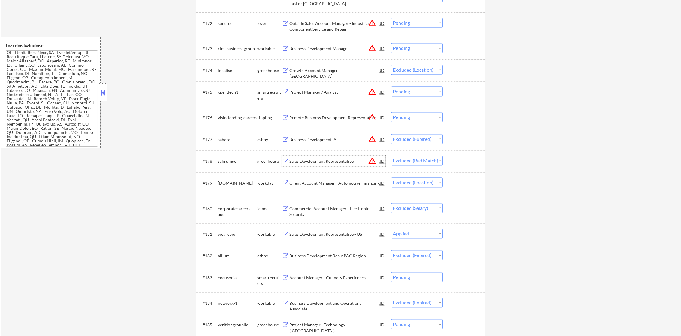
click at [378, 161] on div "Sales Development Representative" at bounding box center [334, 161] width 91 height 6
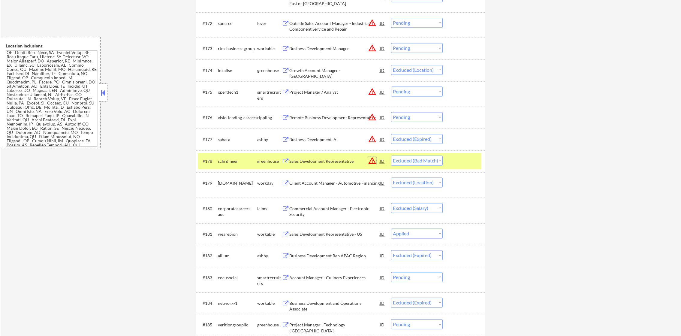
click at [372, 160] on button "warning_amber" at bounding box center [372, 160] width 8 height 8
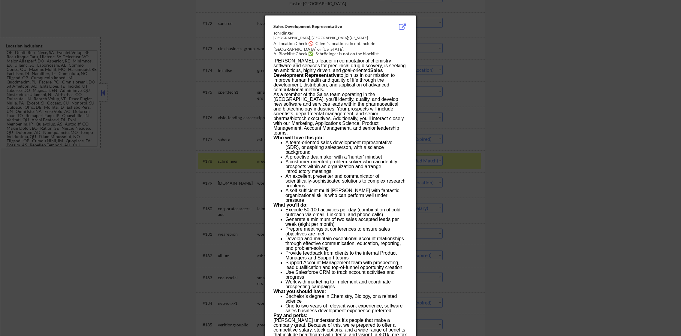
click at [437, 148] on div at bounding box center [340, 168] width 681 height 336
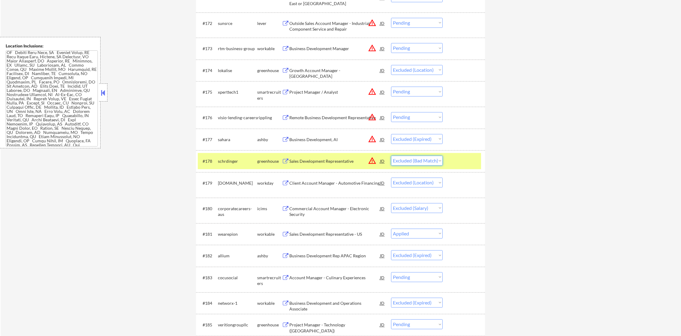
click at [396, 162] on select "Choose an option... Pending Applied Excluded (Questions) Excluded (Expired) Exc…" at bounding box center [417, 160] width 52 height 10
select select ""excluded__location_""
click at [391, 155] on select "Choose an option... Pending Applied Excluded (Questions) Excluded (Expired) Exc…" at bounding box center [417, 160] width 52 height 10
click at [225, 169] on div "#178 schrdinger greenhouse Sales Development Representative JD warning_amber Ch…" at bounding box center [340, 161] width 289 height 22
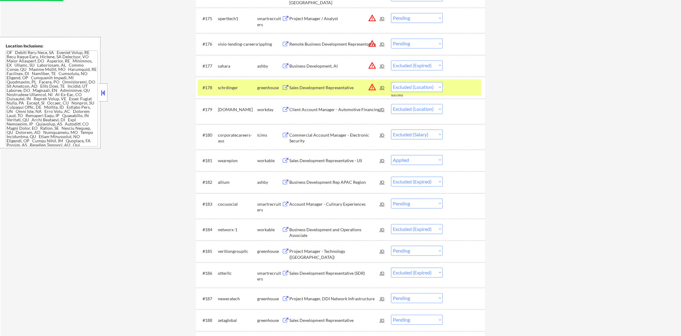
scroll to position [1980, 0]
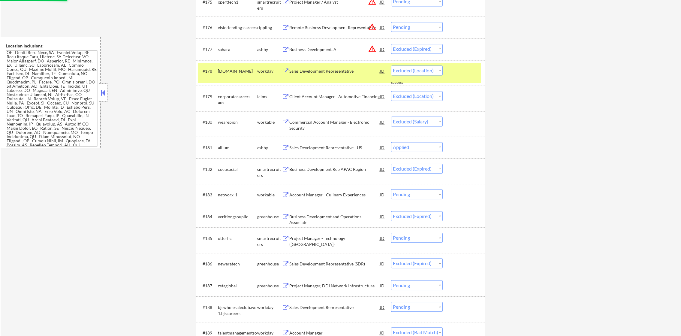
click at [236, 74] on div "[DOMAIN_NAME]" at bounding box center [237, 71] width 39 height 6
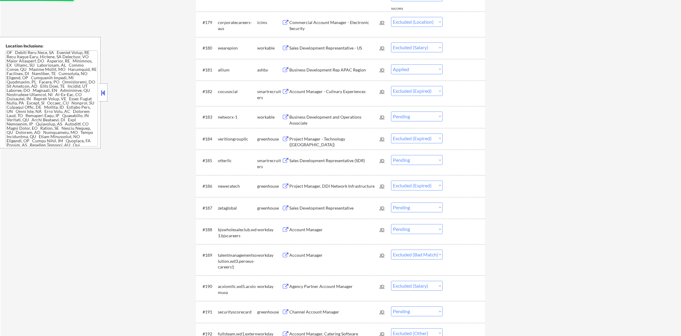
scroll to position [2056, 0]
click at [331, 43] on div "Sales Development Representative - US" at bounding box center [334, 46] width 91 height 11
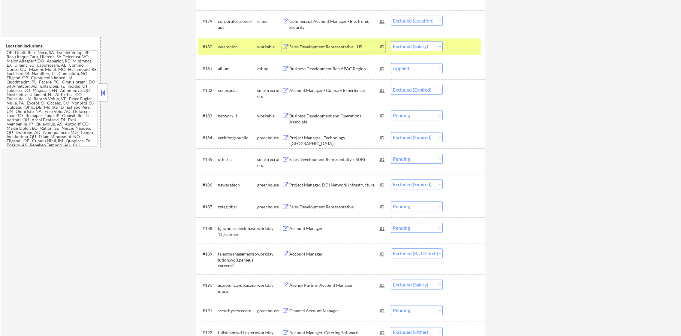
click at [431, 53] on div "#180 wearepion workable Sales Development Representative - US JD warning_amber …" at bounding box center [339, 46] width 283 height 16
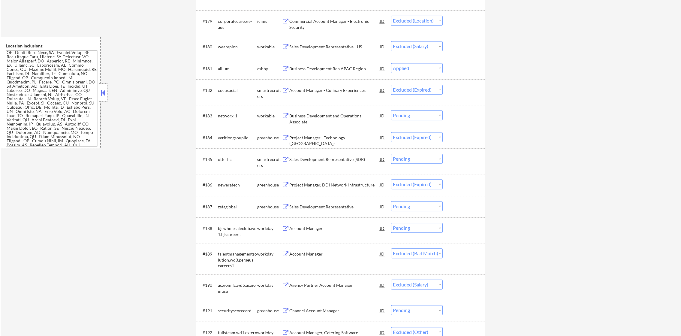
click at [432, 48] on select "Choose an option... Pending Applied Excluded (Questions) Excluded (Expired) Exc…" at bounding box center [417, 46] width 52 height 10
select select ""excluded__expired_""
click at [391, 41] on select "Choose an option... Pending Applied Excluded (Questions) Excluded (Expired) Exc…" at bounding box center [417, 46] width 52 height 10
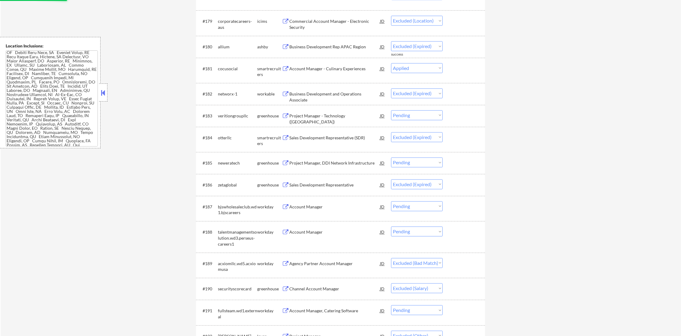
click at [335, 45] on div "Business Development Rep APAC Region" at bounding box center [334, 47] width 91 height 6
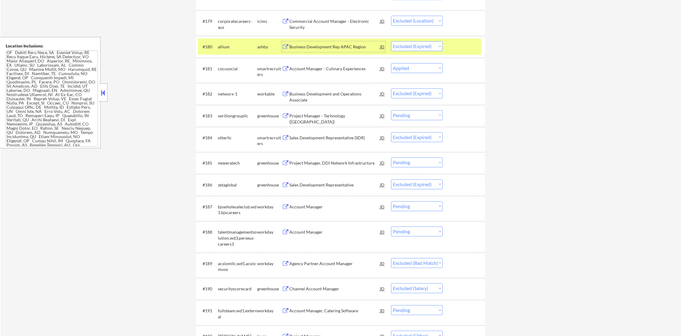
click at [217, 54] on div "#180 allium [PERSON_NAME] Business Development Rep APAC Region JD warning_amber…" at bounding box center [339, 46] width 283 height 16
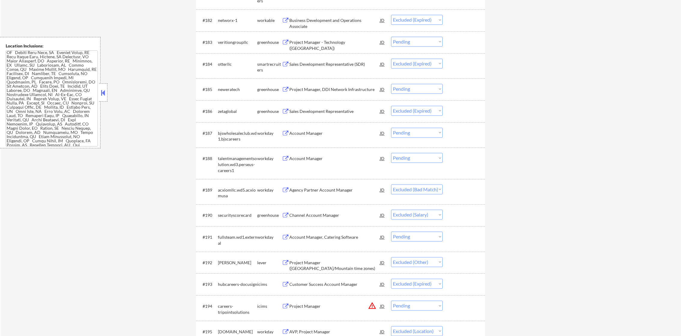
scroll to position [2130, 0]
click at [358, 17] on div "Business Development and Operations Associate" at bounding box center [334, 22] width 91 height 12
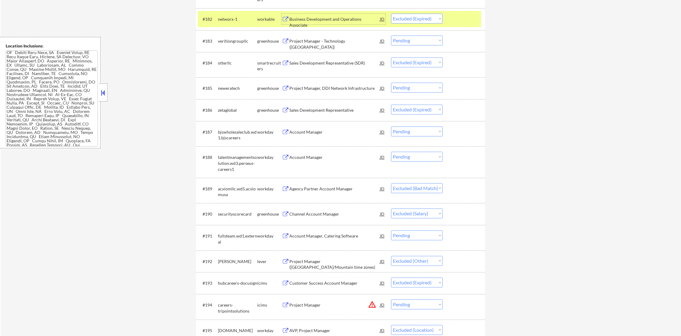
click at [408, 19] on select "Choose an option... Pending Applied Excluded (Questions) Excluded (Expired) Exc…" at bounding box center [417, 19] width 52 height 10
click at [391, 14] on select "Choose an option... Pending Applied Excluded (Questions) Excluded (Expired) Exc…" at bounding box center [417, 19] width 52 height 10
click at [234, 21] on div "networx-1" at bounding box center [237, 19] width 39 height 6
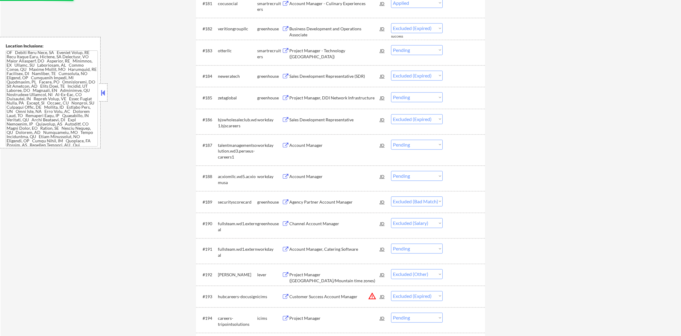
scroll to position [2115, 0]
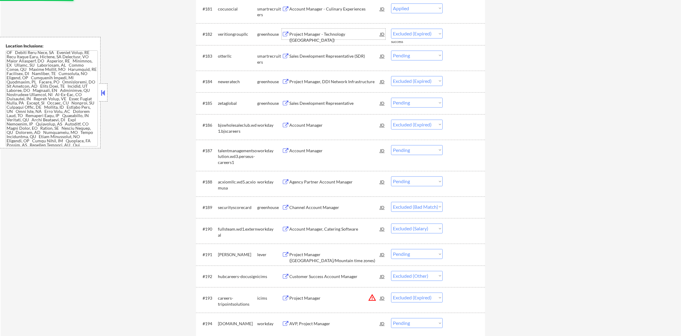
click at [329, 32] on div "Project Manager - Technology ([GEOGRAPHIC_DATA])" at bounding box center [334, 37] width 91 height 12
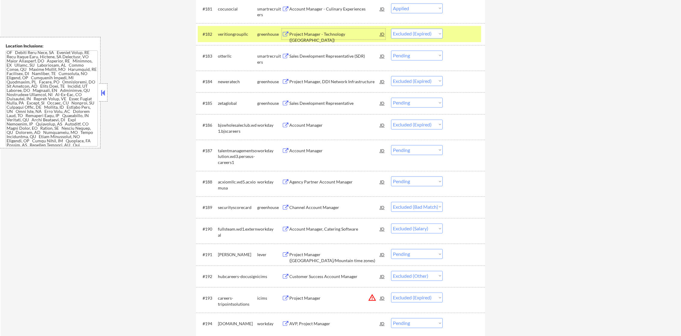
drag, startPoint x: 402, startPoint y: 34, endPoint x: 404, endPoint y: 38, distance: 4.2
click at [402, 34] on select "Choose an option... Pending Applied Excluded (Questions) Excluded (Expired) Exc…" at bounding box center [417, 34] width 52 height 10
select select ""excluded__bad_match_""
click at [391, 29] on select "Choose an option... Pending Applied Excluded (Questions) Excluded (Expired) Exc…" at bounding box center [417, 34] width 52 height 10
click at [233, 26] on div "#182 veritiongroupllc greenhouse Project Manager - Technology ([GEOGRAPHIC_DATA…" at bounding box center [339, 34] width 283 height 16
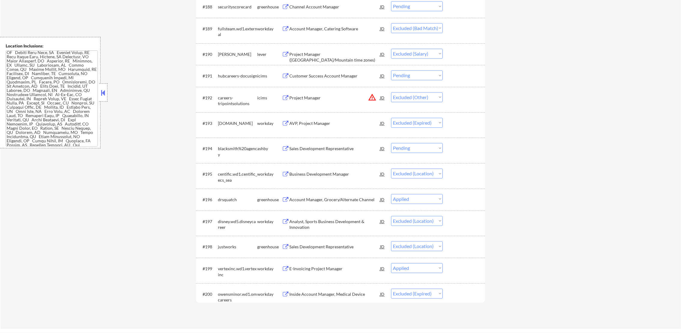
scroll to position [2295, 0]
click at [349, 6] on div "Channel Account Manager" at bounding box center [334, 5] width 91 height 6
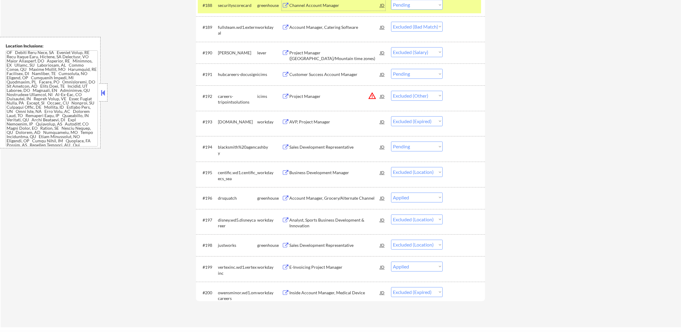
scroll to position [2295, 0]
click at [419, 2] on select "Choose an option... Pending Applied Excluded (Questions) Excluded (Expired) Exc…" at bounding box center [417, 5] width 52 height 10
select select ""excluded""
click at [391, 0] on select "Choose an option... Pending Applied Excluded (Questions) Excluded (Expired) Exc…" at bounding box center [417, 5] width 52 height 10
click at [232, 5] on div "securityscorecard" at bounding box center [237, 6] width 39 height 6
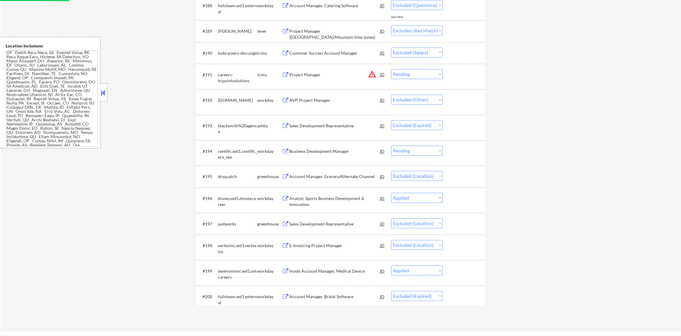
click at [372, 75] on button "warning_amber" at bounding box center [372, 74] width 8 height 8
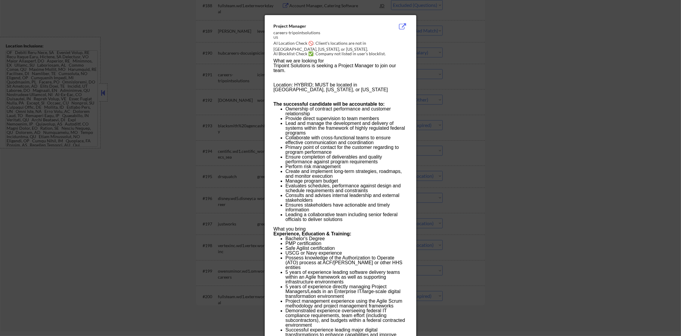
click at [451, 75] on div at bounding box center [340, 168] width 681 height 336
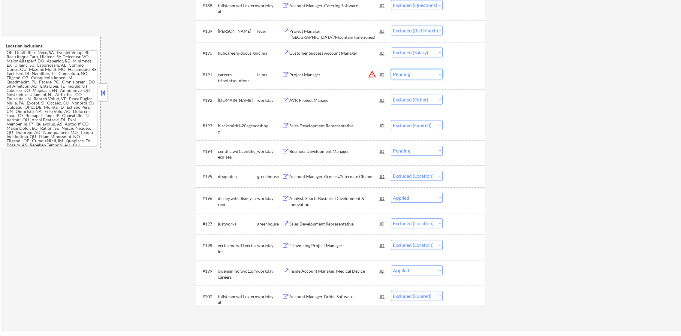
drag, startPoint x: 424, startPoint y: 76, endPoint x: 423, endPoint y: 79, distance: 3.1
click at [424, 76] on select "Choose an option... Pending Applied Excluded (Questions) Excluded (Expired) Exc…" at bounding box center [417, 74] width 52 height 10
select select ""excluded__location_""
click at [391, 69] on select "Choose an option... Pending Applied Excluded (Questions) Excluded (Expired) Exc…" at bounding box center [417, 74] width 52 height 10
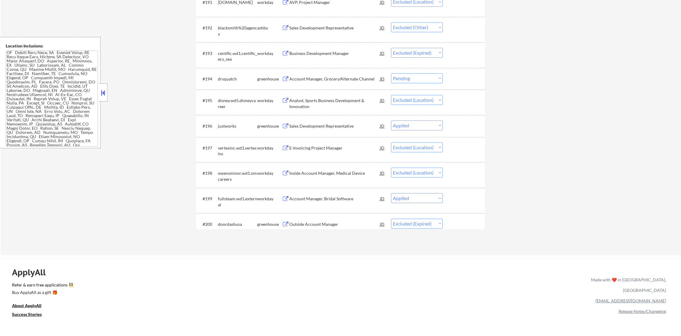
scroll to position [2371, 0]
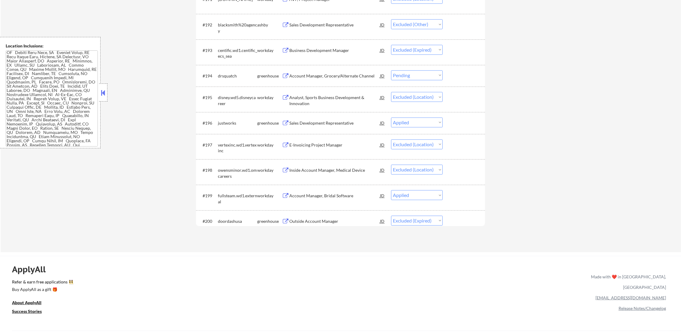
click at [336, 124] on div "Sales Development Representative" at bounding box center [334, 123] width 91 height 6
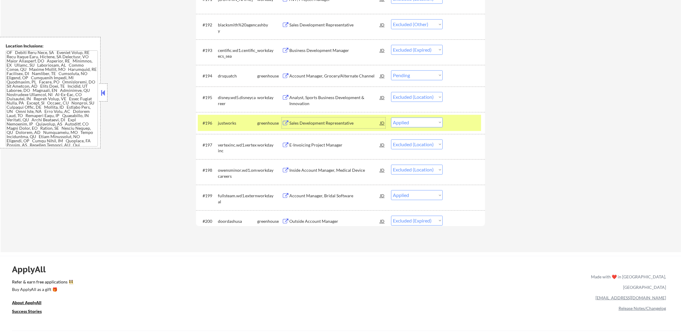
click at [415, 123] on select "Choose an option... Pending Applied Excluded (Questions) Excluded (Expired) Exc…" at bounding box center [417, 122] width 52 height 10
select select ""excluded""
click at [391, 117] on select "Choose an option... Pending Applied Excluded (Questions) Excluded (Expired) Exc…" at bounding box center [417, 122] width 52 height 10
click at [213, 124] on div "#196" at bounding box center [208, 123] width 11 height 6
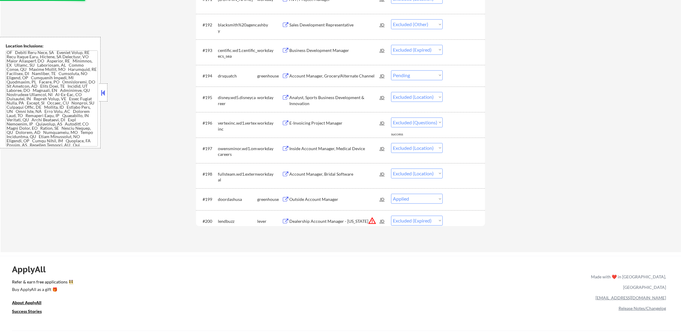
click at [334, 203] on div "Outside Account Manager" at bounding box center [334, 199] width 91 height 11
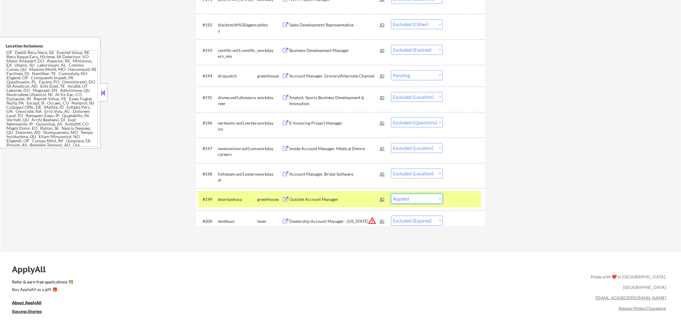
click at [407, 197] on select "Choose an option... Pending Applied Excluded (Questions) Excluded (Expired) Exc…" at bounding box center [417, 199] width 52 height 10
click at [391, 194] on select "Choose an option... Pending Applied Excluded (Questions) Excluded (Expired) Exc…" at bounding box center [417, 199] width 52 height 10
click at [242, 197] on div "doordashusa" at bounding box center [237, 199] width 39 height 6
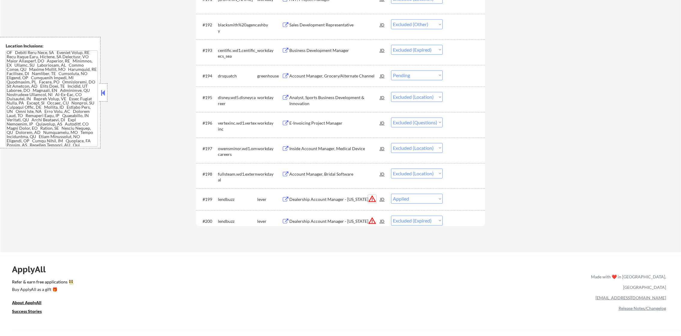
click at [372, 198] on button "warning_amber" at bounding box center [372, 199] width 8 height 8
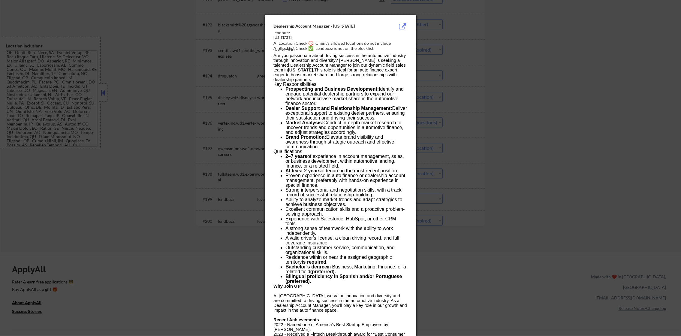
click at [458, 182] on div at bounding box center [340, 168] width 681 height 336
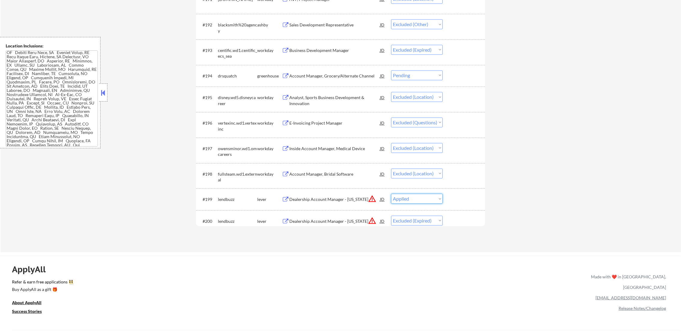
drag, startPoint x: 400, startPoint y: 198, endPoint x: 402, endPoint y: 205, distance: 6.8
click at [400, 198] on select "Choose an option... Pending Applied Excluded (Questions) Excluded (Expired) Exc…" at bounding box center [417, 199] width 52 height 10
click at [391, 194] on select "Choose an option... Pending Applied Excluded (Questions) Excluded (Expired) Exc…" at bounding box center [417, 199] width 52 height 10
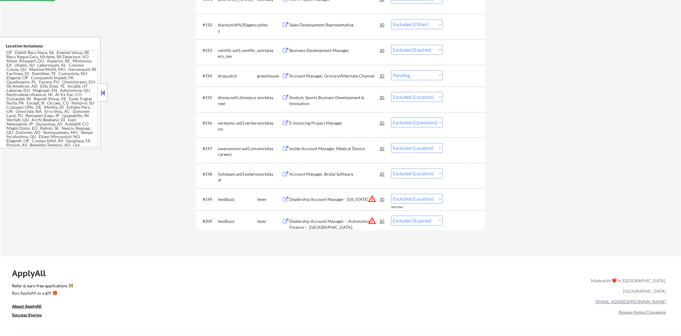
click at [413, 196] on select "Choose an option... Pending Applied Excluded (Questions) Excluded (Expired) Exc…" at bounding box center [417, 199] width 52 height 10
click at [391, 194] on select "Choose an option... Pending Applied Excluded (Questions) Excluded (Expired) Exc…" at bounding box center [417, 199] width 52 height 10
click at [418, 222] on select "Choose an option... Pending Applied Excluded (Questions) Excluded (Expired) Exc…" at bounding box center [417, 221] width 52 height 10
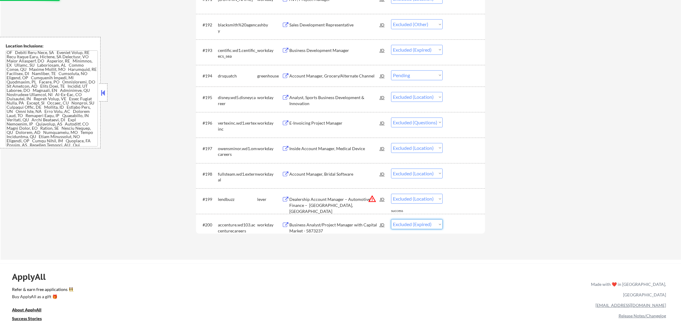
drag, startPoint x: 428, startPoint y: 199, endPoint x: 426, endPoint y: 202, distance: 3.8
click at [428, 199] on select "Choose an option... Pending Applied Excluded (Questions) Excluded (Expired) Exc…" at bounding box center [417, 199] width 52 height 10
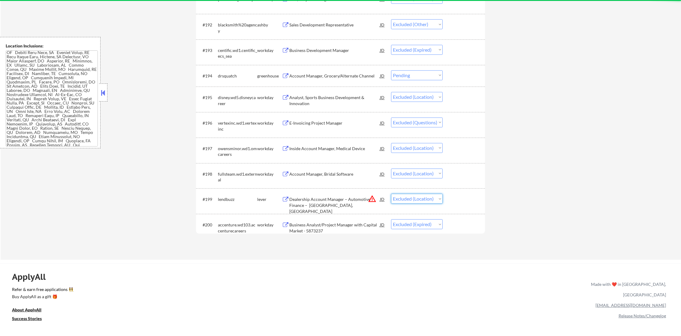
select select ""excluded__location_""
click at [391, 194] on select "Choose an option... Pending Applied Excluded (Questions) Excluded (Expired) Exc…" at bounding box center [417, 199] width 52 height 10
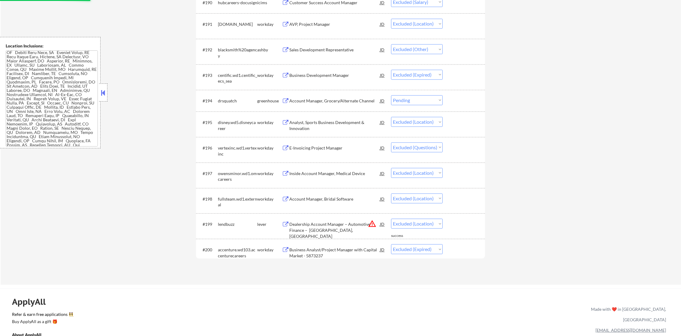
scroll to position [2325, 0]
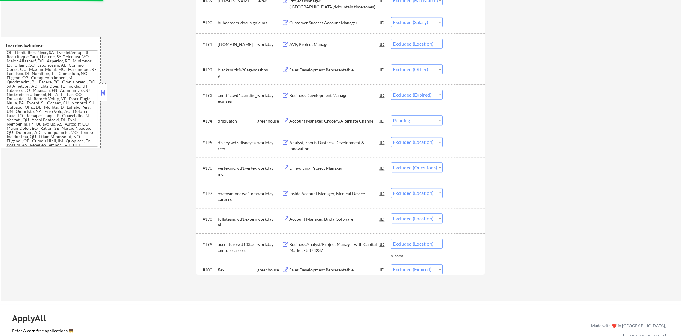
click at [347, 119] on div "Account Manager, Grocery/Alternate Channel" at bounding box center [334, 121] width 91 height 6
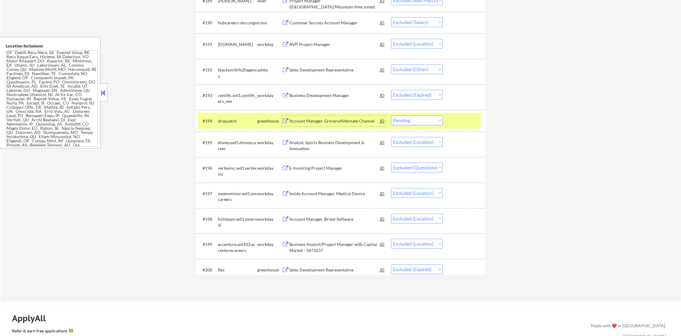
drag, startPoint x: 418, startPoint y: 122, endPoint x: 418, endPoint y: 126, distance: 3.9
click at [418, 121] on select "Choose an option... Pending Applied Excluded (Questions) Excluded (Expired) Exc…" at bounding box center [417, 120] width 52 height 10
select select ""excluded__bad_match_""
click at [391, 115] on select "Choose an option... Pending Applied Excluded (Questions) Excluded (Expired) Exc…" at bounding box center [417, 120] width 52 height 10
click at [235, 123] on div "drsquatch" at bounding box center [237, 121] width 39 height 6
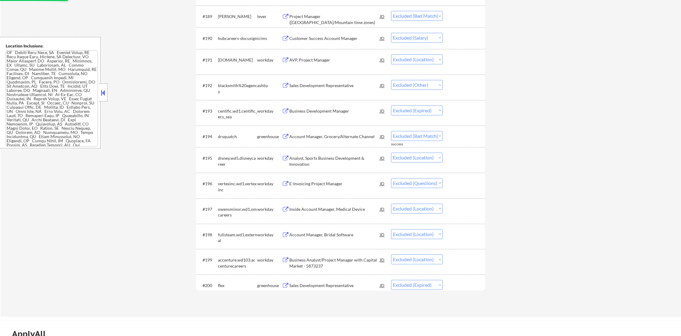
scroll to position [2280, 0]
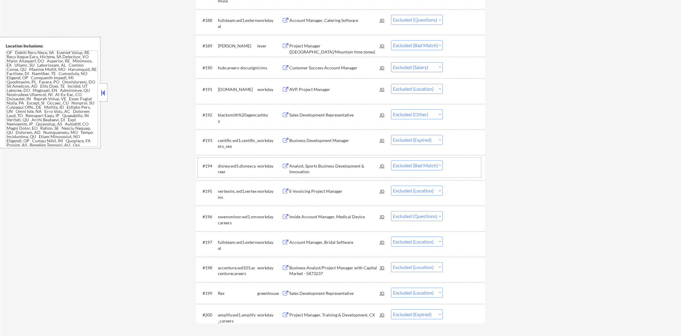
click at [306, 40] on div "Project Manager ([GEOGRAPHIC_DATA]/Mountain time zones)" at bounding box center [334, 45] width 91 height 11
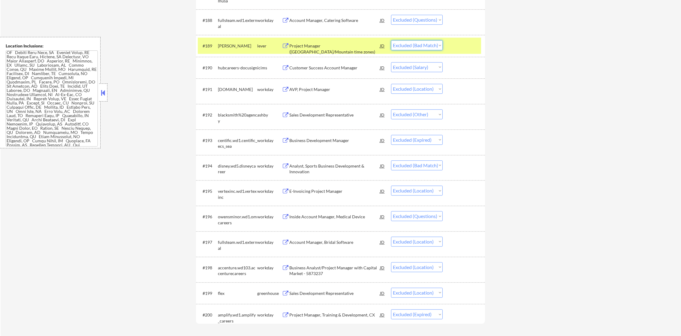
drag, startPoint x: 405, startPoint y: 44, endPoint x: 403, endPoint y: 50, distance: 6.3
click at [405, 45] on select "Choose an option... Pending Applied Excluded (Questions) Excluded (Expired) Exc…" at bounding box center [417, 45] width 52 height 10
click at [235, 47] on div "[PERSON_NAME]" at bounding box center [237, 46] width 39 height 6
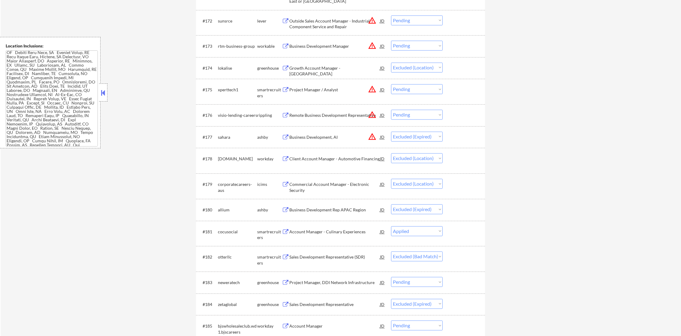
scroll to position [1887, 0]
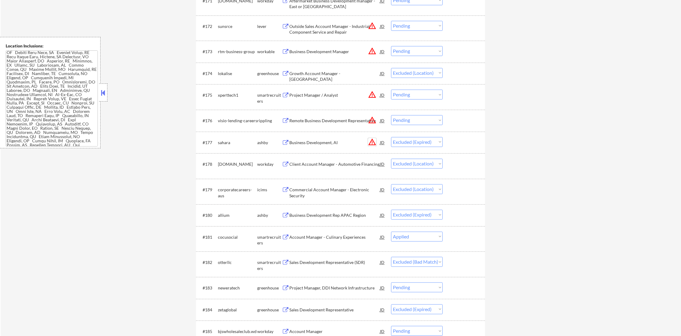
click at [373, 143] on button "warning_amber" at bounding box center [372, 142] width 8 height 8
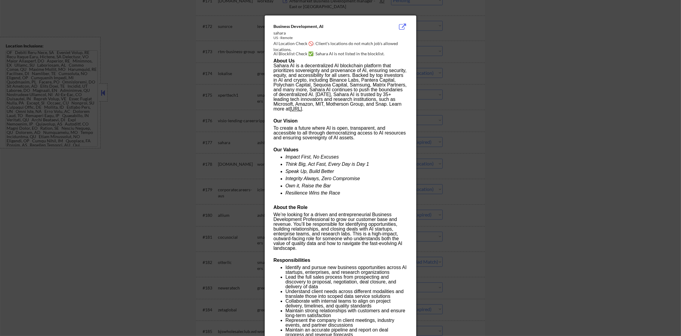
click at [438, 138] on div at bounding box center [340, 168] width 681 height 336
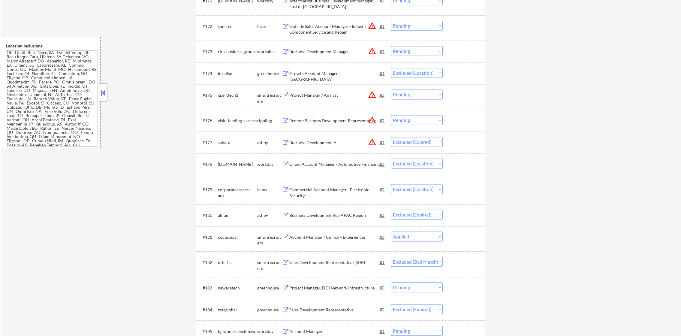
click at [346, 140] on div "Business Development, AI" at bounding box center [334, 143] width 91 height 6
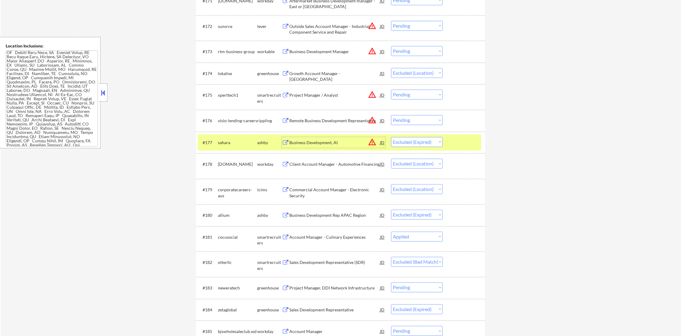
click at [414, 137] on select "Choose an option... Pending Applied Excluded (Questions) Excluded (Expired) Exc…" at bounding box center [417, 142] width 52 height 10
drag, startPoint x: 410, startPoint y: 144, endPoint x: 409, endPoint y: 147, distance: 3.1
click at [410, 146] on select "Choose an option... Pending Applied Excluded (Questions) Excluded (Expired) Exc…" at bounding box center [417, 142] width 52 height 10
drag, startPoint x: 409, startPoint y: 147, endPoint x: 415, endPoint y: 184, distance: 37.0
click at [409, 149] on div "#177 sahara [PERSON_NAME] Business Development, AI JD warning_amber Choose an o…" at bounding box center [339, 142] width 283 height 16
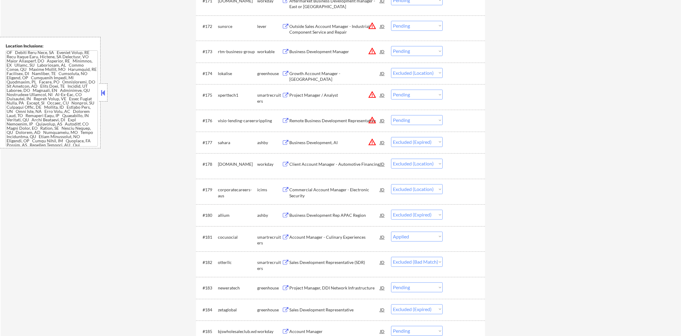
drag, startPoint x: 417, startPoint y: 143, endPoint x: 417, endPoint y: 147, distance: 4.5
click at [417, 143] on select "Choose an option... Pending Applied Excluded (Questions) Excluded (Expired) Exc…" at bounding box center [417, 142] width 52 height 10
select select ""excluded__location_""
click at [391, 137] on select "Choose an option... Pending Applied Excluded (Questions) Excluded (Expired) Exc…" at bounding box center [417, 142] width 52 height 10
click at [372, 118] on button "warning_amber" at bounding box center [372, 120] width 8 height 8
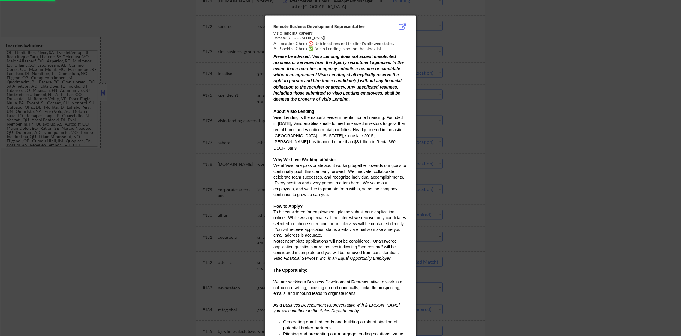
click at [515, 90] on div at bounding box center [340, 168] width 681 height 336
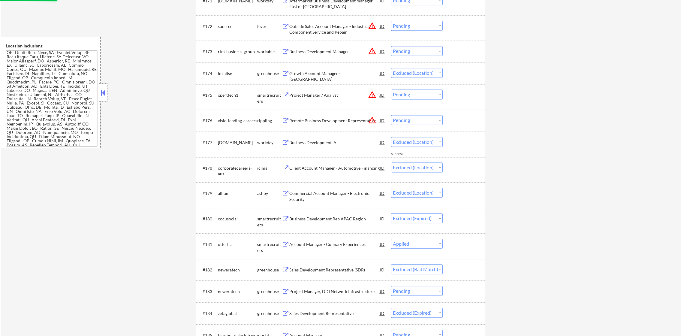
drag, startPoint x: 406, startPoint y: 118, endPoint x: 406, endPoint y: 122, distance: 3.9
click at [406, 118] on select "Choose an option... Pending Applied Excluded (Questions) Excluded (Expired) Exc…" at bounding box center [417, 120] width 52 height 10
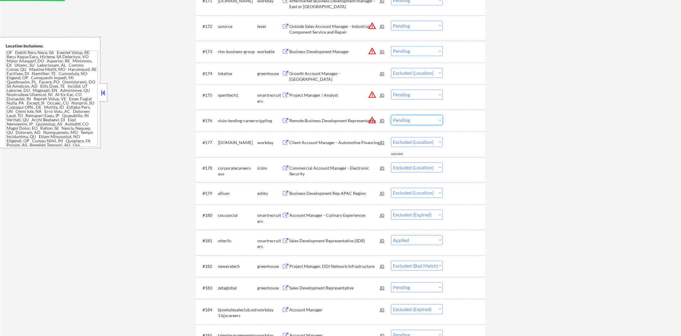
select select ""excluded__location_""
click at [391, 115] on select "Choose an option... Pending Applied Excluded (Questions) Excluded (Expired) Exc…" at bounding box center [417, 120] width 52 height 10
click at [374, 97] on button "warning_amber" at bounding box center [372, 94] width 8 height 8
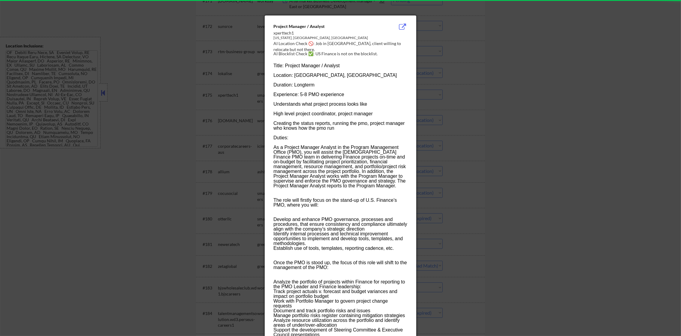
click at [301, 76] on div "Title: Project Manager / Analyst Location: [GEOGRAPHIC_DATA], [GEOGRAPHIC_DATA]…" at bounding box center [340, 311] width 134 height 504
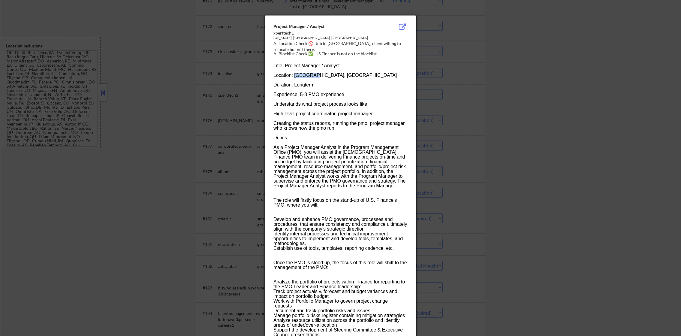
click at [301, 76] on div "Title: Project Manager / Analyst Location: [GEOGRAPHIC_DATA], [GEOGRAPHIC_DATA]…" at bounding box center [340, 311] width 134 height 504
copy div "[GEOGRAPHIC_DATA]"
click at [487, 82] on div at bounding box center [340, 168] width 681 height 336
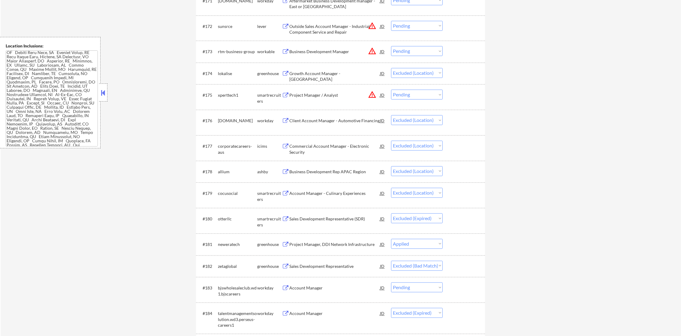
drag, startPoint x: 420, startPoint y: 93, endPoint x: 419, endPoint y: 98, distance: 5.2
click at [421, 93] on select "Choose an option... Pending Applied Excluded (Questions) Excluded (Expired) Exc…" at bounding box center [417, 94] width 52 height 10
select select ""excluded__location_""
click at [391, 89] on select "Choose an option... Pending Applied Excluded (Questions) Excluded (Expired) Exc…" at bounding box center [417, 94] width 52 height 10
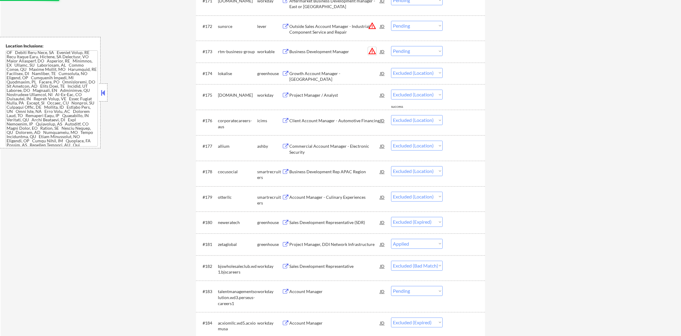
click at [371, 50] on button "warning_amber" at bounding box center [372, 51] width 8 height 8
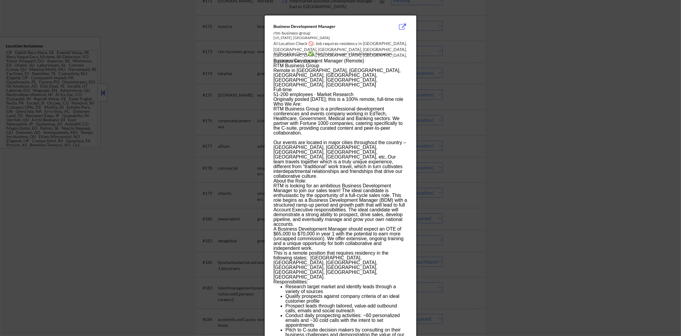
click at [410, 66] on div "Business Development Manager rtm-business-group [US_STATE], [GEOGRAPHIC_DATA] A…" at bounding box center [341, 253] width 152 height 476
click at [439, 72] on div at bounding box center [340, 168] width 681 height 336
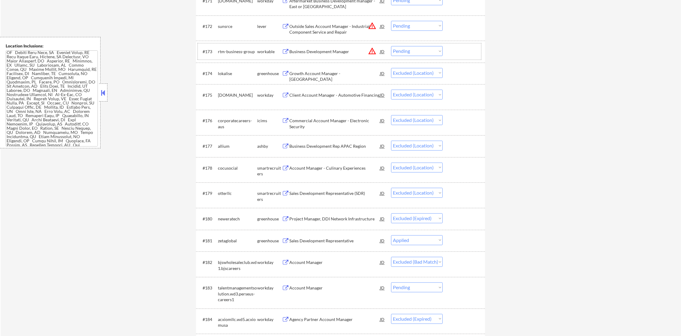
click at [415, 56] on div "#173 rtm-business-group workable Business Development Manager JD warning_amber …" at bounding box center [339, 51] width 283 height 16
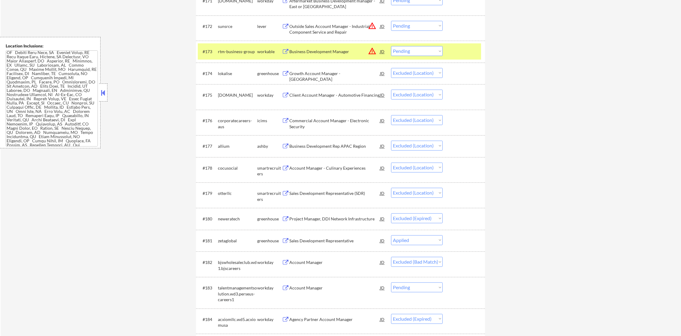
drag, startPoint x: 417, startPoint y: 52, endPoint x: 416, endPoint y: 56, distance: 4.2
click at [417, 52] on select "Choose an option... Pending Applied Excluded (Questions) Excluded (Expired) Exc…" at bounding box center [417, 51] width 52 height 10
select select ""excluded__location_""
click at [391, 46] on select "Choose an option... Pending Applied Excluded (Questions) Excluded (Expired) Exc…" at bounding box center [417, 51] width 52 height 10
click at [251, 45] on div "#173 rtm-business-group workable Business Development Manager JD warning_amber …" at bounding box center [339, 51] width 283 height 16
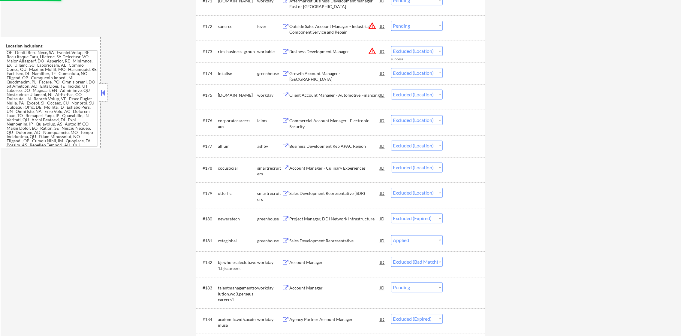
click at [368, 25] on div "Outside Sales Account Manager - Industrial Component Service and Repair" at bounding box center [334, 29] width 91 height 12
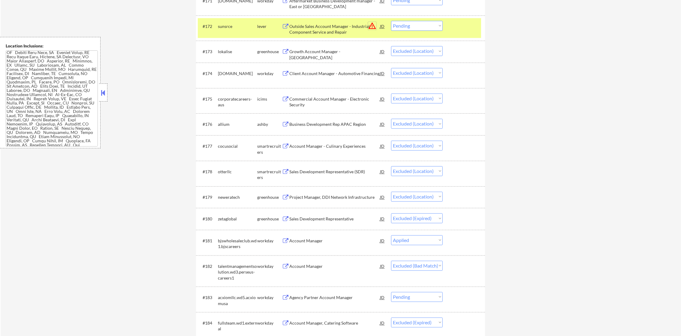
click at [372, 27] on button "warning_amber" at bounding box center [372, 26] width 8 height 8
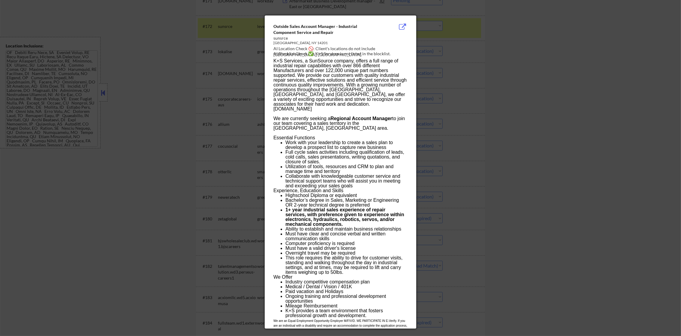
click at [416, 36] on div "Outside Sales Account Manager - Industrial Component Service and Repair sunsrce…" at bounding box center [341, 171] width 152 height 313
click at [383, 45] on div "Outside Sales Account Manager - Industrial Component Service and Repair sunsrce…" at bounding box center [341, 171] width 152 height 313
drag, startPoint x: 383, startPoint y: 45, endPoint x: 382, endPoint y: 49, distance: 4.3
click at [382, 49] on div "Outside Sales Account Manager - Industrial Component Service and Repair sunsrce…" at bounding box center [341, 171] width 152 height 313
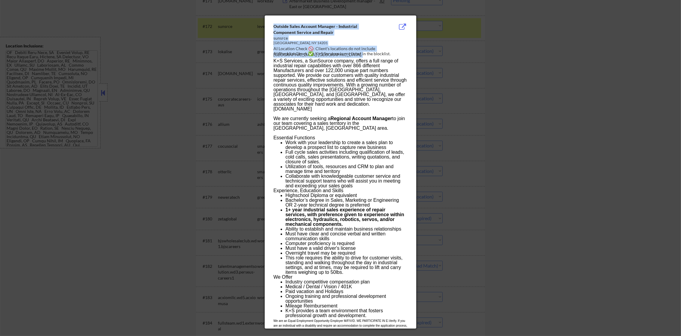
click at [382, 49] on div "AI Location Check 🚫: Client's locations do not include [GEOGRAPHIC_DATA], [GEOG…" at bounding box center [341, 52] width 137 height 12
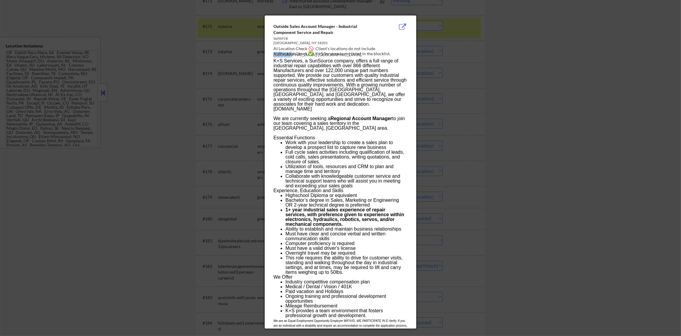
click at [382, 49] on div "AI Location Check 🚫: Client's locations do not include [GEOGRAPHIC_DATA], [GEOG…" at bounding box center [341, 52] width 137 height 12
click at [416, 50] on div at bounding box center [340, 168] width 681 height 336
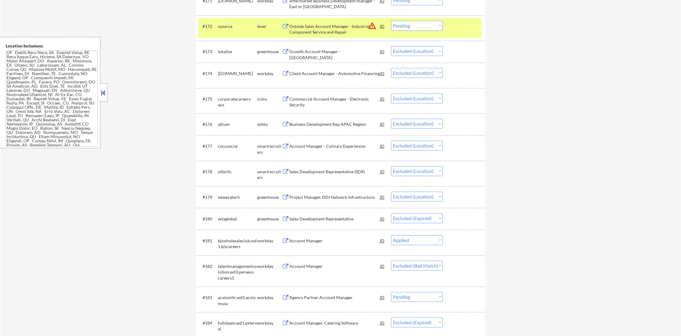
click at [421, 25] on select "Choose an option... Pending Applied Excluded (Questions) Excluded (Expired) Exc…" at bounding box center [417, 26] width 52 height 10
select select ""excluded__location_""
click at [391, 21] on select "Choose an option... Pending Applied Excluded (Questions) Excluded (Expired) Exc…" at bounding box center [417, 26] width 52 height 10
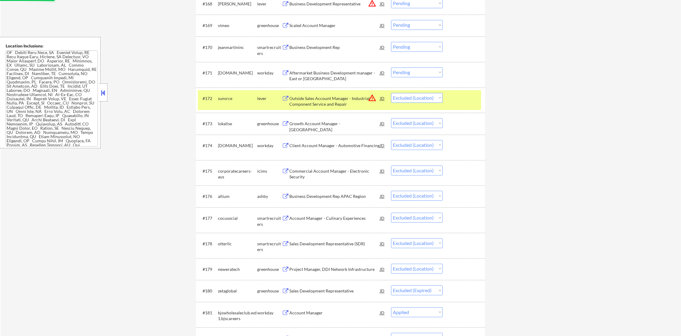
scroll to position [1812, 0]
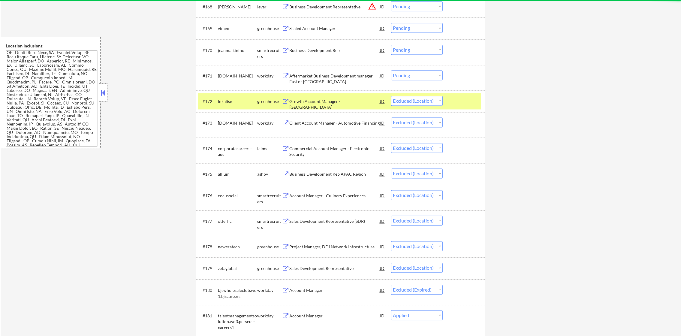
click at [240, 100] on div "lokalise" at bounding box center [237, 101] width 39 height 6
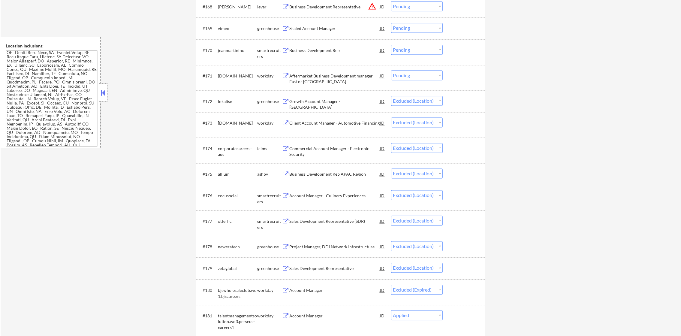
click at [337, 49] on div "Business Development Rep" at bounding box center [334, 50] width 91 height 6
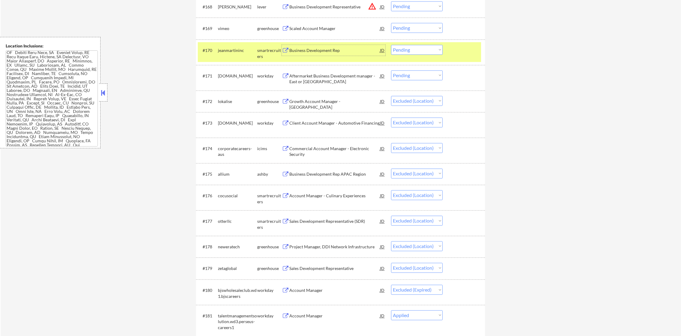
click at [395, 52] on select "Choose an option... Pending Applied Excluded (Questions) Excluded (Expired) Exc…" at bounding box center [417, 50] width 52 height 10
select select ""excluded__bad_match_""
click at [391, 45] on select "Choose an option... Pending Applied Excluded (Questions) Excluded (Expired) Exc…" at bounding box center [417, 50] width 52 height 10
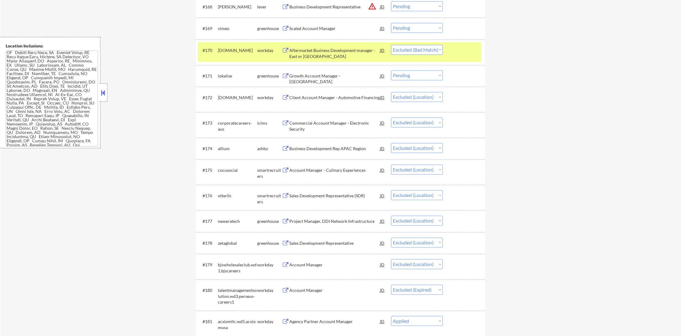
click at [240, 53] on div "[DOMAIN_NAME]" at bounding box center [237, 50] width 39 height 11
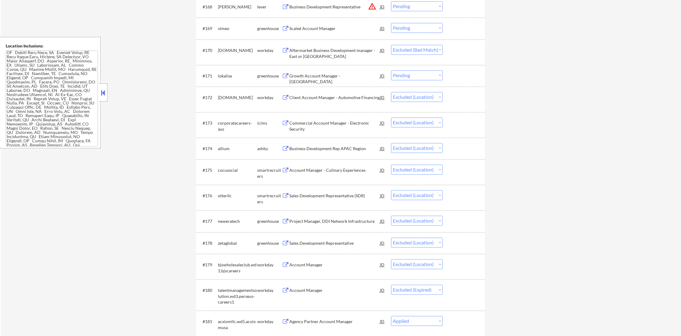
click at [325, 76] on div "Growth Account Manager - [GEOGRAPHIC_DATA]" at bounding box center [334, 79] width 91 height 12
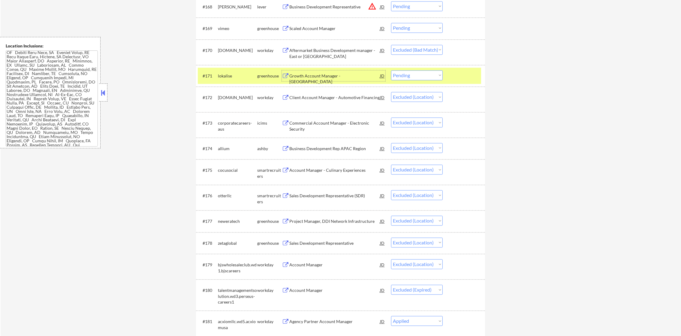
click at [398, 76] on select "Choose an option... Pending Applied Excluded (Questions) Excluded (Expired) Exc…" at bounding box center [417, 75] width 52 height 10
select select ""excluded__expired_""
click at [391, 70] on select "Choose an option... Pending Applied Excluded (Questions) Excluded (Expired) Exc…" at bounding box center [417, 75] width 52 height 10
click at [239, 82] on div "#171 lokalise greenhouse Growth Account Manager - US JD warning_amber Choose an…" at bounding box center [339, 76] width 283 height 16
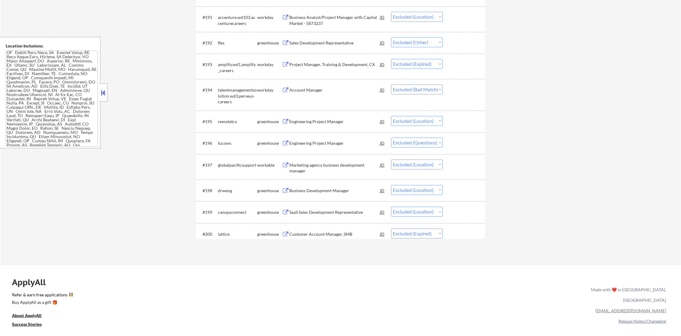
scroll to position [2367, 0]
click at [329, 42] on div "Sales Development Representative" at bounding box center [334, 43] width 91 height 6
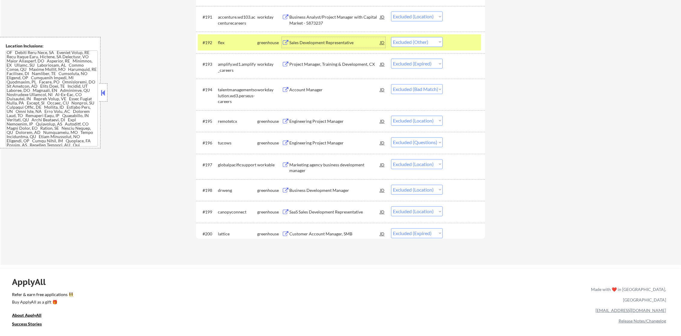
click at [418, 38] on select "Choose an option... Pending Applied Excluded (Questions) Excluded (Expired) Exc…" at bounding box center [417, 42] width 52 height 10
select select ""excluded__expired_""
click at [391, 37] on select "Choose an option... Pending Applied Excluded (Questions) Excluded (Expired) Exc…" at bounding box center [417, 42] width 52 height 10
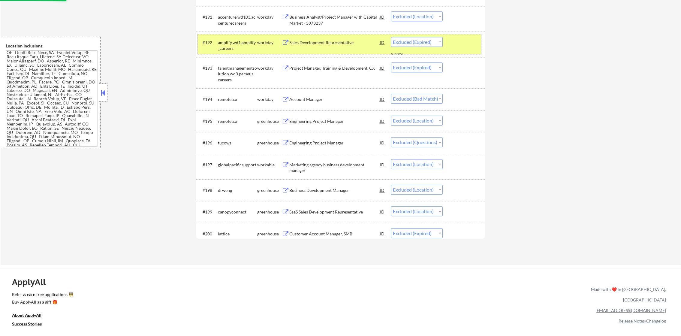
click at [233, 43] on div "amplify.wd1.amplify_careers" at bounding box center [237, 46] width 39 height 12
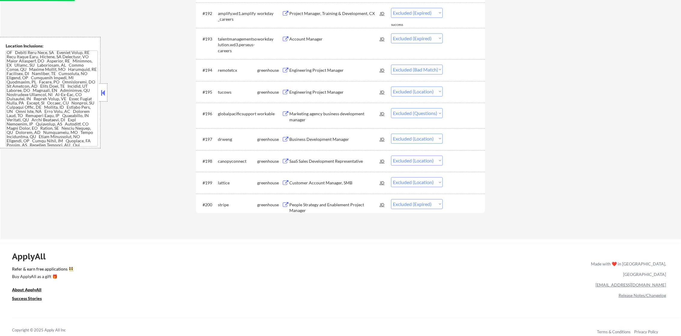
scroll to position [2398, 0]
click at [331, 137] on div "Business Development Manager" at bounding box center [334, 138] width 91 height 6
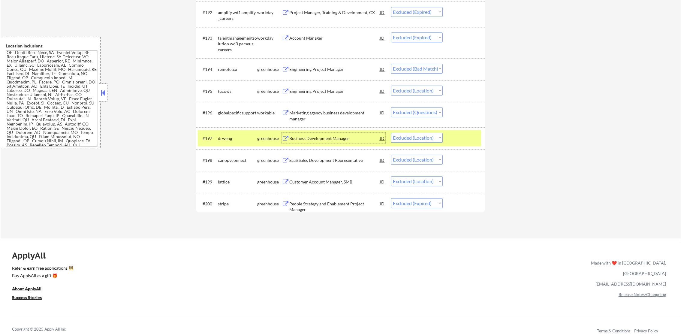
drag, startPoint x: 413, startPoint y: 140, endPoint x: 412, endPoint y: 144, distance: 3.5
click at [413, 140] on select "Choose an option... Pending Applied Excluded (Questions) Excluded (Expired) Exc…" at bounding box center [417, 138] width 52 height 10
select select ""applied""
click at [391, 133] on select "Choose an option... Pending Applied Excluded (Questions) Excluded (Expired) Exc…" at bounding box center [417, 138] width 52 height 10
click at [235, 134] on div "drweng" at bounding box center [237, 138] width 39 height 11
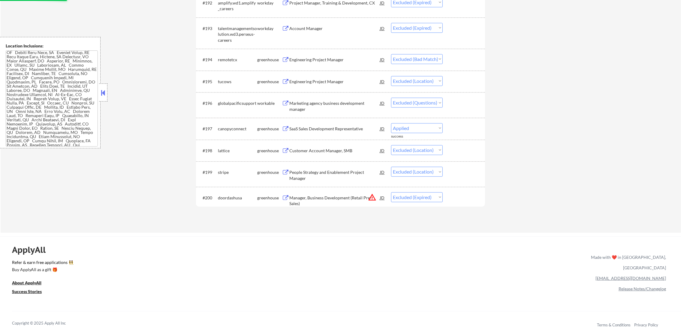
scroll to position [2413, 0]
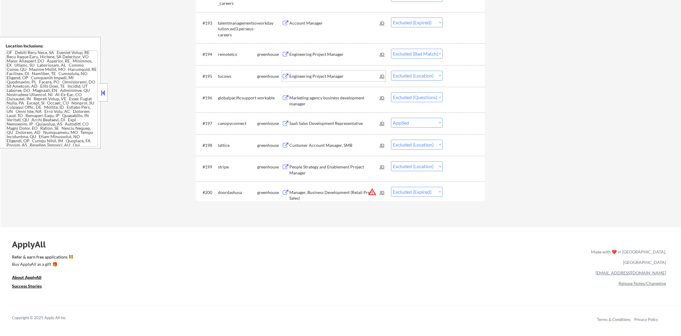
click at [327, 79] on div "Engineering Project Manager" at bounding box center [334, 76] width 91 height 6
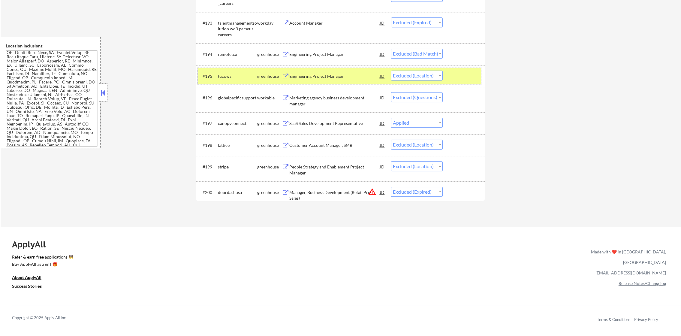
click at [403, 82] on div "#195 tucows greenhouse Engineering Project Manager JD warning_amber Choose an o…" at bounding box center [339, 76] width 283 height 16
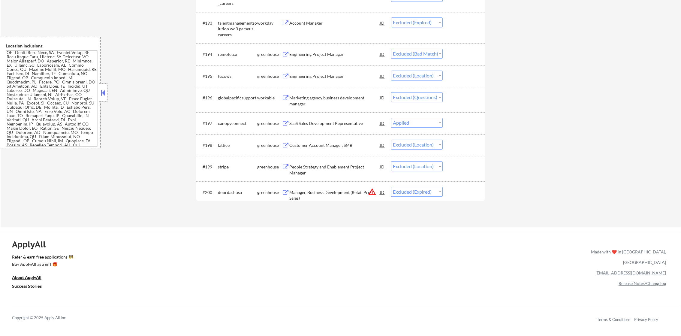
drag, startPoint x: 409, startPoint y: 76, endPoint x: 411, endPoint y: 80, distance: 4.7
click at [409, 76] on select "Choose an option... Pending Applied Excluded (Questions) Excluded (Expired) Exc…" at bounding box center [417, 76] width 52 height 10
select select ""excluded__expired_""
click at [391, 71] on select "Choose an option... Pending Applied Excluded (Questions) Excluded (Expired) Exc…" at bounding box center [417, 76] width 52 height 10
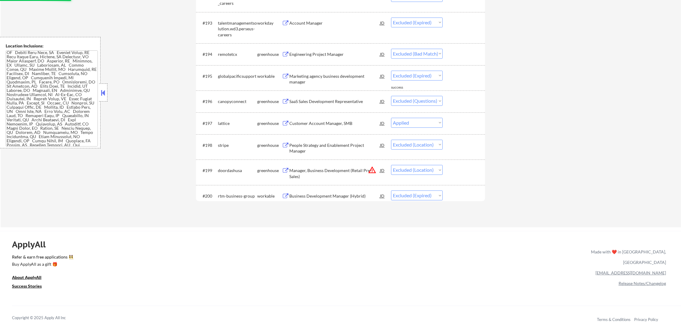
click at [341, 116] on div "#197 lattice greenhouse Customer Account Manager, SMB JD warning_amber Choose a…" at bounding box center [339, 123] width 283 height 16
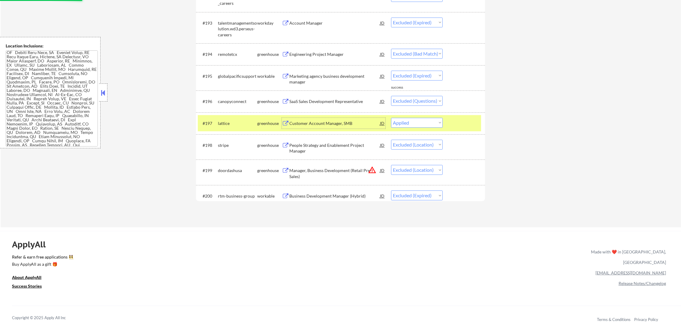
click at [339, 124] on div "Customer Account Manager, SMB" at bounding box center [334, 123] width 91 height 6
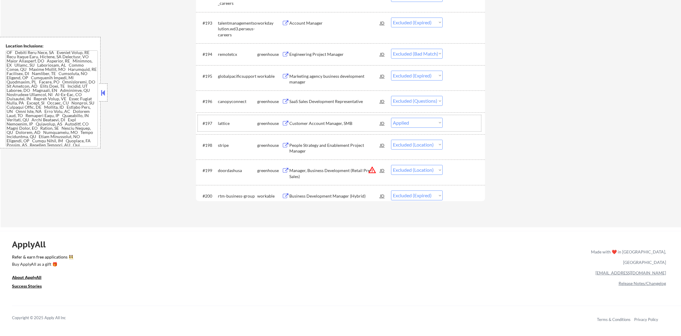
click at [243, 124] on div "lattice" at bounding box center [237, 123] width 39 height 6
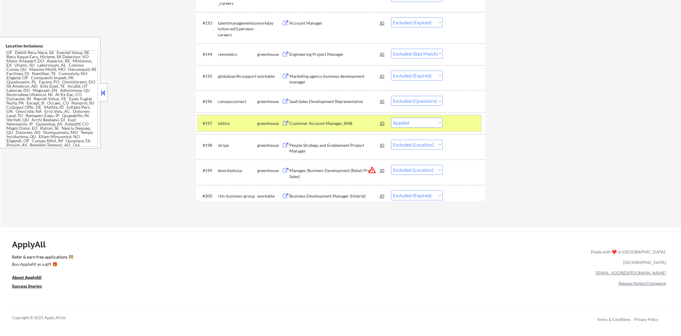
click at [403, 122] on select "Choose an option... Pending Applied Excluded (Questions) Excluded (Expired) Exc…" at bounding box center [417, 123] width 52 height 10
select select ""excluded__expired_""
click at [391, 118] on select "Choose an option... Pending Applied Excluded (Questions) Excluded (Expired) Exc…" at bounding box center [417, 123] width 52 height 10
click at [233, 123] on div "lattice" at bounding box center [237, 123] width 39 height 6
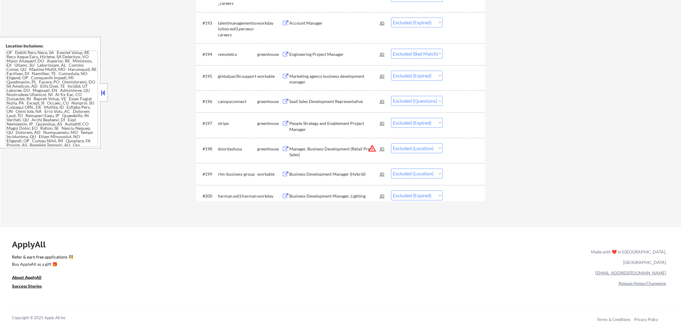
click at [314, 100] on div "SaaS Sales Development Representative" at bounding box center [334, 101] width 91 height 6
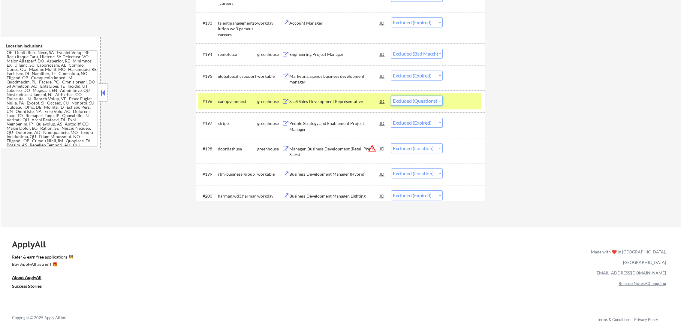
click at [404, 101] on select "Choose an option... Pending Applied Excluded (Questions) Excluded (Expired) Exc…" at bounding box center [417, 101] width 52 height 10
click at [391, 96] on select "Choose an option... Pending Applied Excluded (Questions) Excluded (Expired) Exc…" at bounding box center [417, 101] width 52 height 10
click at [231, 103] on div "canopyconnect" at bounding box center [237, 101] width 39 height 6
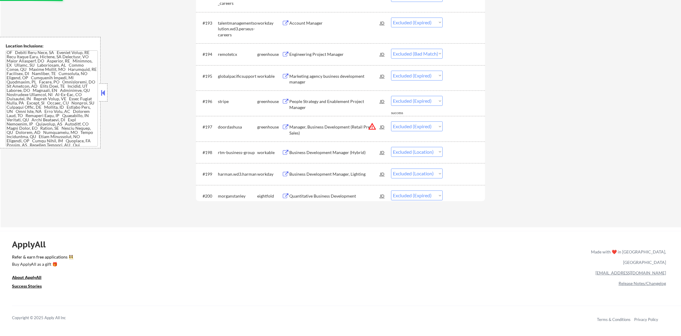
click at [326, 97] on div "People Strategy and Enablement Project Manager" at bounding box center [334, 103] width 91 height 14
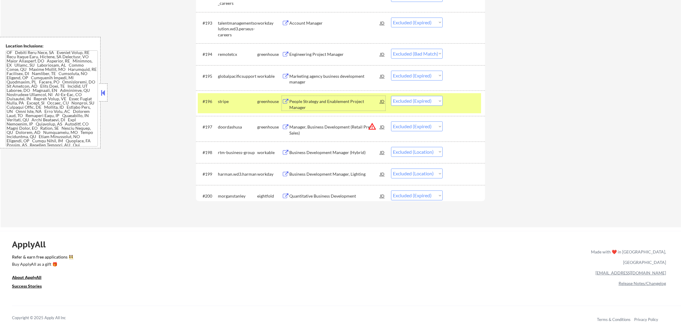
click at [408, 103] on select "Choose an option... Pending Applied Excluded (Questions) Excluded (Expired) Exc…" at bounding box center [417, 101] width 52 height 10
click at [391, 96] on select "Choose an option... Pending Applied Excluded (Questions) Excluded (Expired) Exc…" at bounding box center [417, 101] width 52 height 10
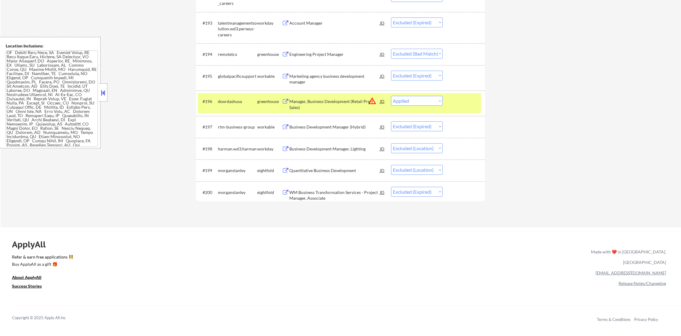
click at [230, 103] on div "doordashusa" at bounding box center [237, 101] width 39 height 6
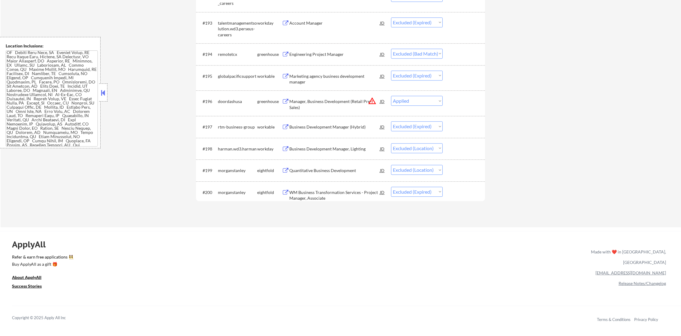
click at [372, 101] on button "warning_amber" at bounding box center [372, 101] width 8 height 8
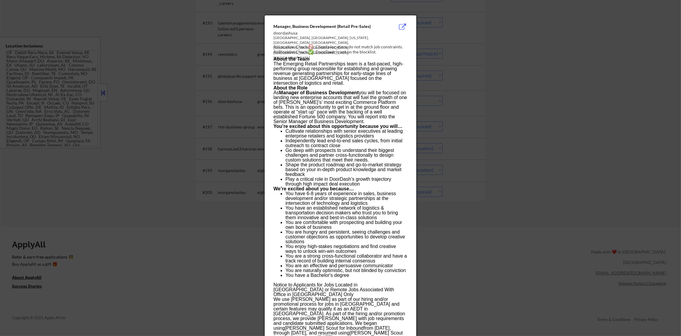
click at [487, 72] on div at bounding box center [340, 168] width 681 height 336
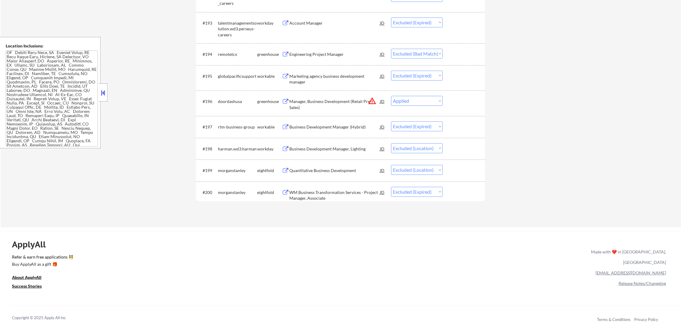
click at [334, 98] on div "Manager, Business Development (Retail Pre-Sales)" at bounding box center [334, 104] width 91 height 12
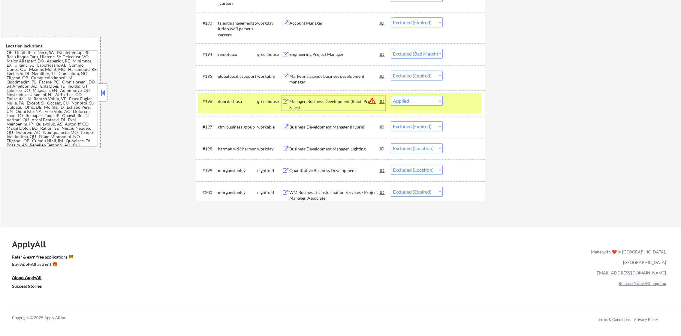
click at [367, 101] on div "Manager, Business Development (Retail Pre-Sales)" at bounding box center [334, 104] width 91 height 12
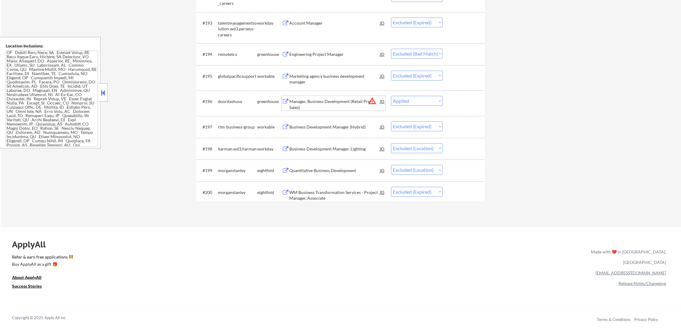
click at [373, 96] on div "Manager, Business Development (Retail Pre-Sales)" at bounding box center [334, 103] width 91 height 14
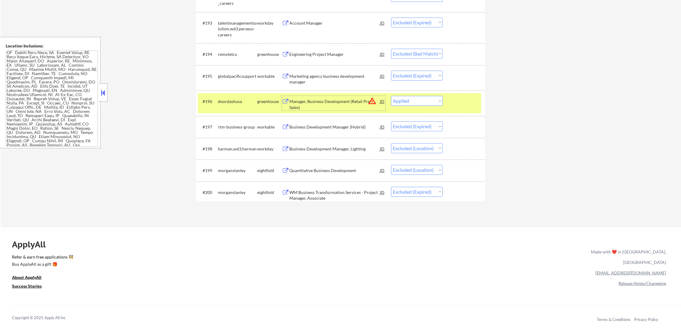
click at [373, 100] on button "warning_amber" at bounding box center [372, 101] width 8 height 8
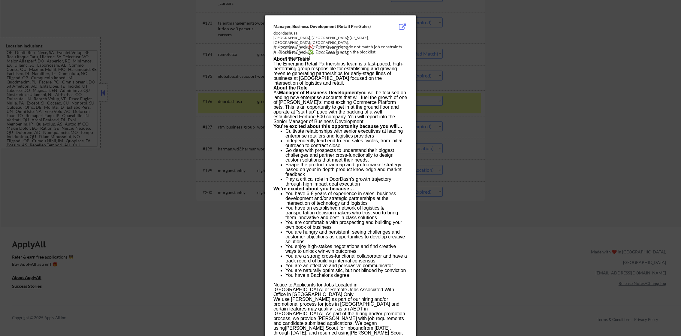
click at [495, 85] on div at bounding box center [340, 168] width 681 height 336
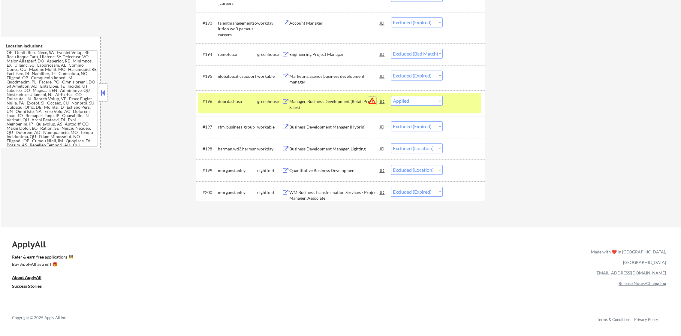
click at [371, 99] on button "warning_amber" at bounding box center [372, 101] width 8 height 8
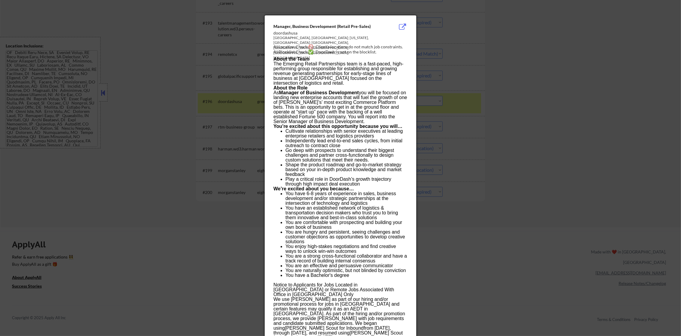
click at [469, 67] on div at bounding box center [340, 168] width 681 height 336
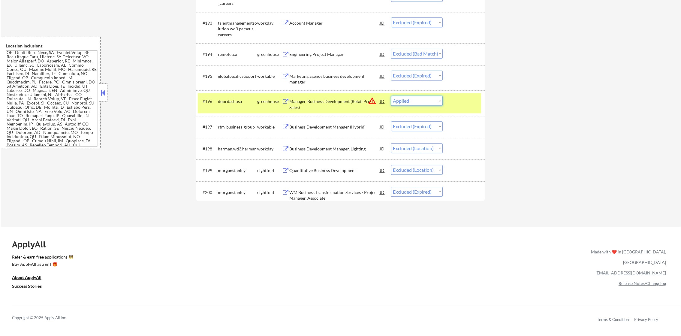
drag, startPoint x: 424, startPoint y: 100, endPoint x: 424, endPoint y: 104, distance: 4.2
click at [424, 100] on select "Choose an option... Pending Applied Excluded (Questions) Excluded (Expired) Exc…" at bounding box center [417, 101] width 52 height 10
select select ""excluded__location_""
click at [391, 96] on select "Choose an option... Pending Applied Excluded (Questions) Excluded (Expired) Exc…" at bounding box center [417, 101] width 52 height 10
click at [248, 102] on div "doordashusa" at bounding box center [237, 101] width 39 height 6
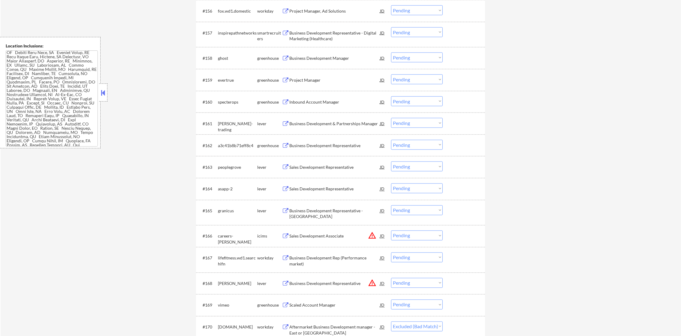
scroll to position [1600, 0]
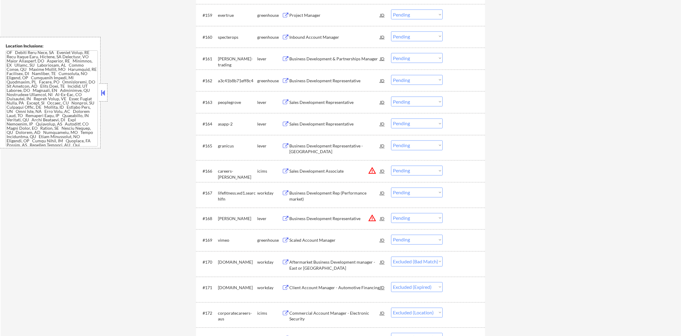
click at [348, 122] on div "Sales Development Representative" at bounding box center [334, 124] width 91 height 6
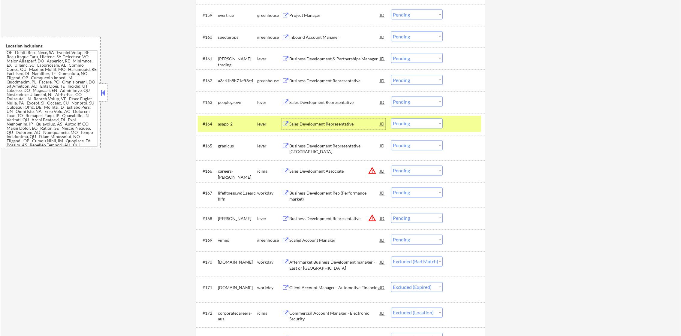
click at [413, 121] on select "Choose an option... Pending Applied Excluded (Questions) Excluded (Expired) Exc…" at bounding box center [417, 124] width 52 height 10
select select ""applied""
click at [391, 119] on select "Choose an option... Pending Applied Excluded (Questions) Excluded (Expired) Exc…" at bounding box center [417, 124] width 52 height 10
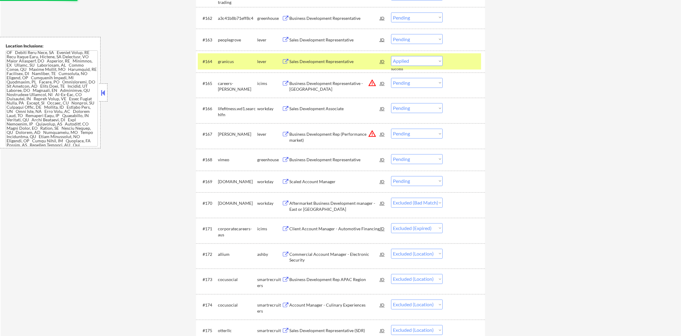
scroll to position [1675, 0]
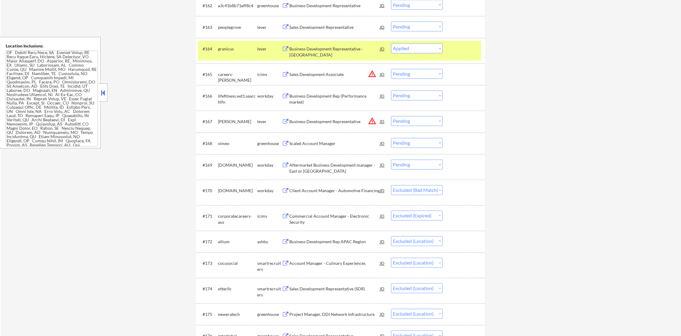
click at [372, 72] on button "warning_amber" at bounding box center [372, 74] width 8 height 8
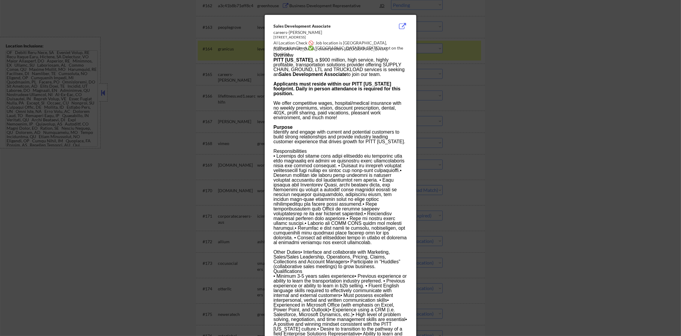
click at [418, 70] on div at bounding box center [340, 168] width 681 height 336
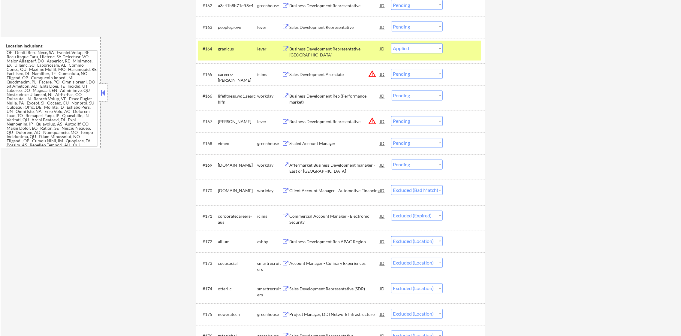
click at [406, 72] on select "Choose an option... Pending Applied Excluded (Questions) Excluded (Expired) Exc…" at bounding box center [417, 74] width 52 height 10
click at [373, 74] on button "warning_amber" at bounding box center [372, 74] width 8 height 8
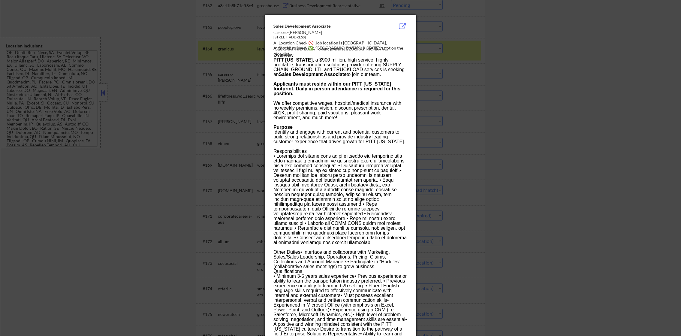
click at [355, 43] on div "AI Location Check 🚫: Job location is [GEOGRAPHIC_DATA], [GEOGRAPHIC_DATA]; clie…" at bounding box center [341, 46] width 137 height 12
copy div "ittsburgh,"
click at [424, 59] on div at bounding box center [340, 168] width 681 height 336
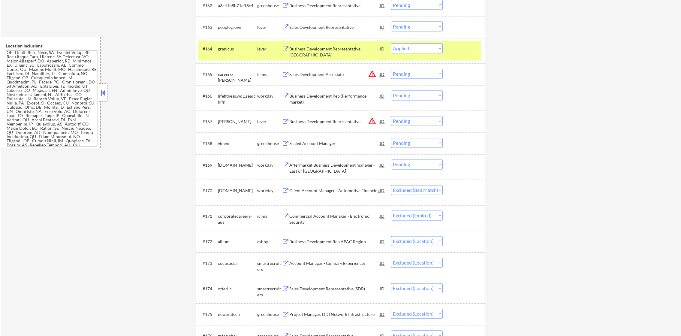
drag, startPoint x: 373, startPoint y: 72, endPoint x: 373, endPoint y: 75, distance: 3.0
click at [373, 73] on button "warning_amber" at bounding box center [372, 74] width 8 height 8
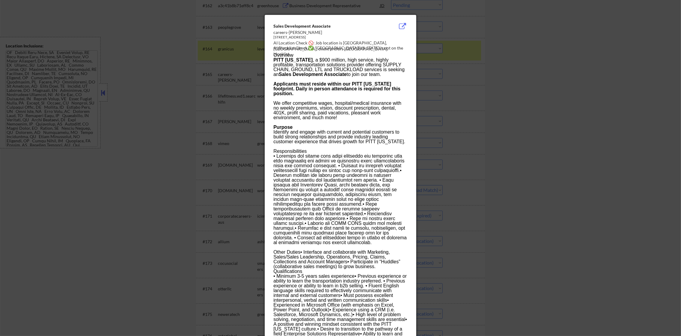
click at [427, 88] on div at bounding box center [340, 168] width 681 height 336
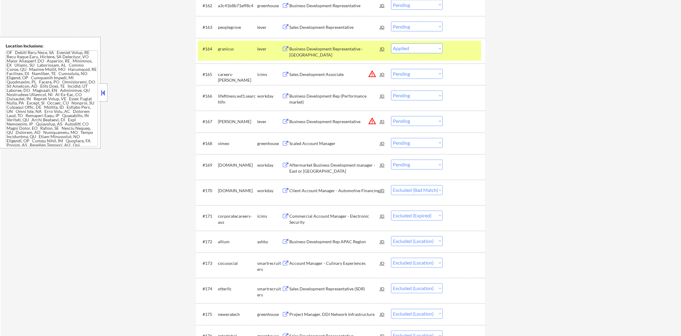
click at [415, 74] on select "Choose an option... Pending Applied Excluded (Questions) Excluded (Expired) Exc…" at bounding box center [417, 74] width 52 height 10
select select ""excluded__location_""
click at [391, 69] on select "Choose an option... Pending Applied Excluded (Questions) Excluded (Expired) Exc…" at bounding box center [417, 74] width 52 height 10
click at [248, 53] on div "granicus" at bounding box center [237, 49] width 39 height 11
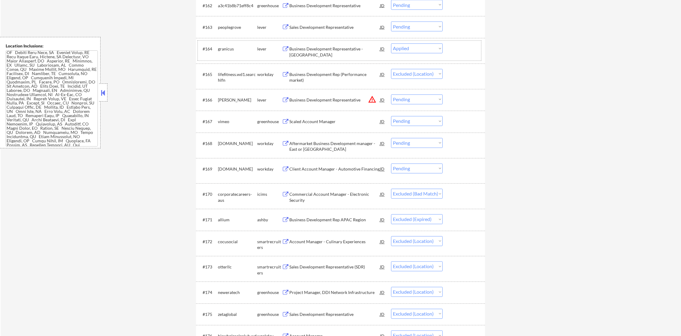
click at [355, 50] on div "Business Development Representative - [GEOGRAPHIC_DATA]" at bounding box center [334, 52] width 91 height 12
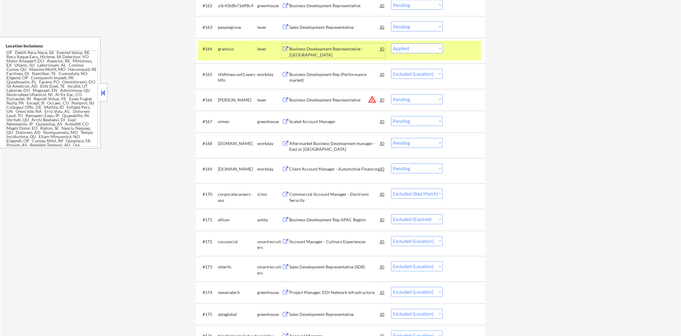
drag, startPoint x: 418, startPoint y: 50, endPoint x: 418, endPoint y: 54, distance: 4.5
click at [418, 49] on select "Choose an option... Pending Applied Excluded (Questions) Excluded (Expired) Exc…" at bounding box center [417, 49] width 52 height 10
select select ""excluded__salary_""
click at [391, 44] on select "Choose an option... Pending Applied Excluded (Questions) Excluded (Expired) Exc…" at bounding box center [417, 49] width 52 height 10
click at [220, 47] on div "granicus" at bounding box center [237, 49] width 39 height 6
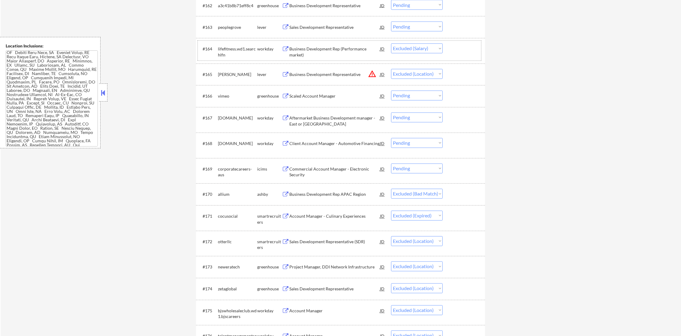
click at [371, 70] on div "Business Development Representative" at bounding box center [334, 74] width 91 height 11
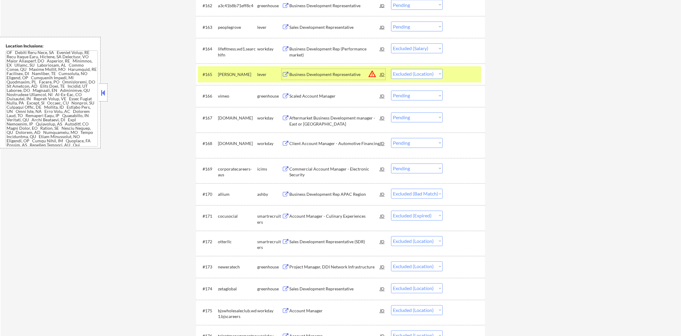
click at [418, 72] on select "Choose an option... Pending Applied Excluded (Questions) Excluded (Expired) Exc…" at bounding box center [417, 74] width 52 height 10
click at [391, 69] on select "Choose an option... Pending Applied Excluded (Questions) Excluded (Expired) Exc…" at bounding box center [417, 74] width 52 height 10
click at [237, 72] on div "[PERSON_NAME]" at bounding box center [237, 75] width 39 height 6
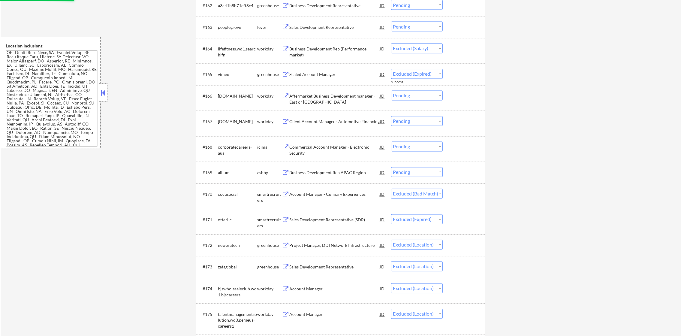
click at [333, 72] on div "Scaled Account Manager" at bounding box center [334, 75] width 91 height 6
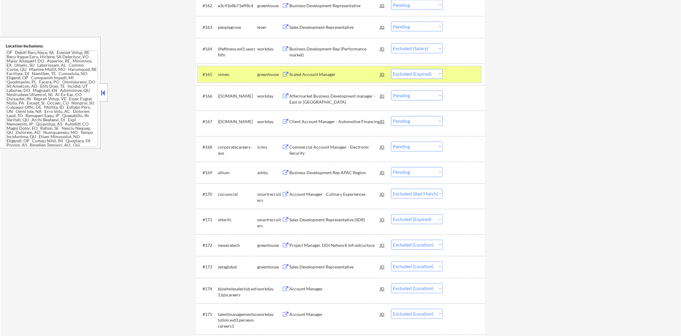
click at [417, 80] on div "#165 vimeo greenhouse Scaled Account Manager JD warning_amber Choose an option.…" at bounding box center [339, 74] width 283 height 16
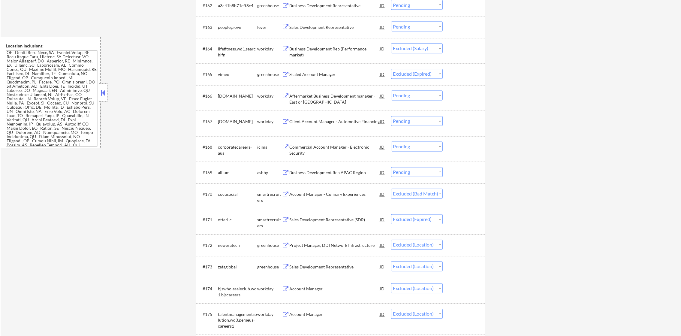
click at [427, 74] on select "Choose an option... Pending Applied Excluded (Questions) Excluded (Expired) Exc…" at bounding box center [417, 74] width 52 height 10
select select ""excluded__salary_""
click at [391, 69] on select "Choose an option... Pending Applied Excluded (Questions) Excluded (Expired) Exc…" at bounding box center [417, 74] width 52 height 10
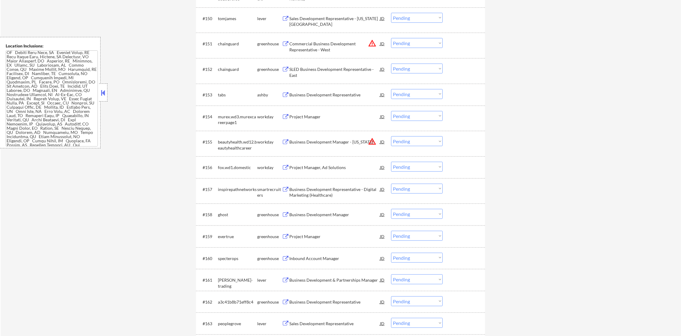
scroll to position [1375, 0]
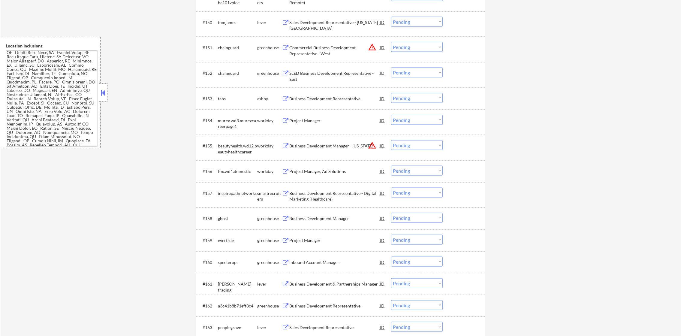
click at [410, 143] on select "Choose an option... Pending Applied Excluded (Questions) Excluded (Expired) Exc…" at bounding box center [417, 145] width 52 height 10
select select ""excluded__location_""
click at [391, 140] on select "Choose an option... Pending Applied Excluded (Questions) Excluded (Expired) Exc…" at bounding box center [417, 145] width 52 height 10
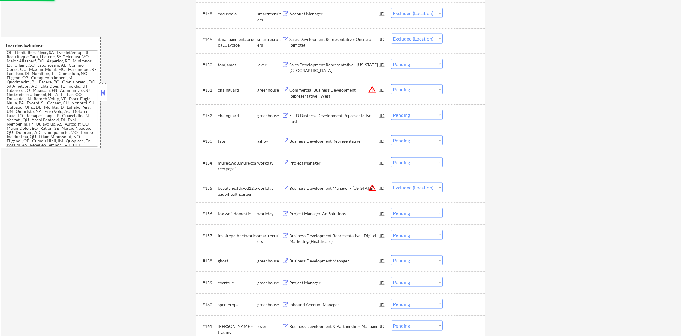
scroll to position [1330, 0]
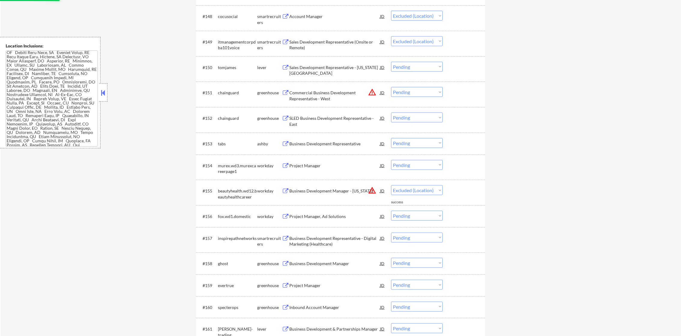
drag, startPoint x: 406, startPoint y: 92, endPoint x: 406, endPoint y: 98, distance: 6.3
click at [406, 92] on select "Choose an option... Pending Applied Excluded (Questions) Excluded (Expired) Exc…" at bounding box center [417, 92] width 52 height 10
select select ""excluded__location_""
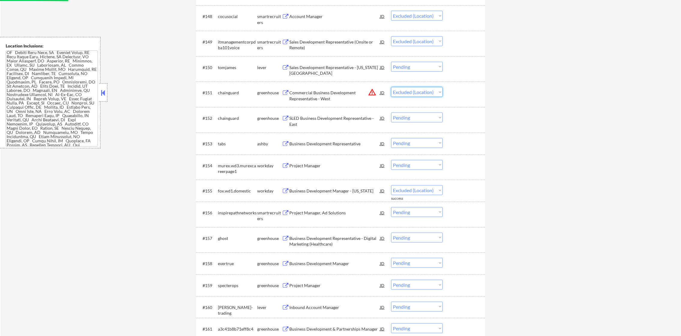
click at [391, 87] on select "Choose an option... Pending Applied Excluded (Questions) Excluded (Expired) Exc…" at bounding box center [417, 92] width 52 height 10
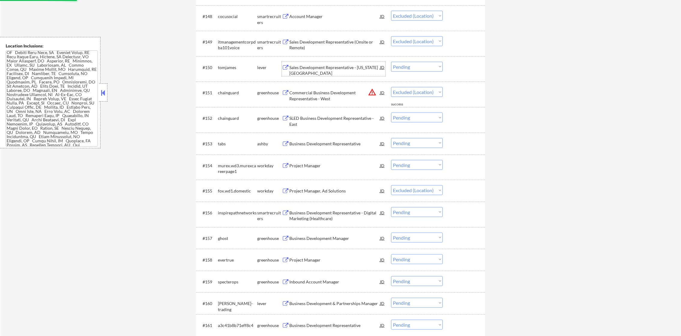
click at [343, 71] on div "Sales Development Representative - [US_STATE][GEOGRAPHIC_DATA]" at bounding box center [334, 71] width 91 height 12
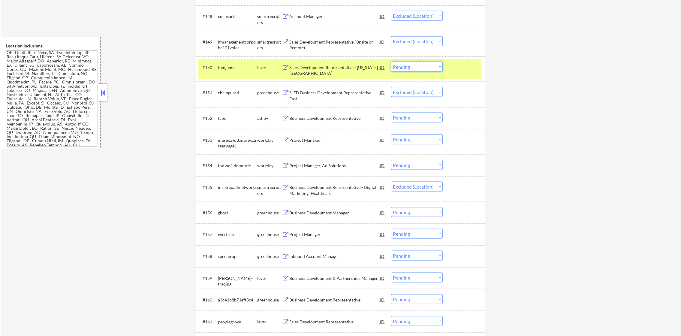
drag, startPoint x: 402, startPoint y: 63, endPoint x: 404, endPoint y: 73, distance: 9.8
click at [402, 63] on select "Choose an option... Pending Applied Excluded (Questions) Excluded (Expired) Exc…" at bounding box center [417, 67] width 52 height 10
select select ""excluded""
click at [391, 62] on select "Choose an option... Pending Applied Excluded (Questions) Excluded (Expired) Exc…" at bounding box center [417, 67] width 52 height 10
click at [229, 69] on div "tomjames" at bounding box center [237, 68] width 39 height 6
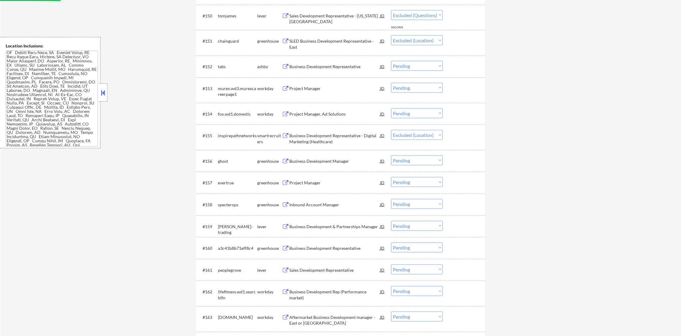
scroll to position [1390, 0]
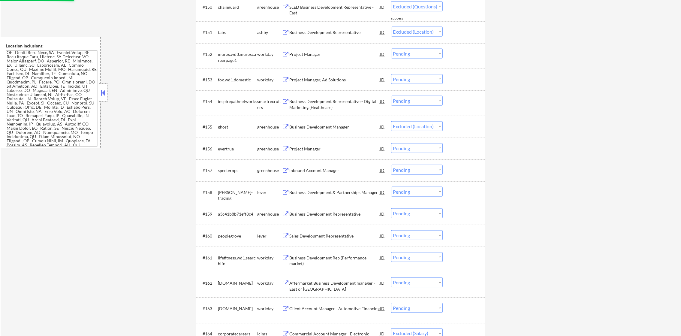
click at [331, 36] on div "Business Development Representative" at bounding box center [334, 32] width 91 height 11
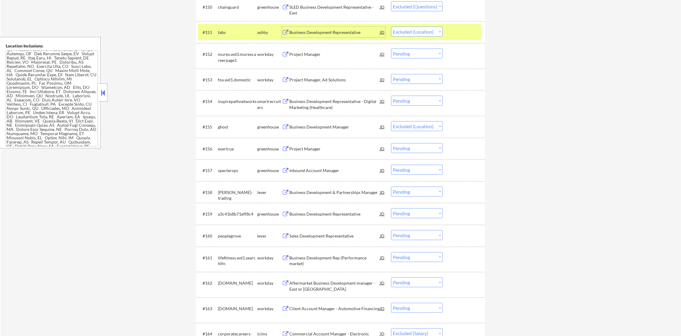
scroll to position [537, 0]
click at [56, 61] on textarea at bounding box center [52, 98] width 92 height 96
click at [40, 75] on textarea at bounding box center [52, 98] width 92 height 96
click at [235, 36] on div "tabs" at bounding box center [237, 32] width 39 height 11
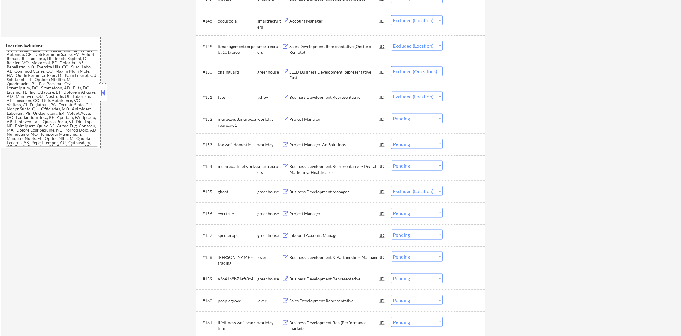
scroll to position [1315, 0]
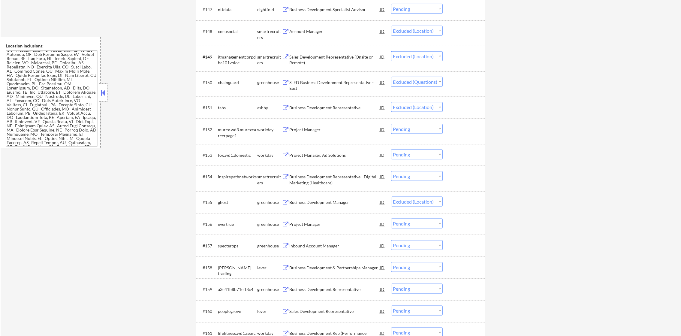
click at [324, 36] on div "Account Manager" at bounding box center [334, 31] width 91 height 11
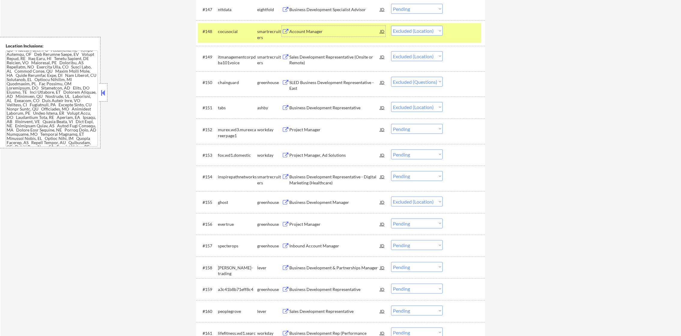
click at [403, 34] on select "Choose an option... Pending Applied Excluded (Questions) Excluded (Expired) Exc…" at bounding box center [417, 31] width 52 height 10
select select ""excluded__salary_""
click at [391, 26] on select "Choose an option... Pending Applied Excluded (Questions) Excluded (Expired) Exc…" at bounding box center [417, 31] width 52 height 10
click at [219, 41] on div "#148 cocusocial smartrecruiters Account Manager JD warning_amber Choose an opti…" at bounding box center [339, 33] width 283 height 20
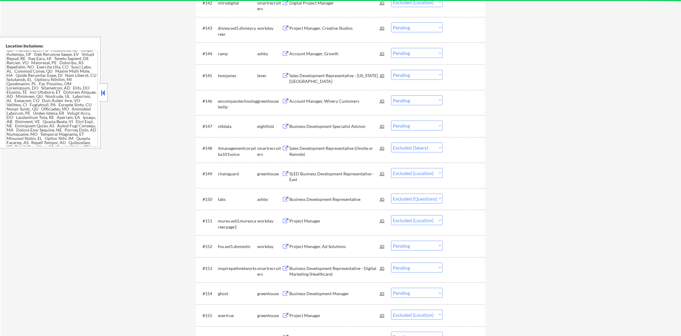
scroll to position [1195, 0]
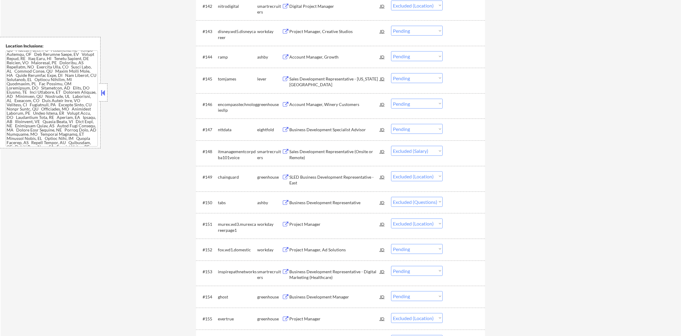
click at [333, 52] on div "Account Manager, Growth" at bounding box center [334, 56] width 91 height 11
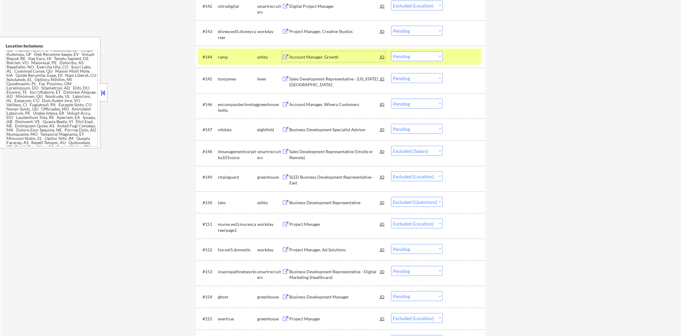
click at [400, 56] on select "Choose an option... Pending Applied Excluded (Questions) Excluded (Expired) Exc…" at bounding box center [417, 56] width 52 height 10
select select ""excluded__expired_""
click at [391, 51] on select "Choose an option... Pending Applied Excluded (Questions) Excluded (Expired) Exc…" at bounding box center [417, 56] width 52 height 10
click at [235, 57] on div "ramp" at bounding box center [237, 57] width 39 height 6
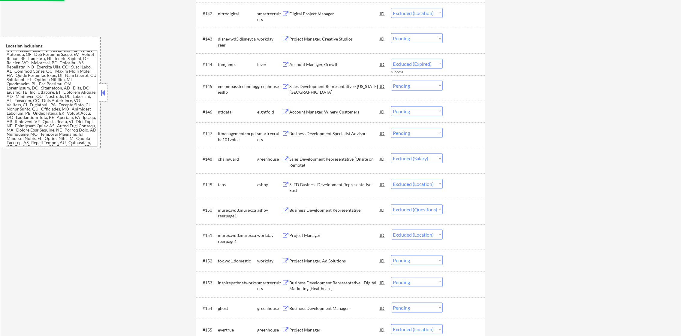
scroll to position [1180, 0]
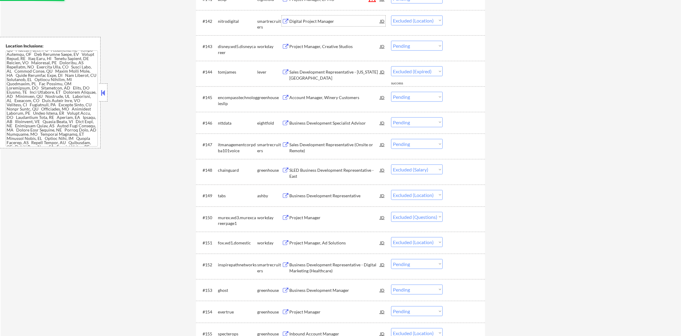
click at [335, 25] on div "Digital Project Manager" at bounding box center [334, 21] width 91 height 11
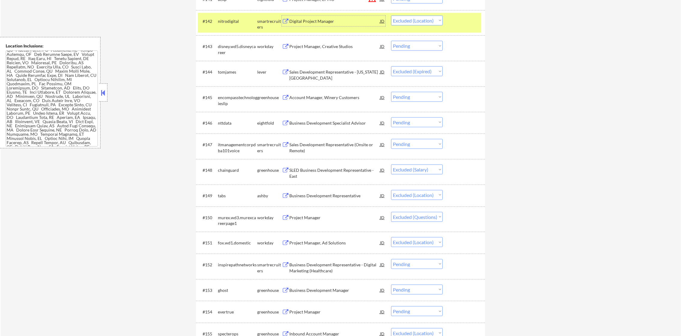
click at [405, 20] on select "Choose an option... Pending Applied Excluded (Questions) Excluded (Expired) Exc…" at bounding box center [417, 21] width 52 height 10
select select ""applied""
click at [391, 16] on select "Choose an option... Pending Applied Excluded (Questions) Excluded (Expired) Exc…" at bounding box center [417, 21] width 52 height 10
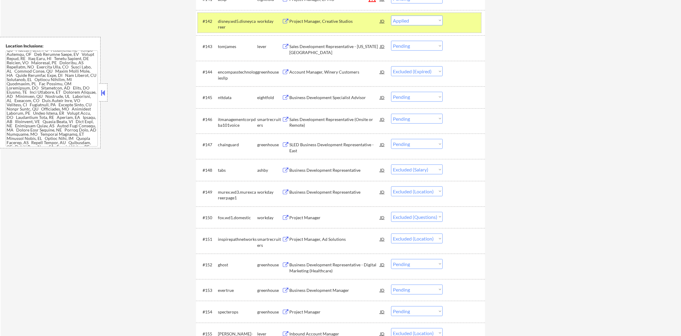
click at [232, 22] on div "disney.wd5.disneycareer" at bounding box center [237, 24] width 39 height 12
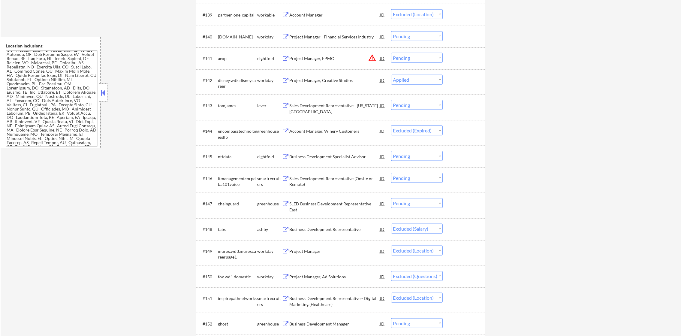
scroll to position [1120, 0]
click at [373, 56] on button "warning_amber" at bounding box center [372, 59] width 8 height 8
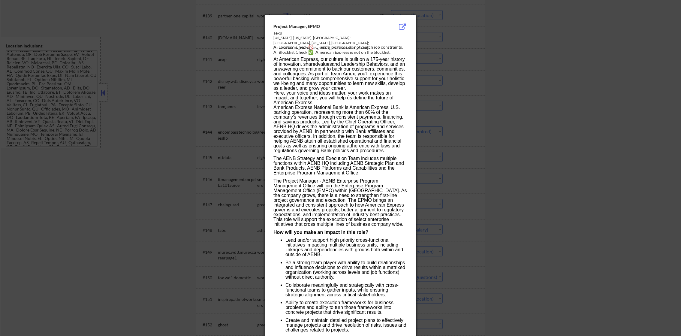
click at [418, 57] on div at bounding box center [340, 168] width 681 height 336
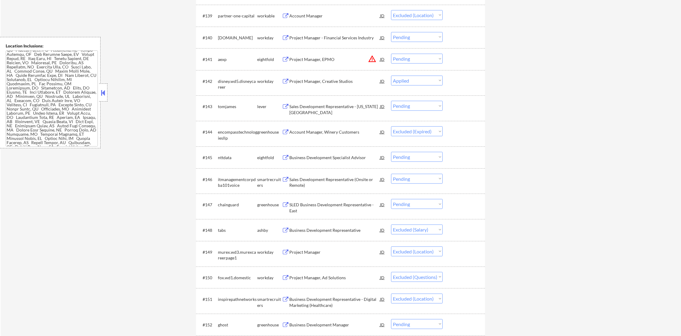
click at [397, 63] on div "#141 aexp eightfold Project Manager, [PERSON_NAME] warning_amber Choose an opti…" at bounding box center [339, 59] width 283 height 16
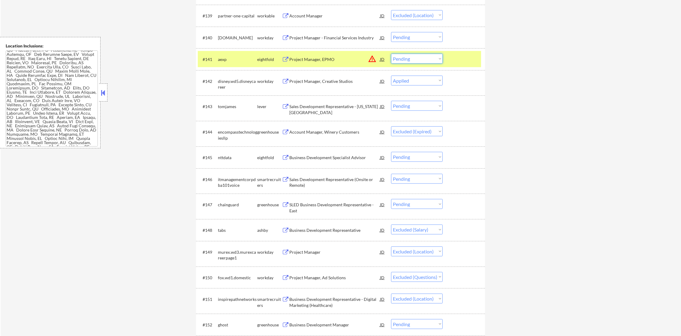
click at [415, 59] on select "Choose an option... Pending Applied Excluded (Questions) Excluded (Expired) Exc…" at bounding box center [417, 59] width 52 height 10
click at [373, 59] on button "warning_amber" at bounding box center [372, 59] width 8 height 8
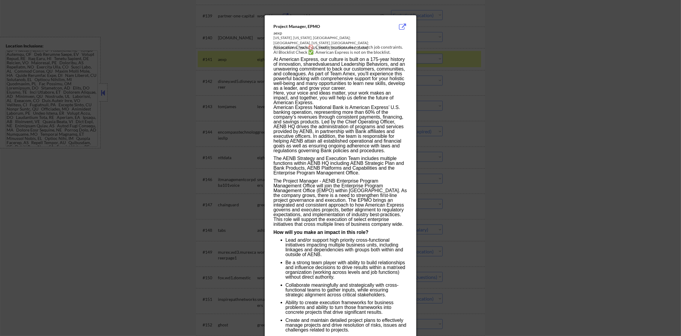
click at [458, 58] on div at bounding box center [340, 168] width 681 height 336
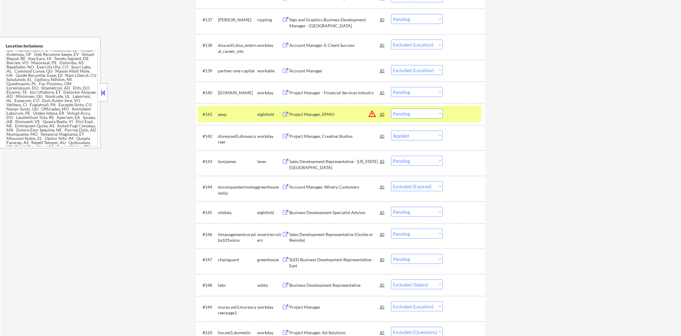
scroll to position [1060, 0]
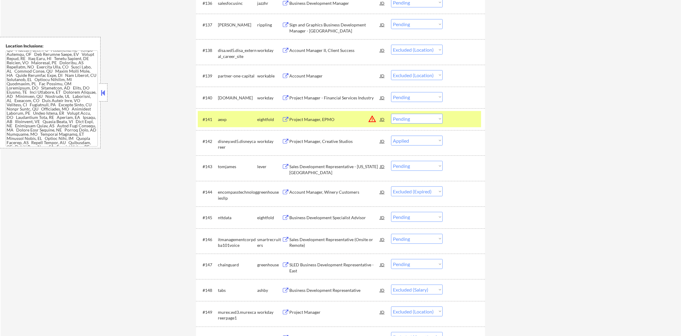
click at [216, 119] on div "#141 aexp eightfold Project Manager, [PERSON_NAME] warning_amber Choose an opti…" at bounding box center [339, 119] width 283 height 16
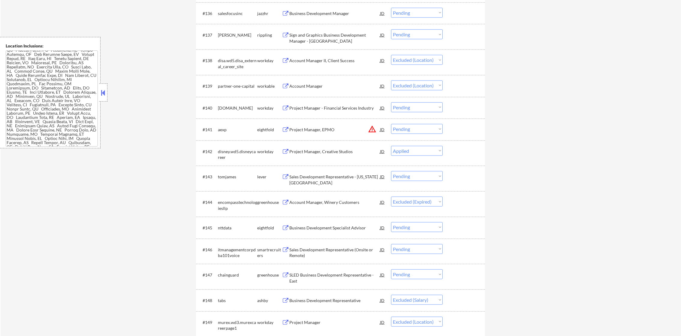
scroll to position [1045, 0]
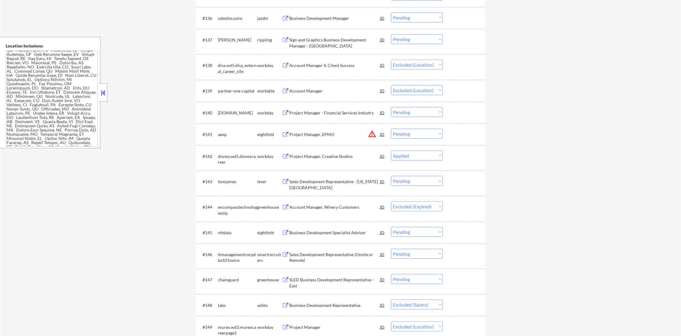
click at [333, 41] on div "Sign and Graphics Business Development Manager - [GEOGRAPHIC_DATA]" at bounding box center [334, 43] width 91 height 12
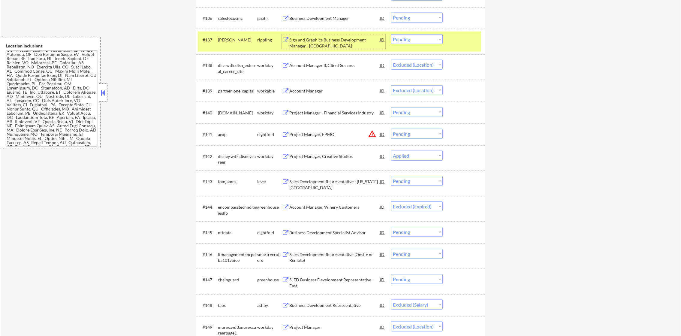
click at [409, 43] on select "Choose an option... Pending Applied Excluded (Questions) Excluded (Expired) Exc…" at bounding box center [417, 39] width 52 height 10
select select ""excluded__bad_match_""
click at [391, 34] on select "Choose an option... Pending Applied Excluded (Questions) Excluded (Expired) Exc…" at bounding box center [417, 39] width 52 height 10
click at [235, 47] on div "#137 [PERSON_NAME] rippling Sign and Graphics Business Development Manager - [G…" at bounding box center [339, 42] width 283 height 20
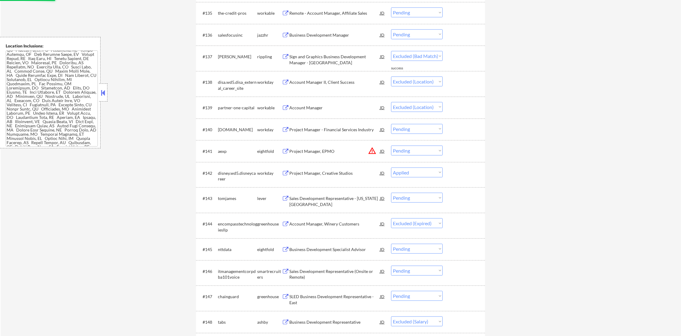
scroll to position [1015, 0]
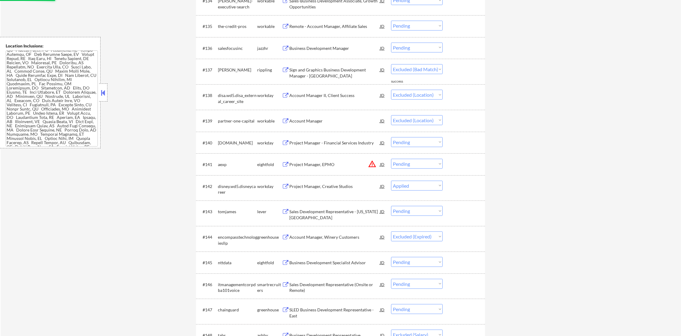
click at [336, 48] on div "Business Development Manager" at bounding box center [334, 48] width 91 height 6
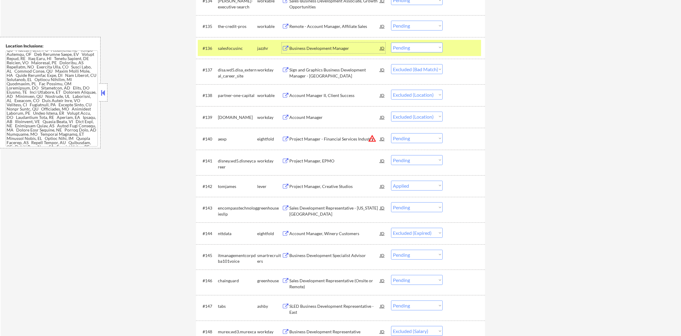
click at [224, 47] on div "salesfocusinc" at bounding box center [237, 48] width 39 height 6
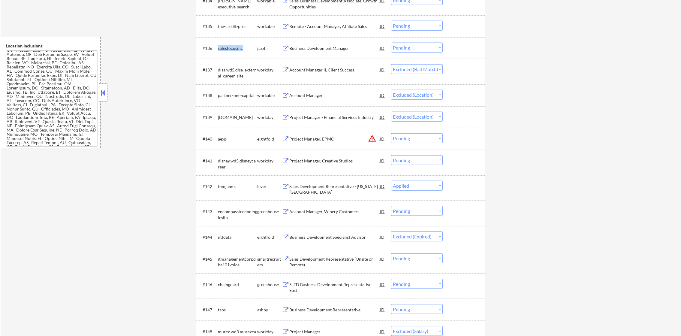
click at [224, 47] on div "salesfocusinc" at bounding box center [237, 48] width 39 height 6
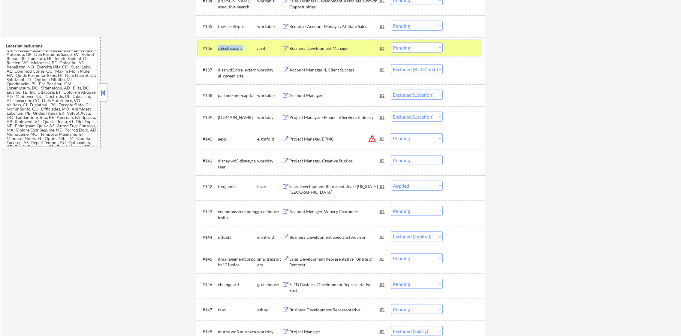
click at [423, 48] on select "Choose an option... Pending Applied Excluded (Questions) Excluded (Expired) Exc…" at bounding box center [417, 48] width 52 height 10
select select ""applied""
click at [391, 43] on select "Choose an option... Pending Applied Excluded (Questions) Excluded (Expired) Exc…" at bounding box center [417, 48] width 52 height 10
click at [220, 41] on div "#136 salesfocusinc jazzhr Business Development Manager JD warning_amber Choose …" at bounding box center [339, 48] width 283 height 16
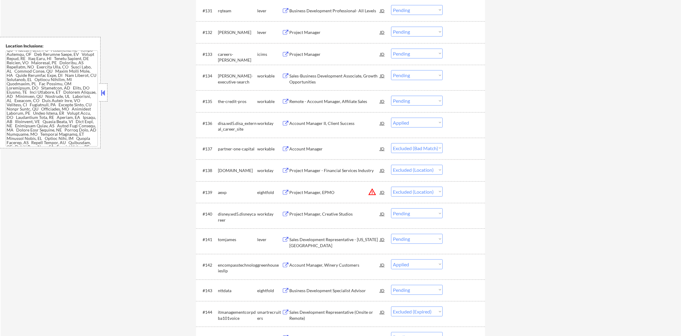
scroll to position [925, 0]
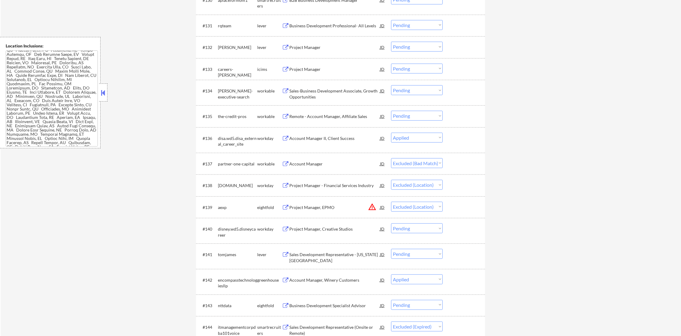
click at [324, 47] on div "Project Manager" at bounding box center [334, 47] width 91 height 6
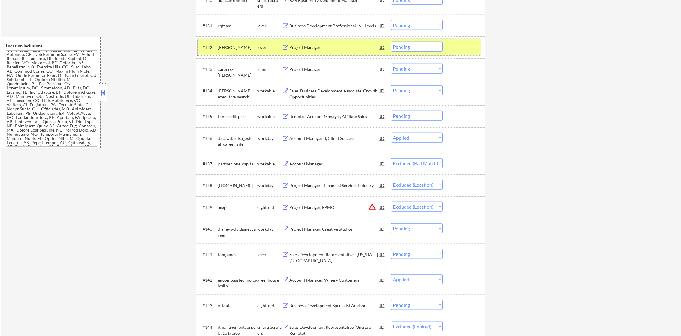
click at [232, 47] on div "[PERSON_NAME]" at bounding box center [237, 47] width 39 height 6
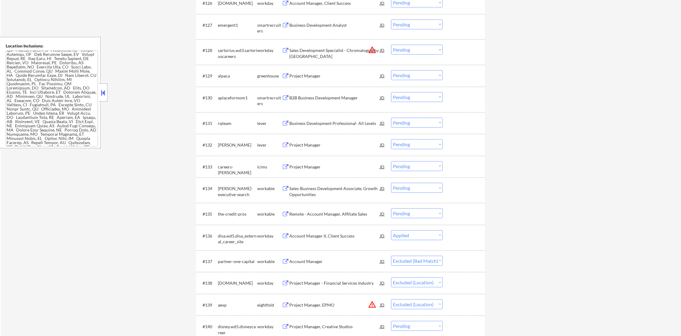
scroll to position [760, 0]
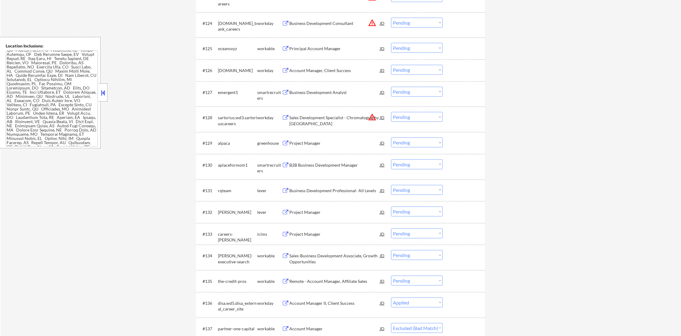
click at [319, 141] on div "Project Manager" at bounding box center [334, 143] width 91 height 6
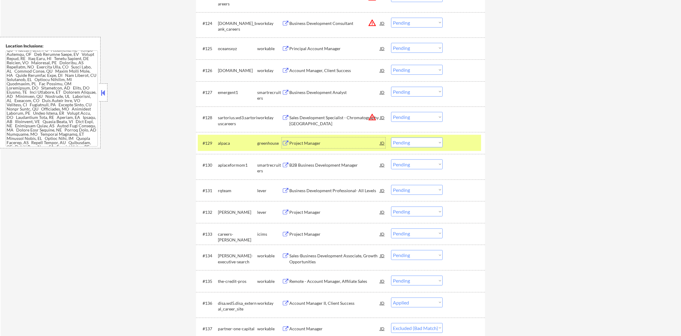
click at [371, 116] on button "warning_amber" at bounding box center [372, 117] width 8 height 8
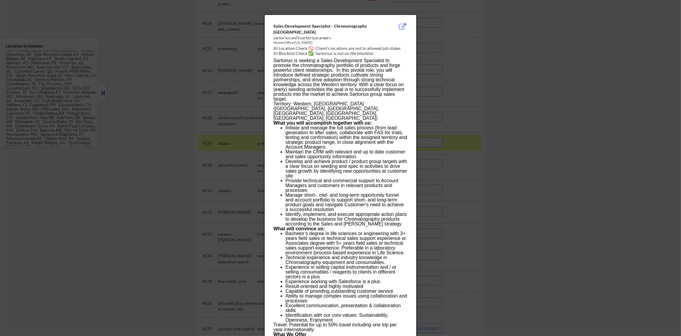
click at [435, 108] on div at bounding box center [340, 168] width 681 height 336
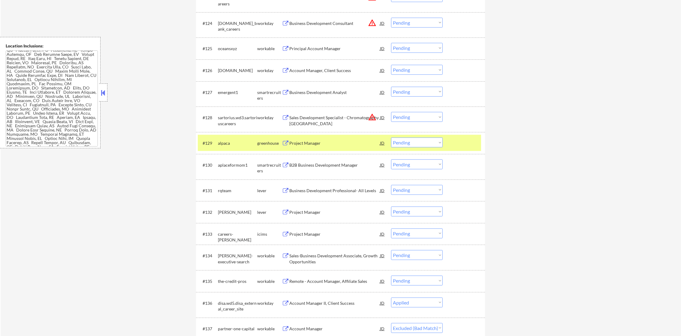
click at [428, 120] on select "Choose an option... Pending Applied Excluded (Questions) Excluded (Expired) Exc…" at bounding box center [417, 117] width 52 height 10
select select ""excluded__location_""
click at [391, 112] on select "Choose an option... Pending Applied Excluded (Questions) Excluded (Expired) Exc…" at bounding box center [417, 117] width 52 height 10
click at [374, 23] on button "warning_amber" at bounding box center [372, 23] width 8 height 8
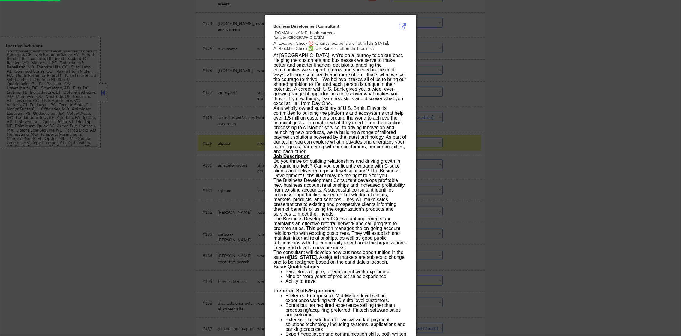
click at [427, 26] on div at bounding box center [340, 168] width 681 height 336
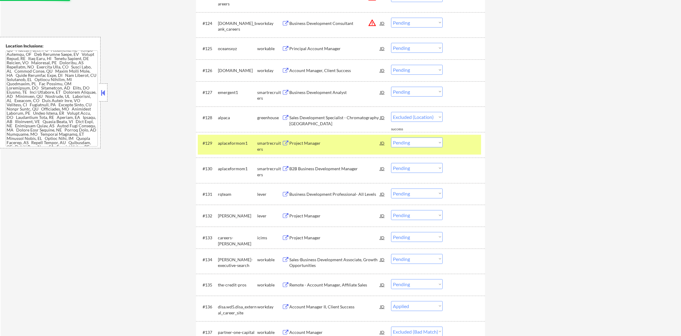
click at [428, 25] on select "Choose an option... Pending Applied Excluded (Questions) Excluded (Expired) Exc…" at bounding box center [417, 23] width 52 height 10
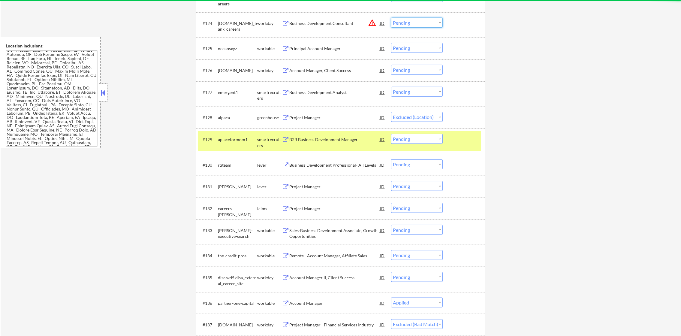
select select ""excluded__location_""
click at [391, 18] on select "Choose an option... Pending Applied Excluded (Questions) Excluded (Expired) Exc…" at bounding box center [417, 23] width 52 height 10
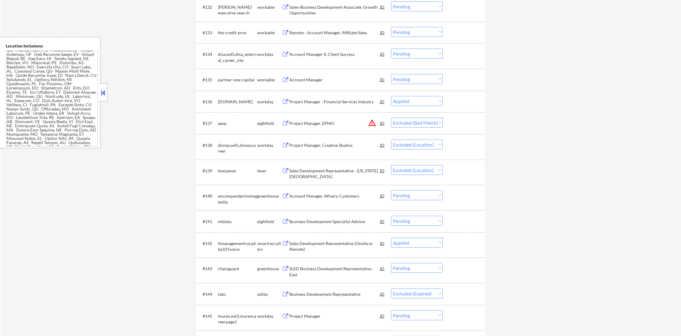
scroll to position [880, 0]
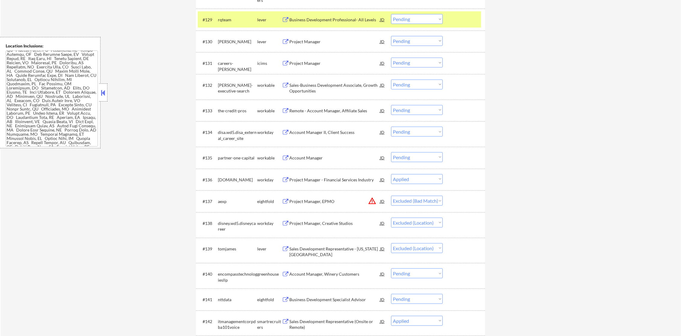
click at [329, 21] on div "Business Development Professional- All Levels" at bounding box center [334, 20] width 91 height 6
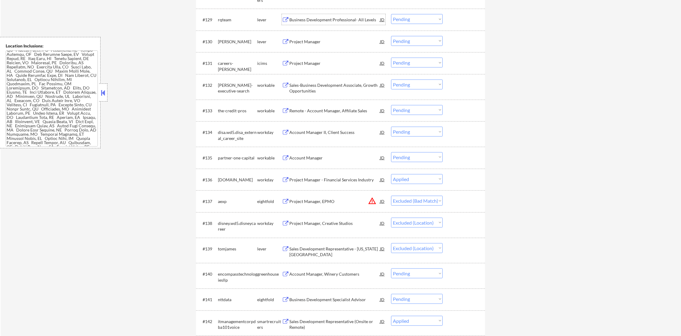
click at [247, 17] on div "rqteam" at bounding box center [237, 20] width 39 height 6
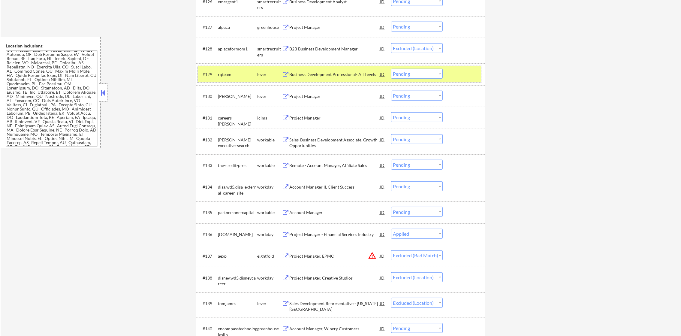
scroll to position [820, 0]
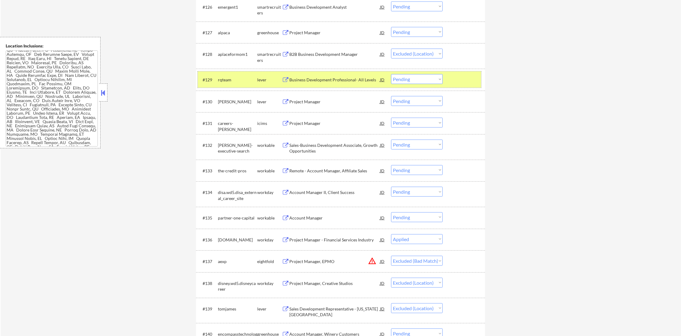
click at [215, 77] on div "#129 rqteam lever Business Development Professional- All Levels JD warning_ambe…" at bounding box center [339, 79] width 283 height 16
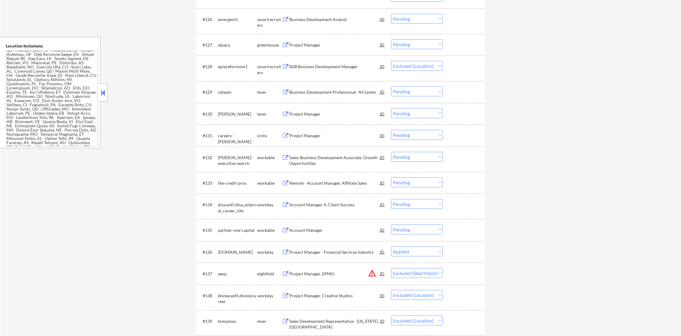
scroll to position [805, 0]
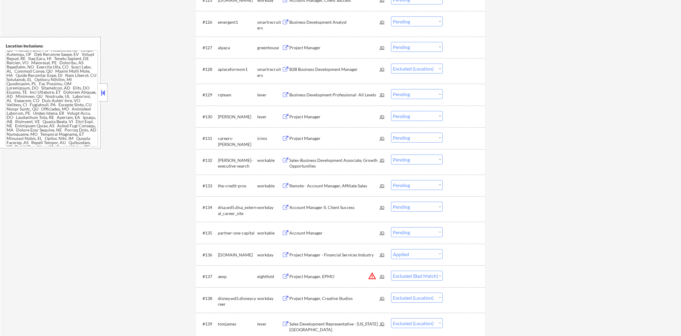
click at [324, 44] on div "Project Manager" at bounding box center [334, 47] width 91 height 11
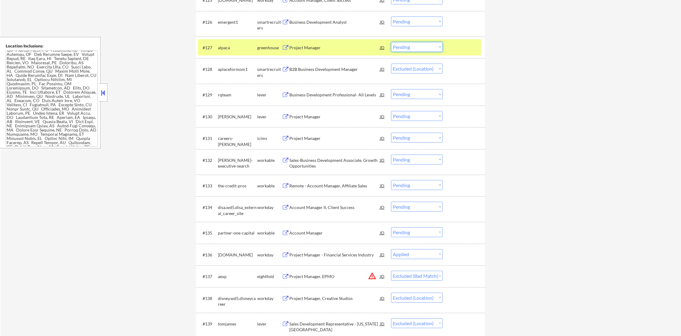
click at [405, 45] on select "Choose an option... Pending Applied Excluded (Questions) Excluded (Expired) Exc…" at bounding box center [417, 47] width 52 height 10
select select ""applied""
click at [391, 42] on select "Choose an option... Pending Applied Excluded (Questions) Excluded (Expired) Exc…" at bounding box center [417, 47] width 52 height 10
click at [228, 43] on div "alpaca" at bounding box center [237, 47] width 39 height 11
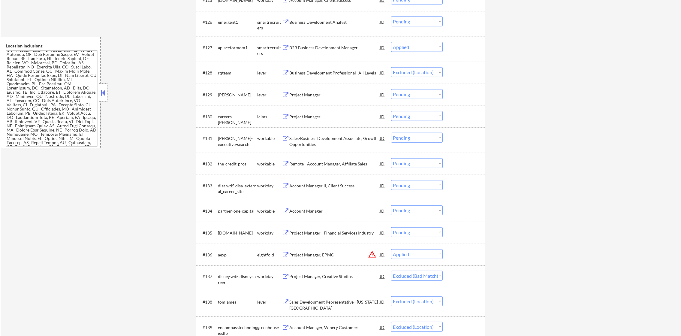
click at [330, 71] on div "Business Development Professional- All Levels" at bounding box center [334, 73] width 91 height 6
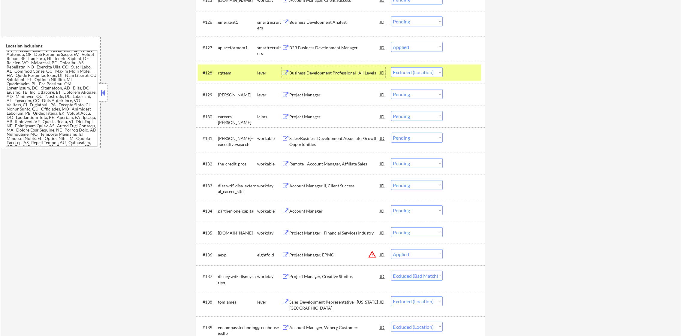
drag, startPoint x: 398, startPoint y: 68, endPoint x: 400, endPoint y: 74, distance: 6.3
click at [398, 70] on select "Choose an option... Pending Applied Excluded (Questions) Excluded (Expired) Exc…" at bounding box center [417, 72] width 52 height 10
select select ""excluded__bad_match_""
click at [391, 67] on select "Choose an option... Pending Applied Excluded (Questions) Excluded (Expired) Exc…" at bounding box center [417, 72] width 52 height 10
click at [213, 79] on div "#128 rqteam lever Business Development Professional- All Levels JD warning_ambe…" at bounding box center [339, 73] width 283 height 16
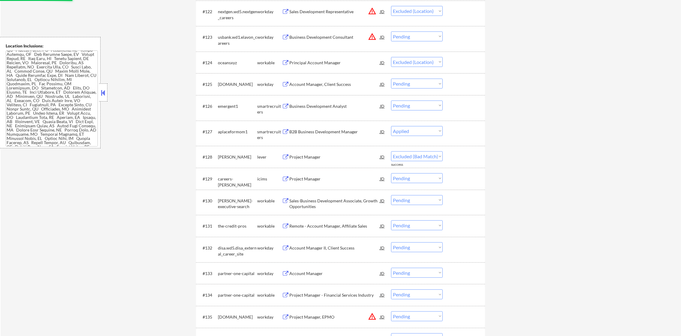
scroll to position [715, 0]
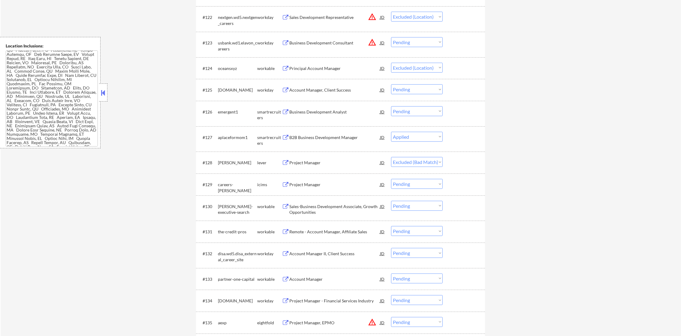
click at [370, 38] on button "warning_amber" at bounding box center [372, 42] width 8 height 8
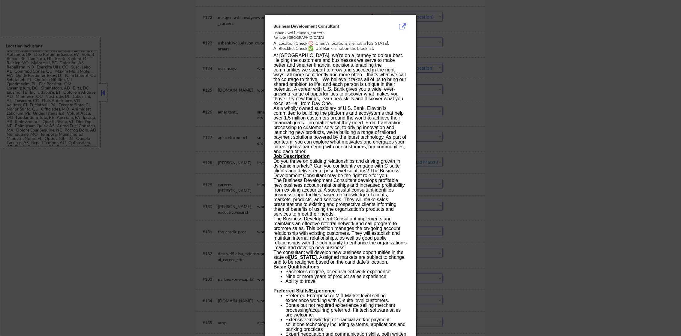
click at [432, 47] on div at bounding box center [340, 168] width 681 height 336
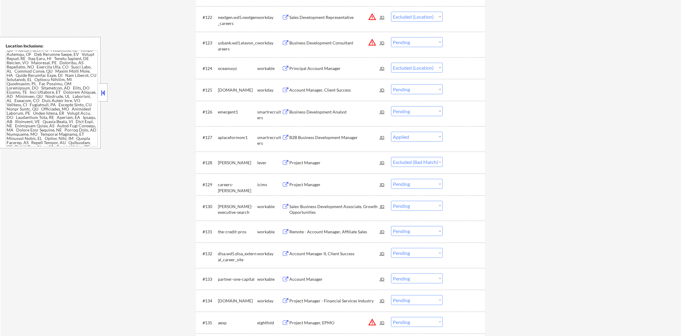
click at [424, 47] on select "Choose an option... Pending Applied Excluded (Questions) Excluded (Expired) Exc…" at bounding box center [417, 42] width 52 height 10
select select ""excluded__location_""
click at [391, 37] on select "Choose an option... Pending Applied Excluded (Questions) Excluded (Expired) Exc…" at bounding box center [417, 42] width 52 height 10
click at [372, 19] on button "warning_amber" at bounding box center [372, 17] width 8 height 8
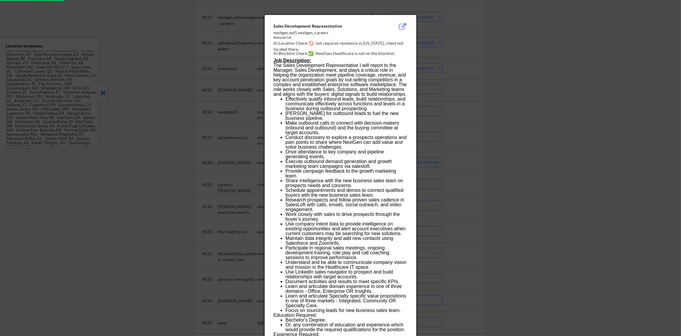
click at [437, 21] on div at bounding box center [340, 168] width 681 height 336
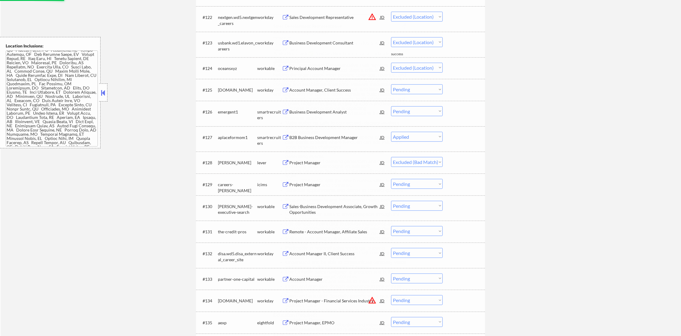
click at [422, 16] on select "Choose an option... Pending Applied Excluded (Questions) Excluded (Expired) Exc…" at bounding box center [417, 17] width 52 height 10
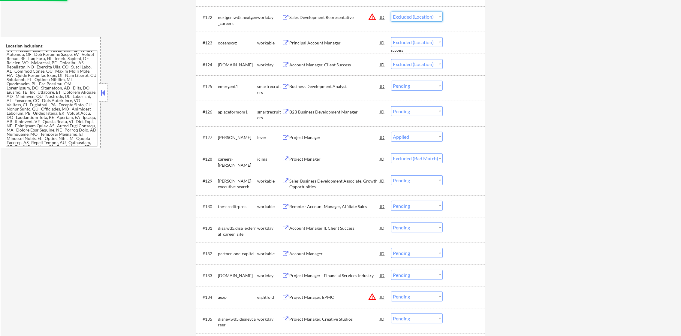
click at [391, 12] on select "Choose an option... Pending Applied Excluded (Questions) Excluded (Expired) Exc…" at bounding box center [417, 17] width 52 height 10
click at [343, 43] on div "Principal Account Manager" at bounding box center [334, 43] width 91 height 6
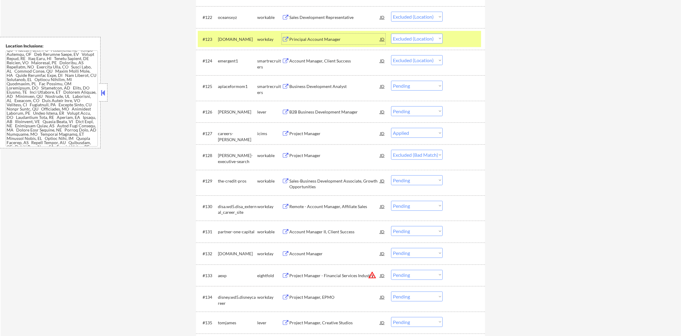
click at [413, 39] on select "Choose an option... Pending Applied Excluded (Questions) Excluded (Expired) Exc…" at bounding box center [417, 39] width 52 height 10
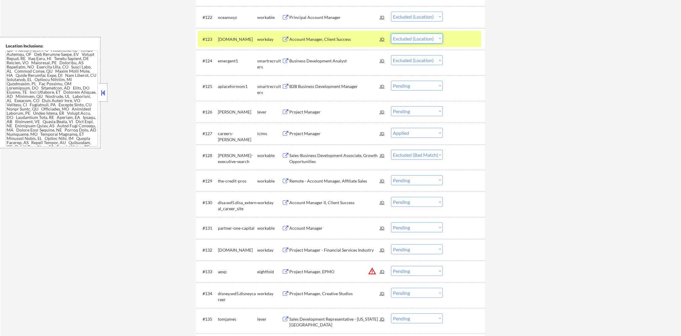
click at [227, 39] on div "[DOMAIN_NAME]" at bounding box center [237, 39] width 39 height 6
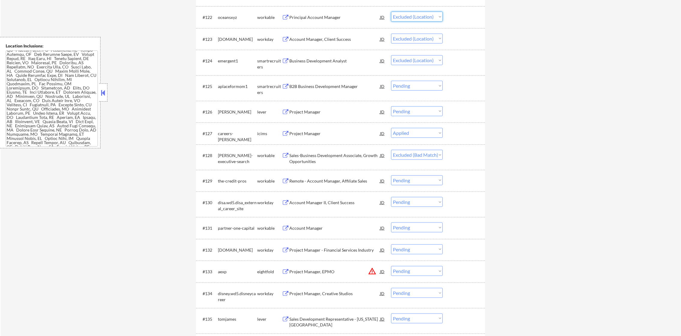
drag, startPoint x: 406, startPoint y: 17, endPoint x: 410, endPoint y: 23, distance: 7.5
click at [406, 17] on select "Choose an option... Pending Applied Excluded (Questions) Excluded (Expired) Exc…" at bounding box center [417, 17] width 52 height 10
select select ""excluded__bad_match_""
click at [391, 12] on select "Choose an option... Pending Applied Excluded (Questions) Excluded (Expired) Exc…" at bounding box center [417, 17] width 52 height 10
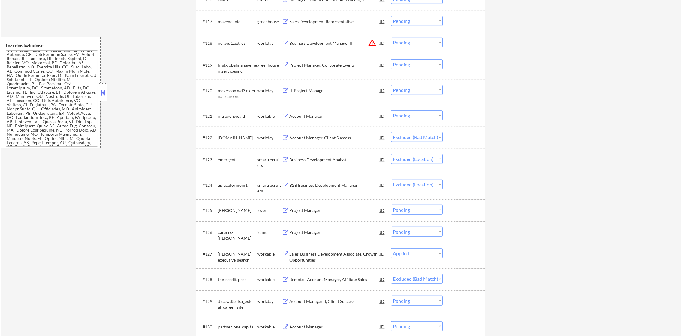
scroll to position [550, 0]
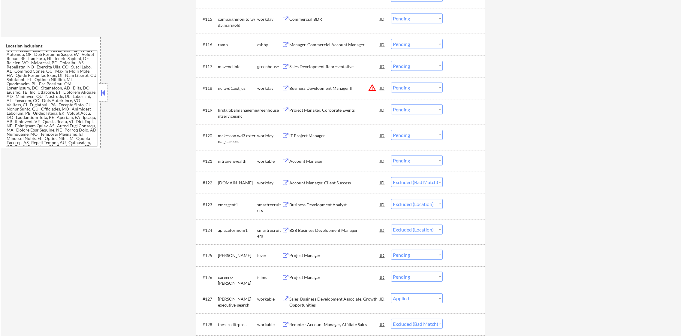
click at [371, 87] on button "warning_amber" at bounding box center [372, 87] width 8 height 8
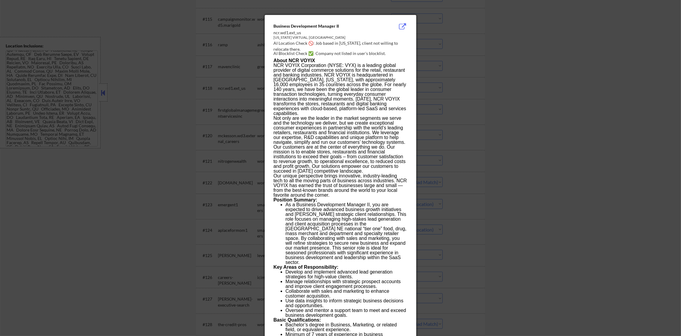
click at [439, 85] on div at bounding box center [340, 168] width 681 height 336
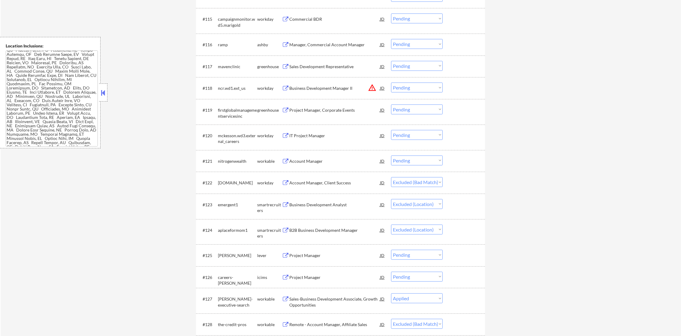
click at [403, 89] on select "Choose an option... Pending Applied Excluded (Questions) Excluded (Expired) Exc…" at bounding box center [417, 88] width 52 height 10
select select ""excluded__location_""
click at [391, 83] on select "Choose an option... Pending Applied Excluded (Questions) Excluded (Expired) Exc…" at bounding box center [417, 88] width 52 height 10
click at [314, 45] on div "Manager, Commercial Account Manager" at bounding box center [334, 45] width 91 height 6
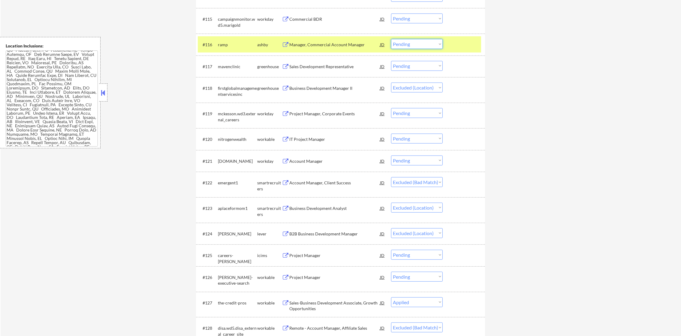
click at [407, 46] on select "Choose an option... Pending Applied Excluded (Questions) Excluded (Expired) Exc…" at bounding box center [417, 44] width 52 height 10
click at [391, 39] on select "Choose an option... Pending Applied Excluded (Questions) Excluded (Expired) Exc…" at bounding box center [417, 44] width 52 height 10
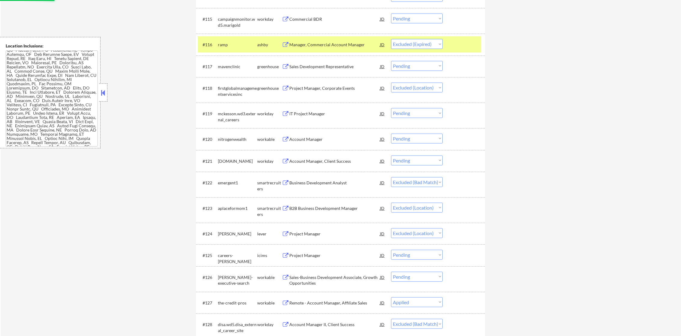
click at [223, 49] on div "ramp" at bounding box center [237, 44] width 39 height 11
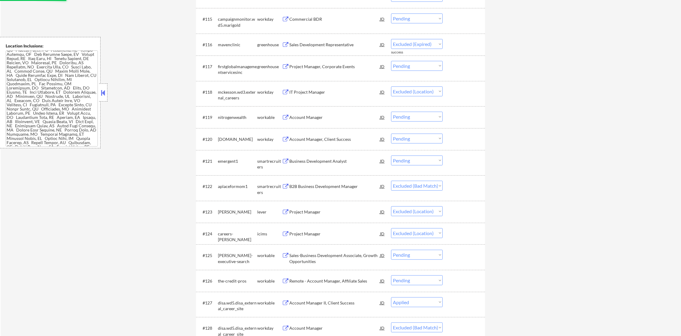
click at [334, 44] on div "Sales Development Representative" at bounding box center [334, 45] width 91 height 6
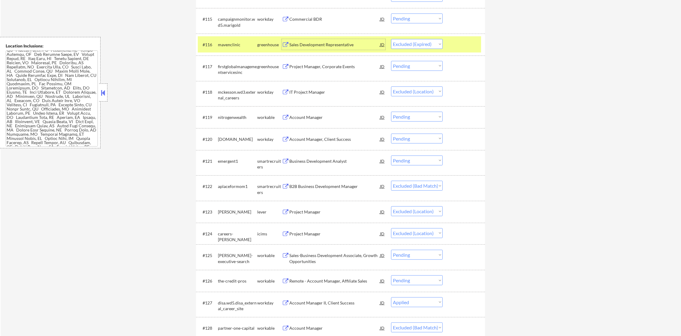
drag, startPoint x: 416, startPoint y: 44, endPoint x: 415, endPoint y: 49, distance: 5.7
click at [416, 44] on select "Choose an option... Pending Applied Excluded (Questions) Excluded (Expired) Exc…" at bounding box center [417, 44] width 52 height 10
select select ""applied""
click at [391, 39] on select "Choose an option... Pending Applied Excluded (Questions) Excluded (Expired) Exc…" at bounding box center [417, 44] width 52 height 10
click at [243, 40] on div "mavenclinic" at bounding box center [237, 44] width 39 height 11
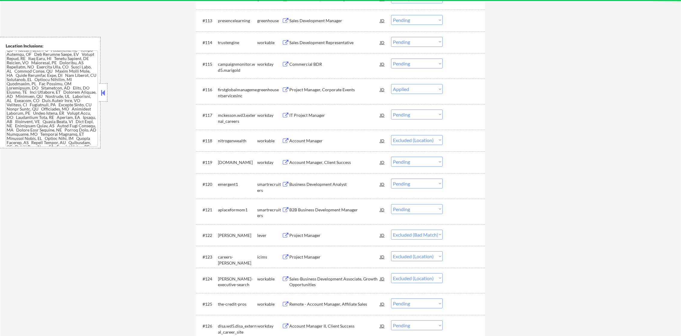
scroll to position [430, 0]
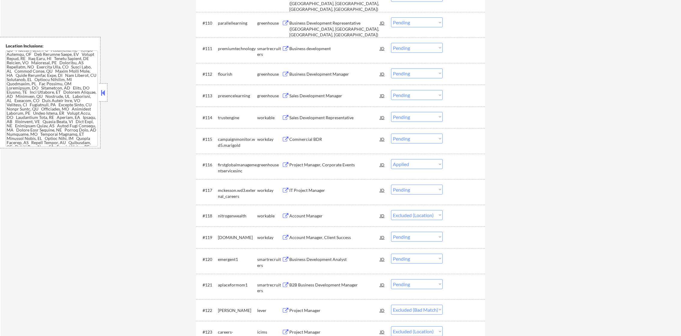
click at [316, 116] on div "Sales Development Representative" at bounding box center [334, 118] width 91 height 6
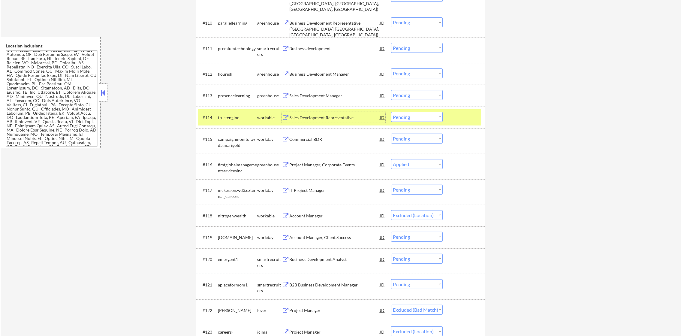
drag, startPoint x: 405, startPoint y: 114, endPoint x: 404, endPoint y: 122, distance: 8.4
click at [404, 114] on select "Choose an option... Pending Applied Excluded (Questions) Excluded (Expired) Exc…" at bounding box center [417, 117] width 52 height 10
select select ""excluded__salary_""
click at [391, 112] on select "Choose an option... Pending Applied Excluded (Questions) Excluded (Expired) Exc…" at bounding box center [417, 117] width 52 height 10
click at [232, 112] on div "trustengine" at bounding box center [237, 117] width 39 height 11
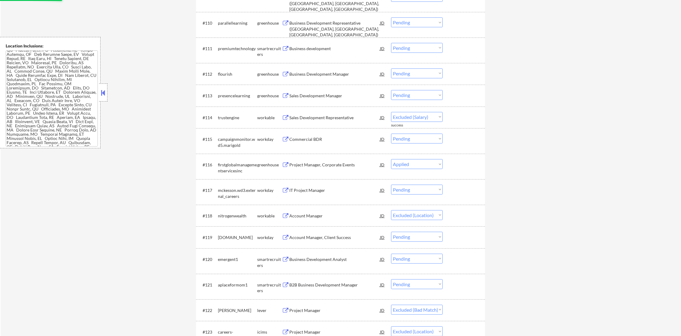
click at [329, 69] on div "Business Development Manager" at bounding box center [334, 73] width 91 height 11
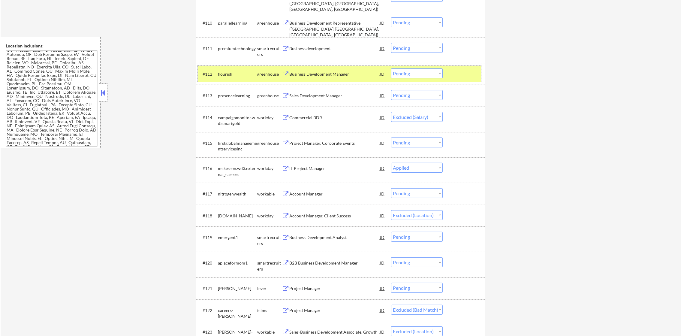
click at [232, 74] on div "flourish" at bounding box center [237, 74] width 39 height 6
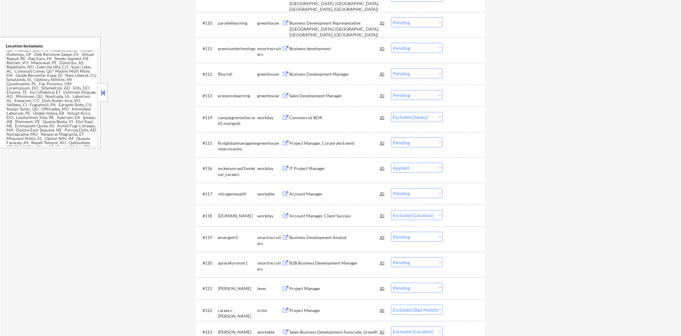
click at [320, 97] on div "Sales Development Manager" at bounding box center [334, 96] width 91 height 6
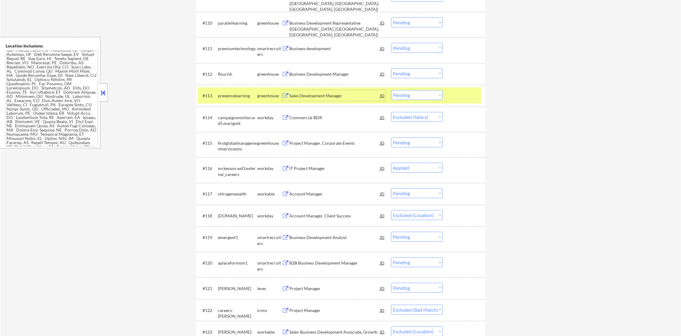
drag, startPoint x: 427, startPoint y: 96, endPoint x: 427, endPoint y: 100, distance: 3.6
click at [427, 96] on select "Choose an option... Pending Applied Excluded (Questions) Excluded (Expired) Exc…" at bounding box center [417, 95] width 52 height 10
select select ""excluded__bad_match_""
click at [391, 90] on select "Choose an option... Pending Applied Excluded (Questions) Excluded (Expired) Exc…" at bounding box center [417, 95] width 52 height 10
click at [226, 101] on div "presencelearning" at bounding box center [237, 95] width 39 height 11
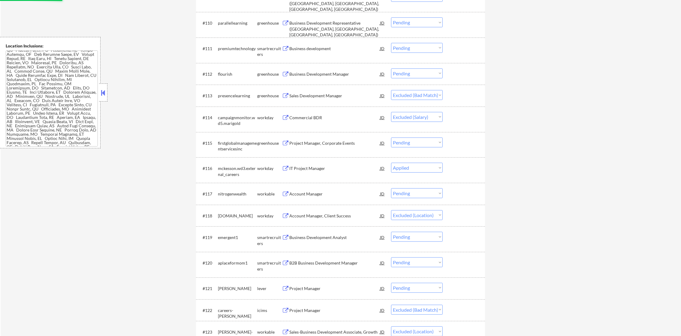
click at [345, 79] on div "#112 flourish greenhouse Business Development Manager JD warning_amber Choose a…" at bounding box center [339, 74] width 283 height 16
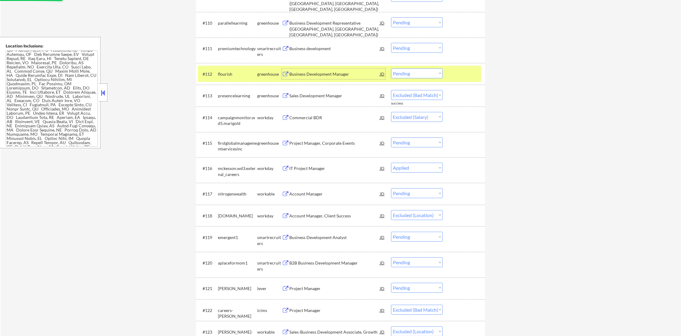
click at [349, 68] on div "Business Development Manager" at bounding box center [334, 73] width 91 height 11
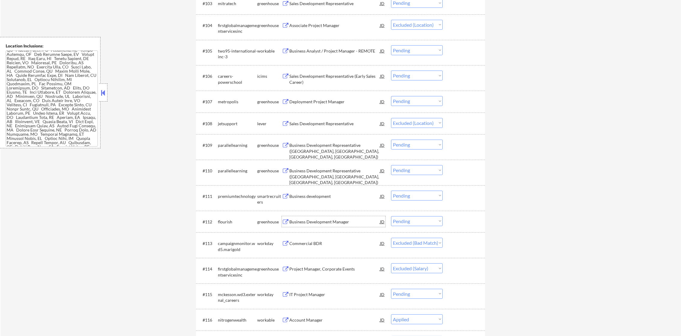
scroll to position [279, 0]
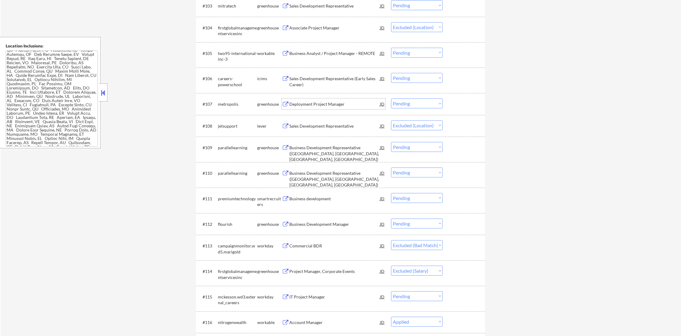
click at [320, 103] on div "Deployment Project Manager" at bounding box center [334, 104] width 91 height 6
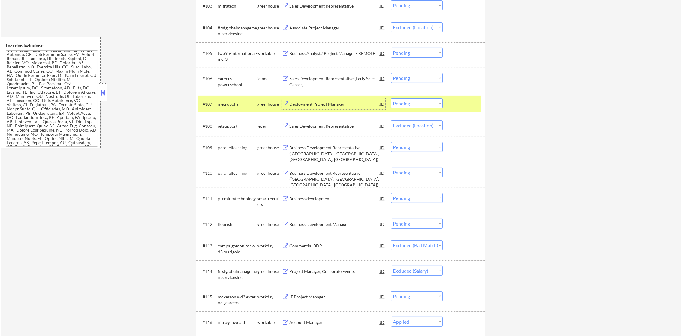
click at [237, 104] on div "metropolis" at bounding box center [237, 104] width 39 height 6
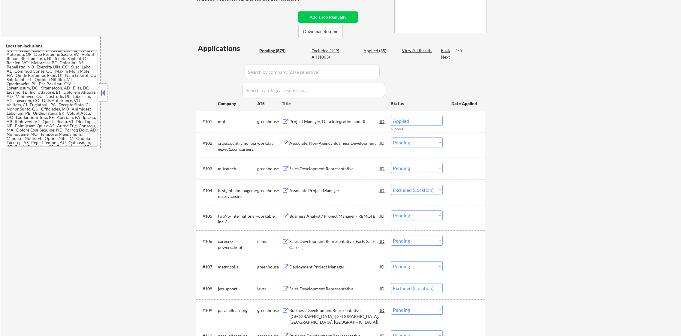
scroll to position [120, 0]
